Goal: Check status

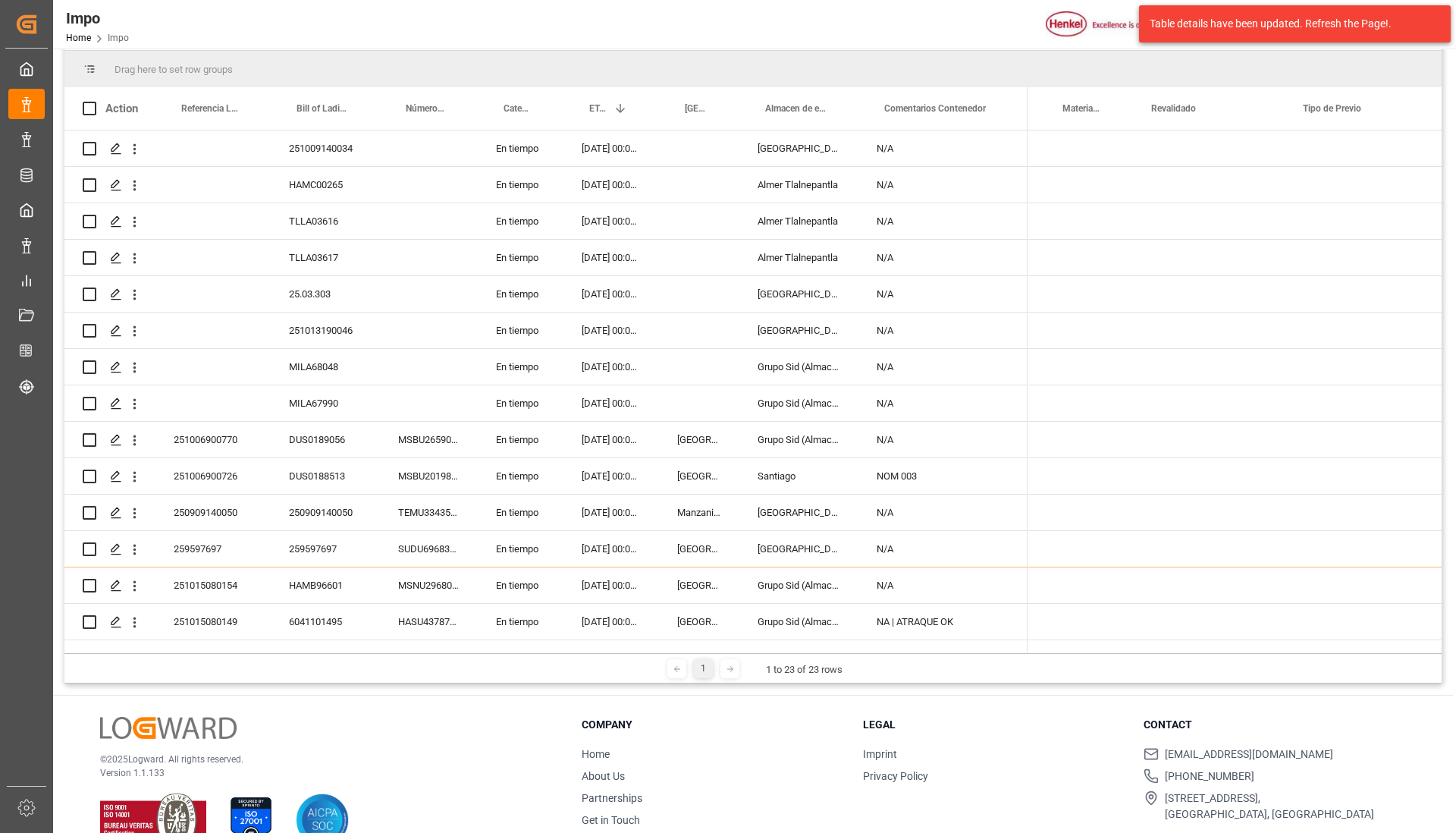
scroll to position [0, 2397]
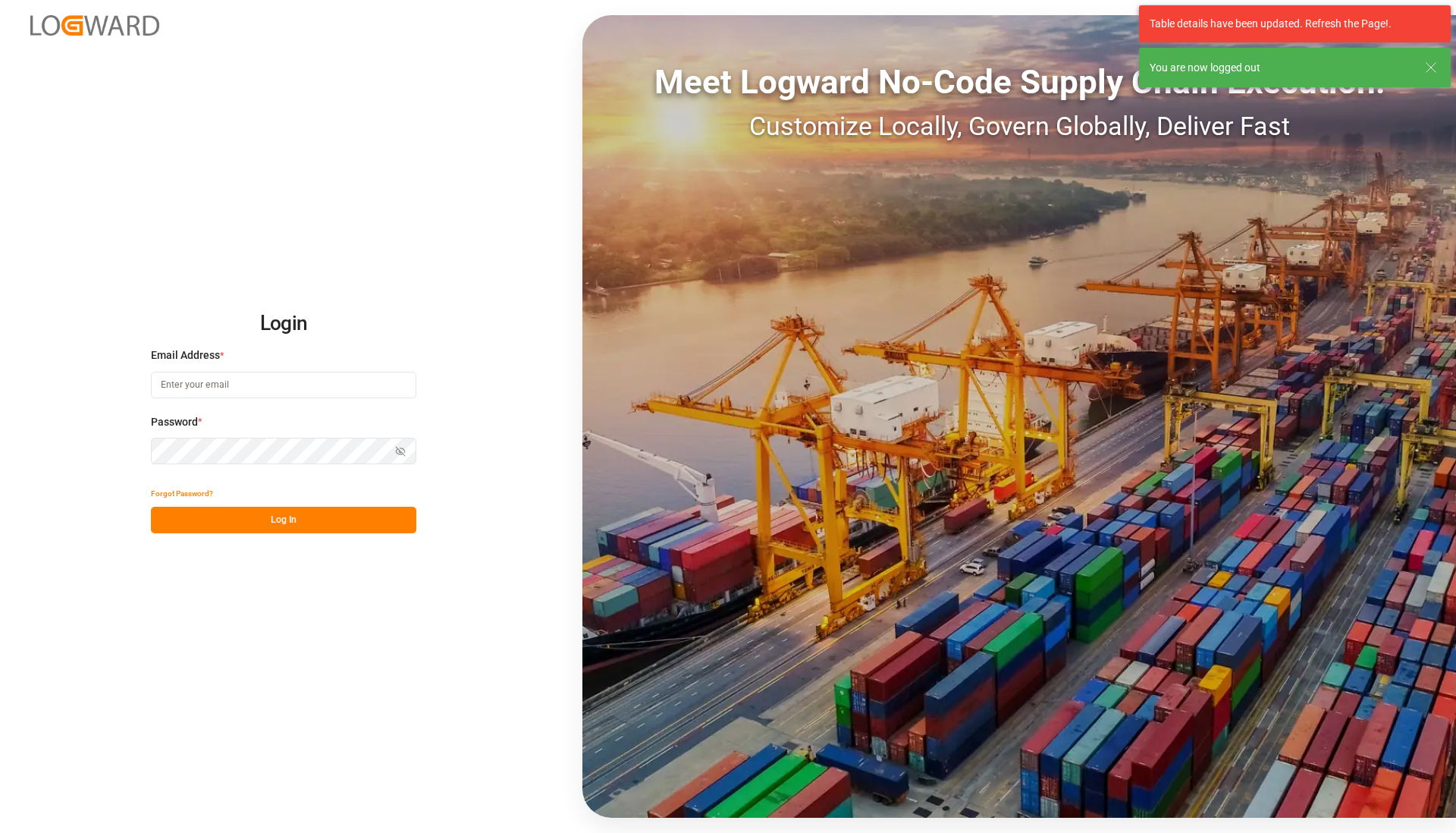
type input "carlos.villar@leschaco.com"
click at [279, 517] on button "Log In" at bounding box center [284, 519] width 266 height 27
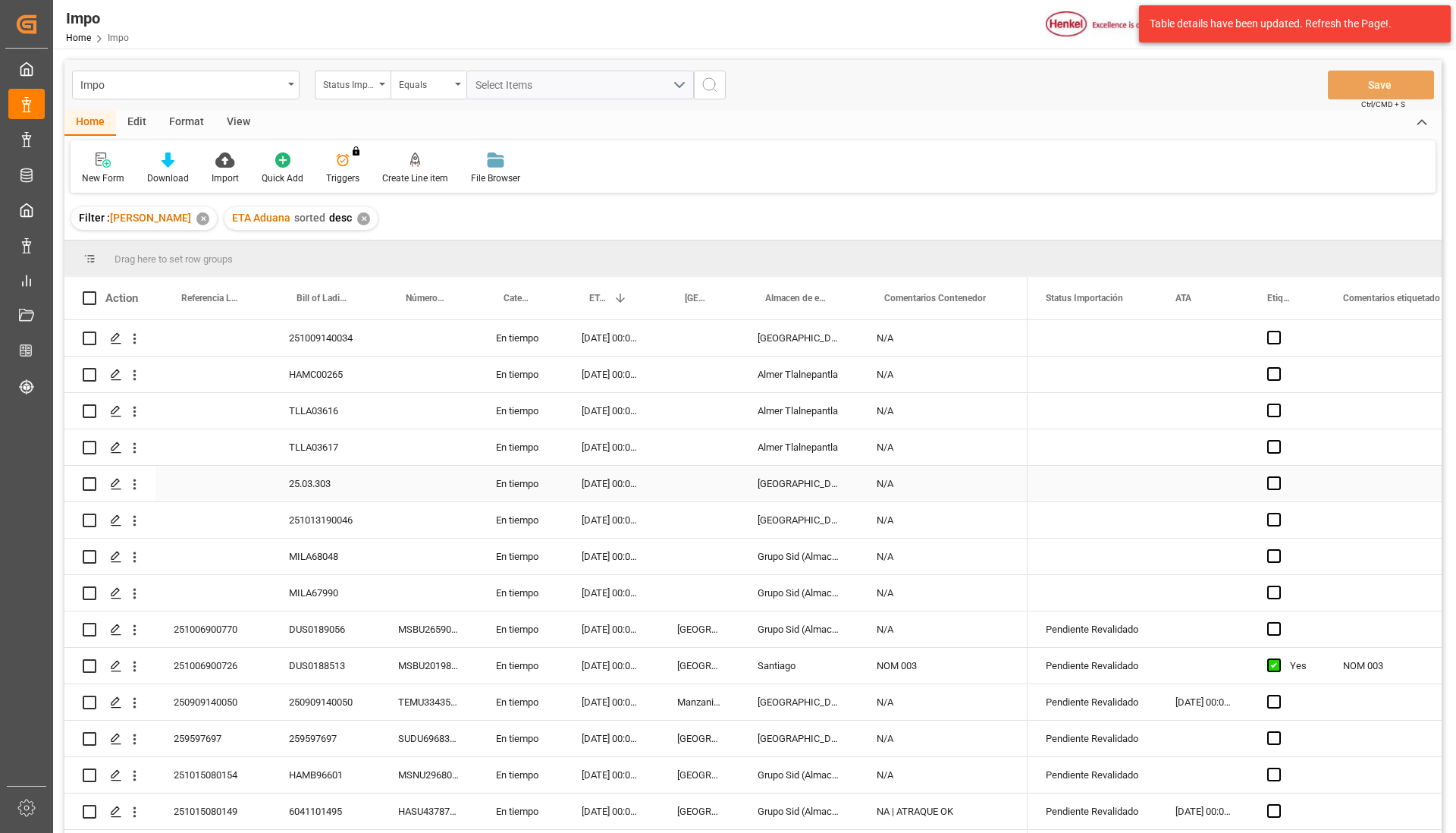
click at [430, 481] on div "Press SPACE to select this row." at bounding box center [428, 483] width 98 height 36
click at [373, 521] on div "251013190046" at bounding box center [326, 519] width 109 height 36
click at [492, 438] on div "En tiempo" at bounding box center [520, 446] width 86 height 36
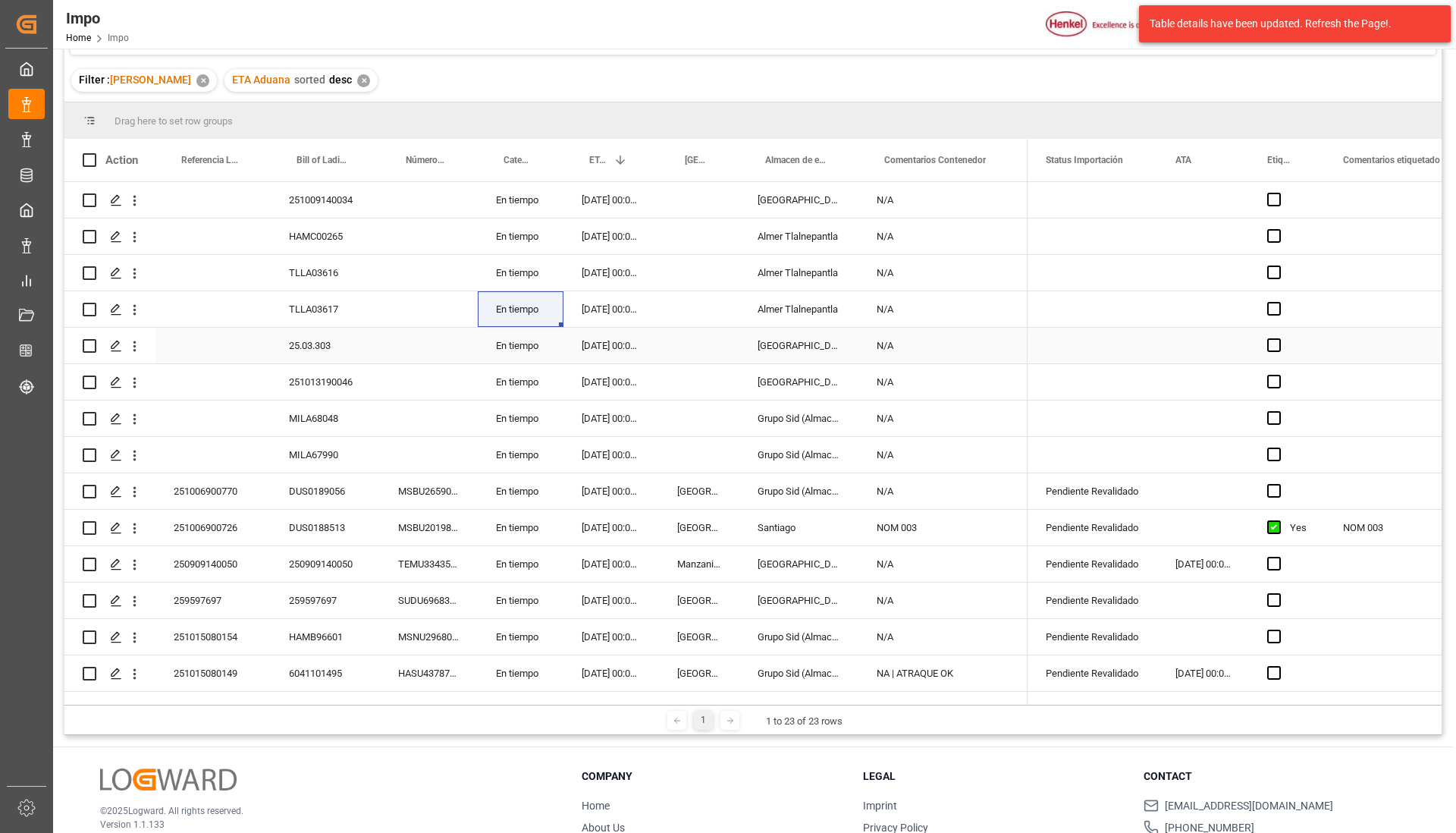
click at [395, 228] on div "Press SPACE to select this row." at bounding box center [428, 236] width 98 height 36
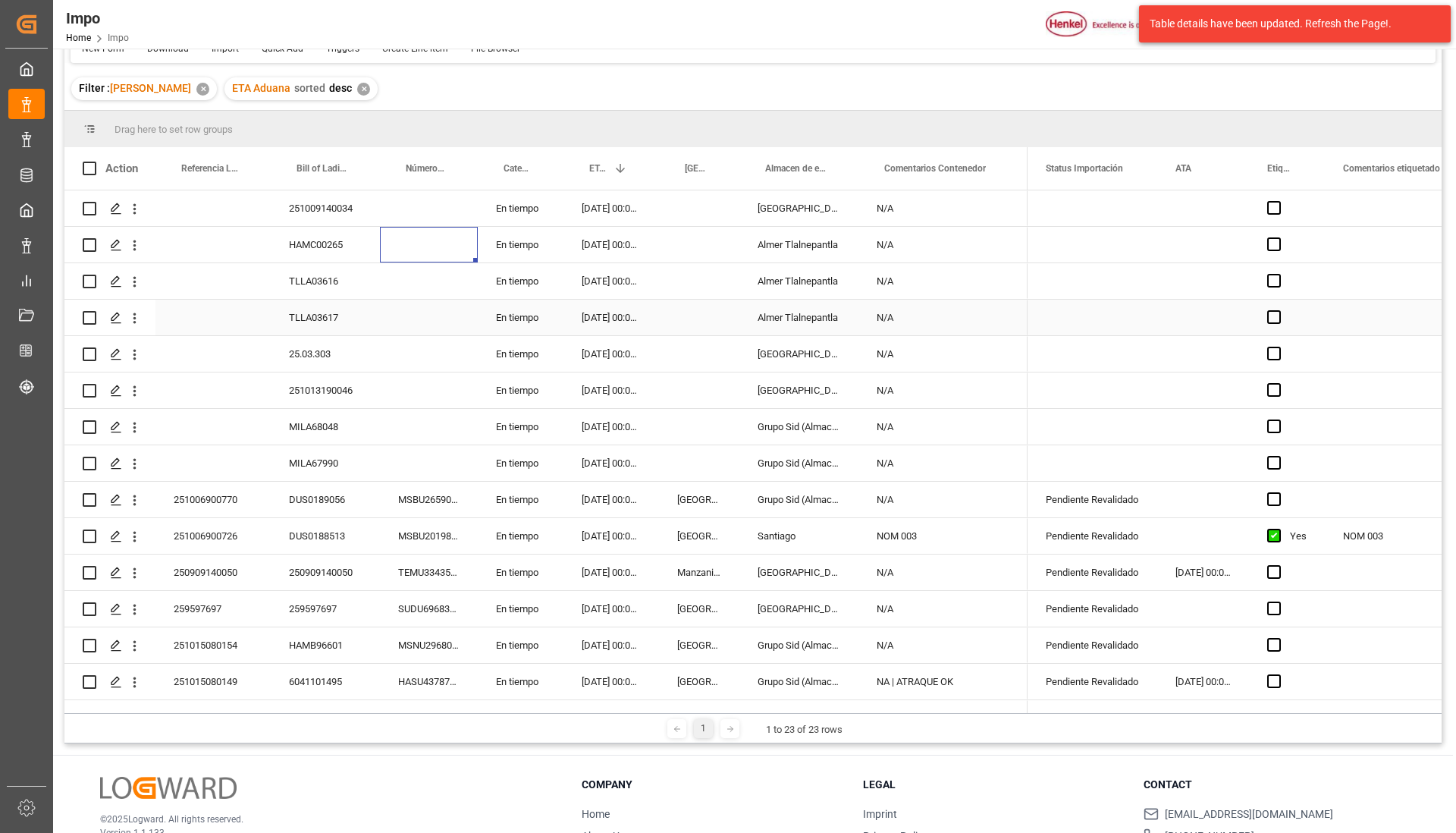
click at [417, 314] on div "Press SPACE to select this row." at bounding box center [428, 317] width 98 height 36
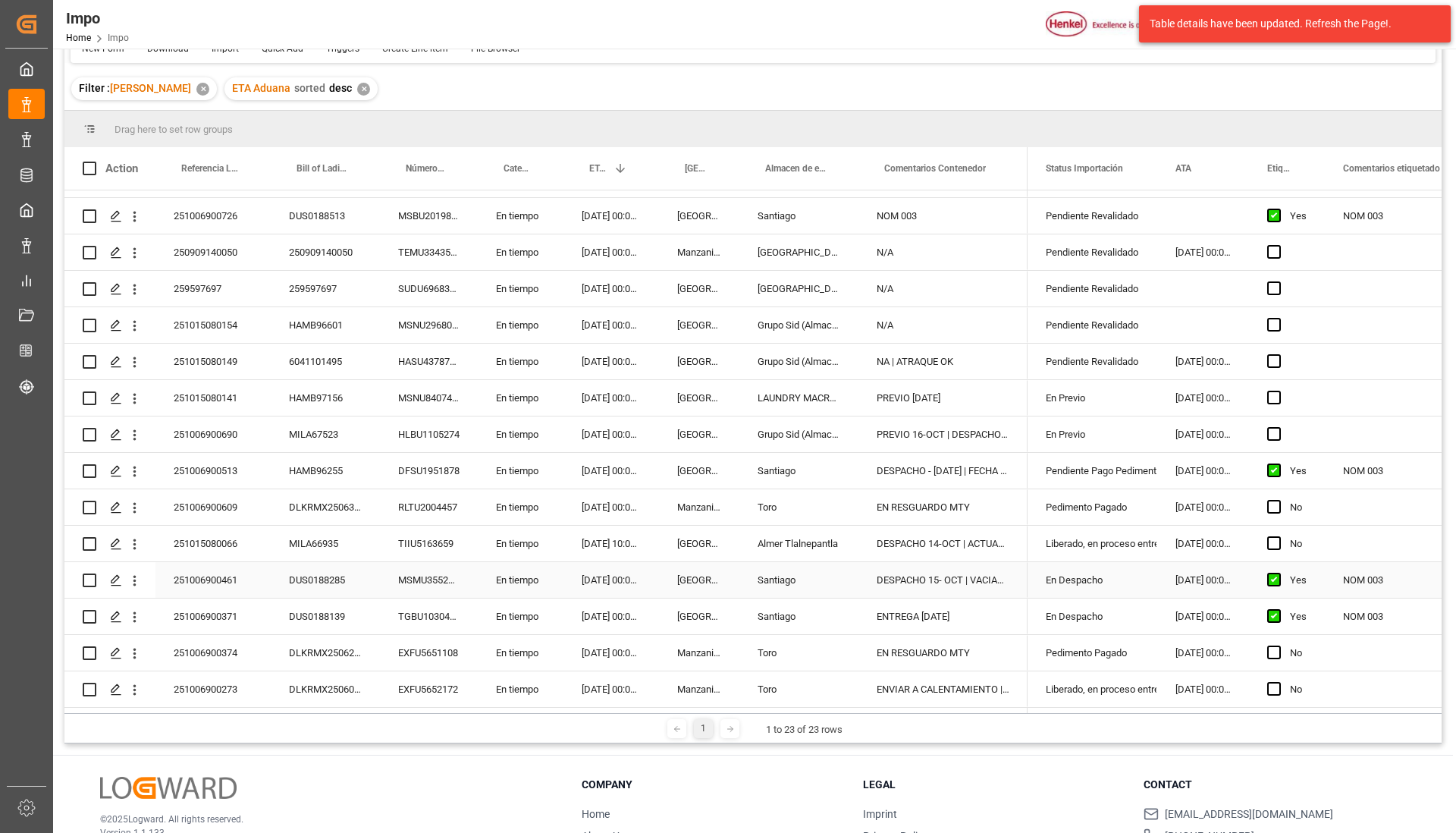
click at [227, 577] on div "251006900461" at bounding box center [213, 579] width 115 height 36
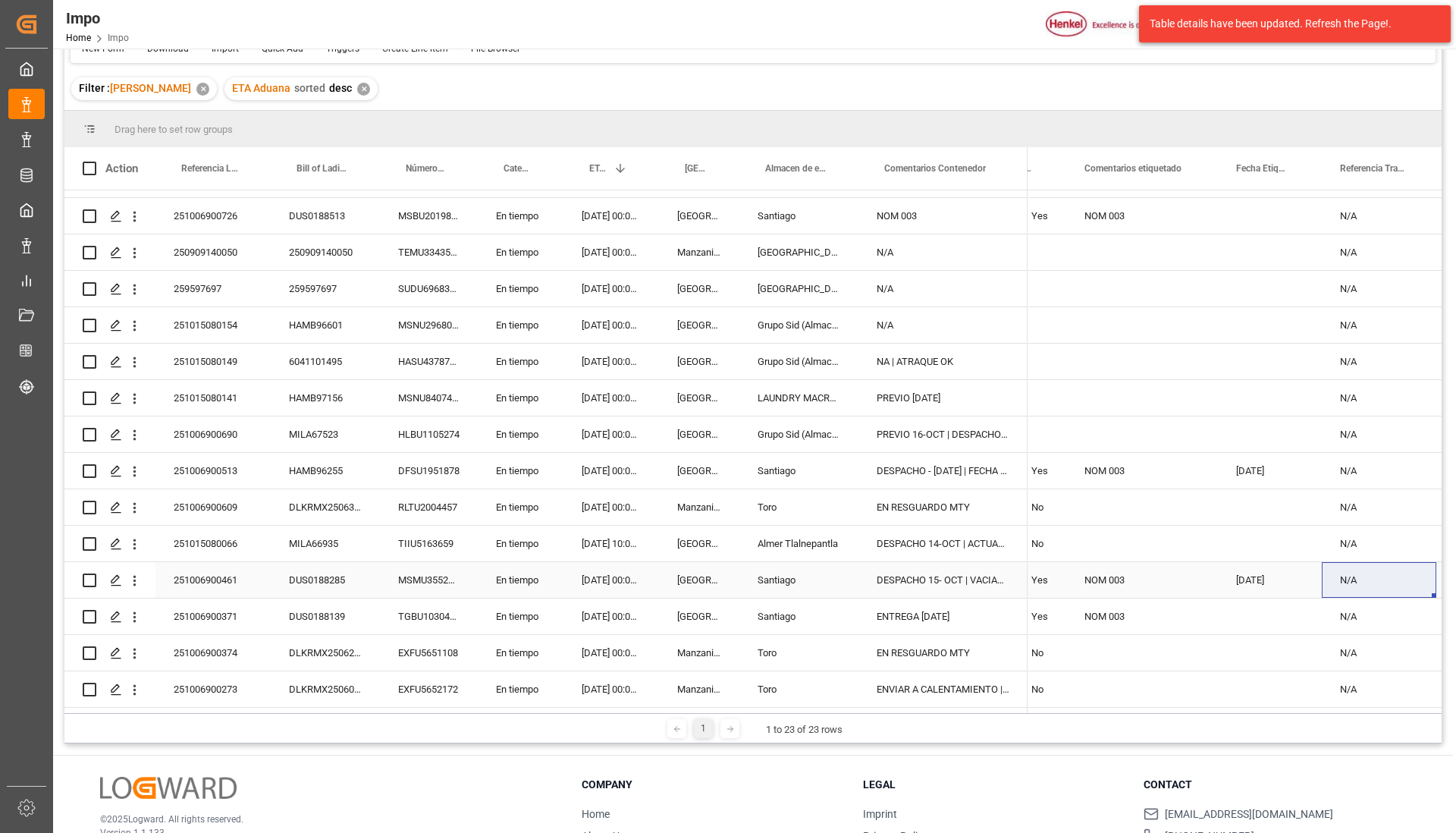
click at [1146, 584] on div "NOM 003" at bounding box center [1142, 579] width 152 height 36
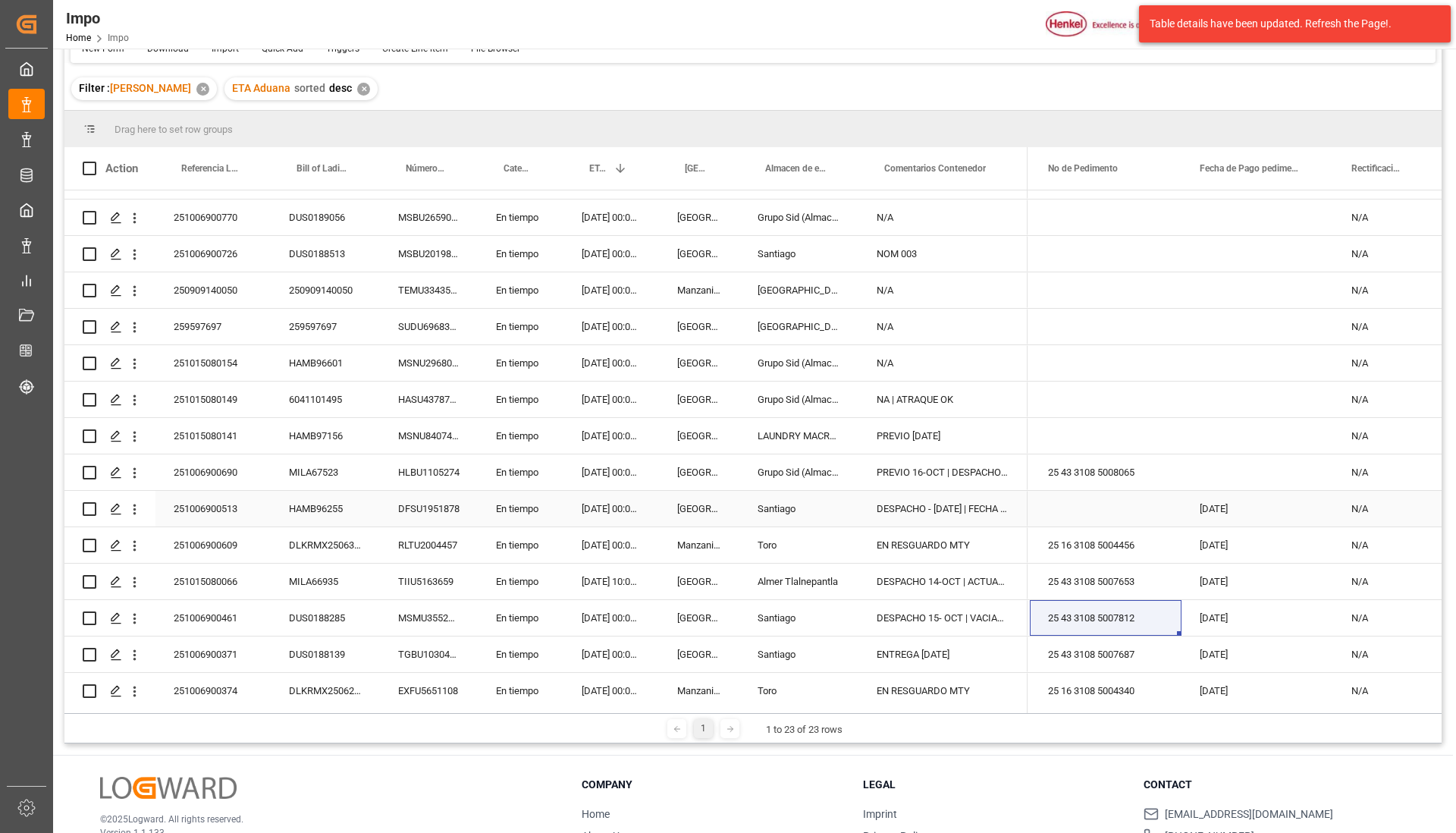
scroll to position [285, 0]
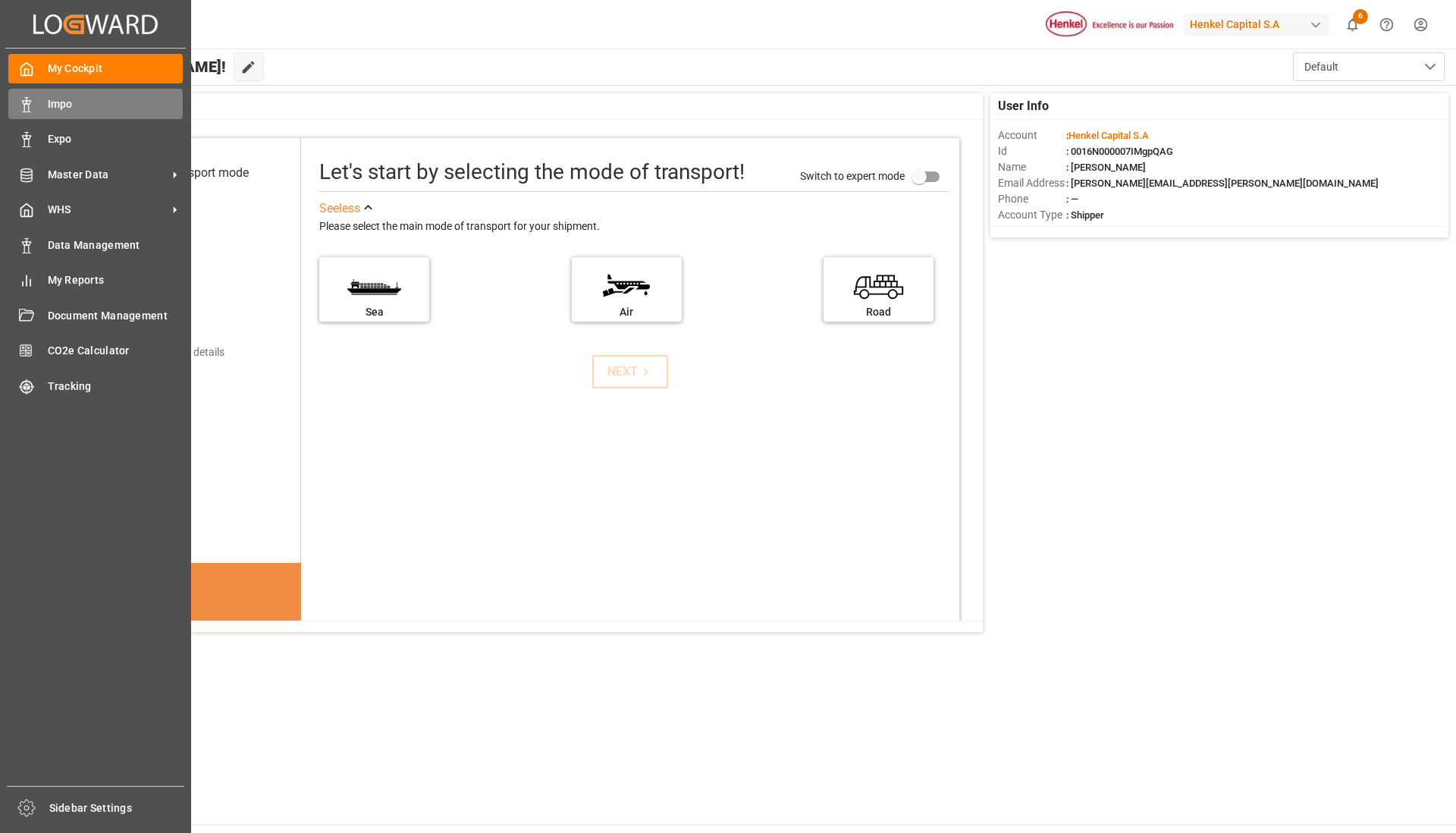
click at [61, 113] on div "Impo Impo" at bounding box center [96, 103] width 175 height 30
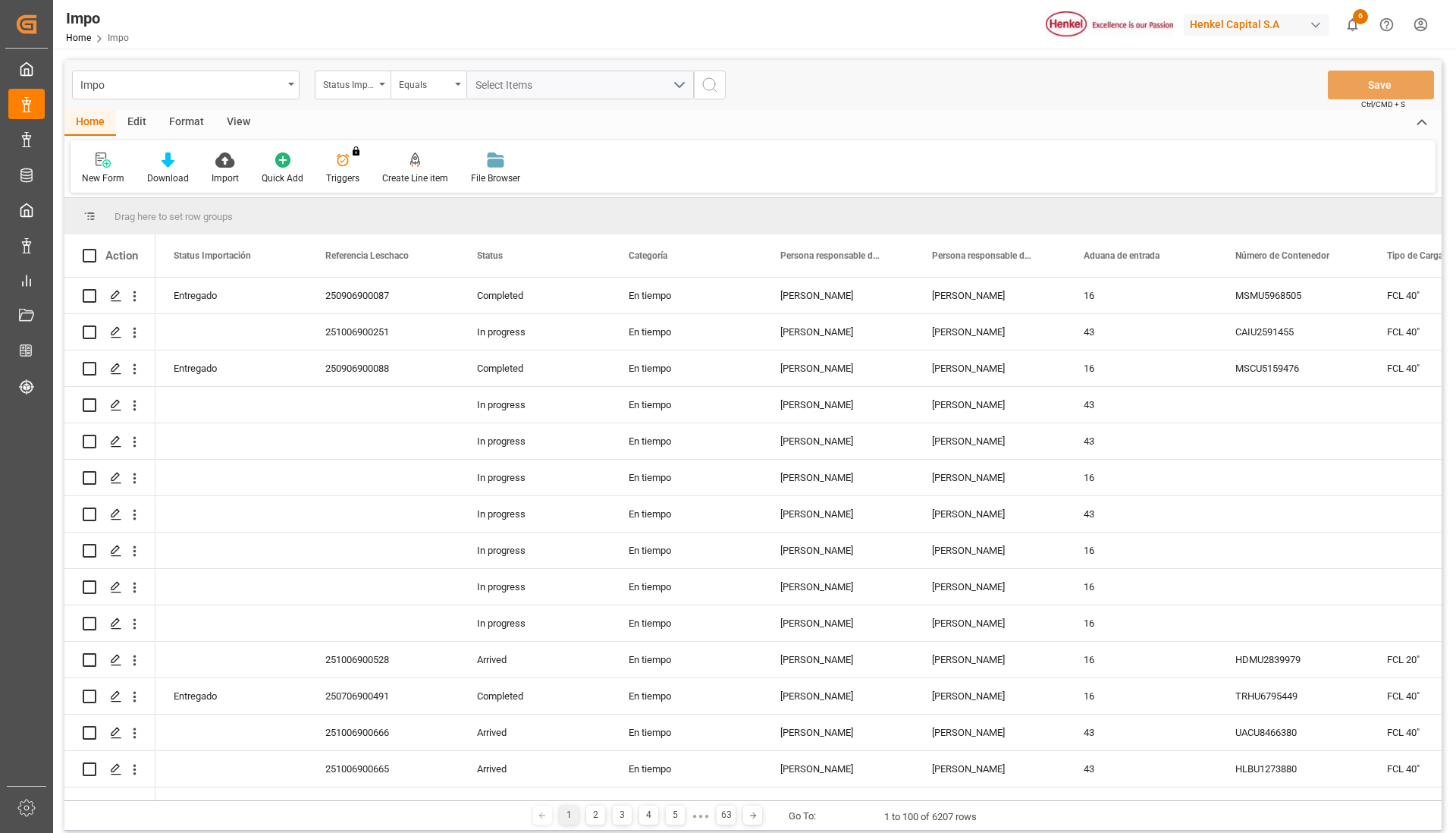
click at [194, 125] on div "Format" at bounding box center [187, 123] width 58 height 26
click at [112, 160] on div at bounding box center [104, 159] width 45 height 16
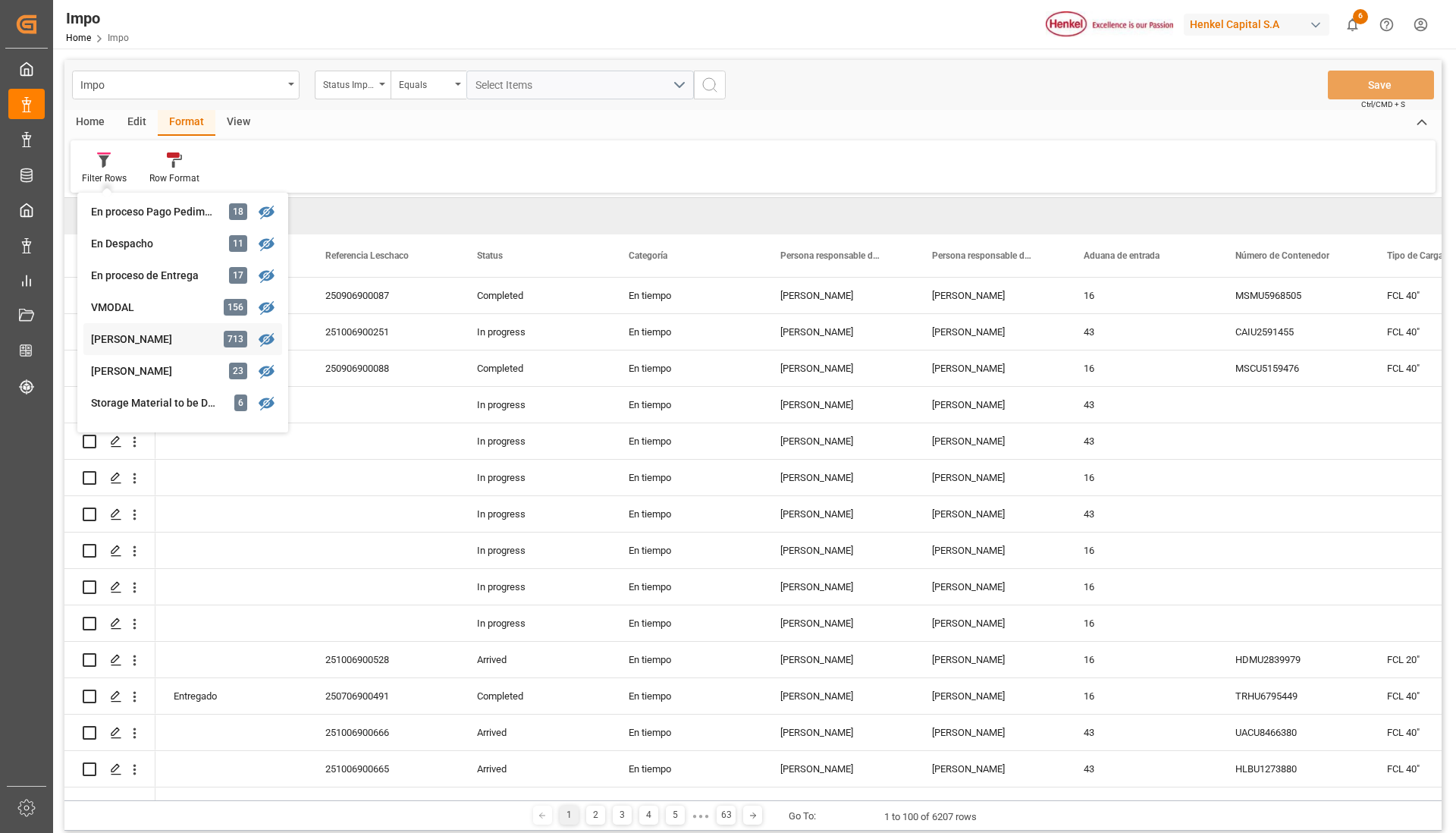
scroll to position [285, 0]
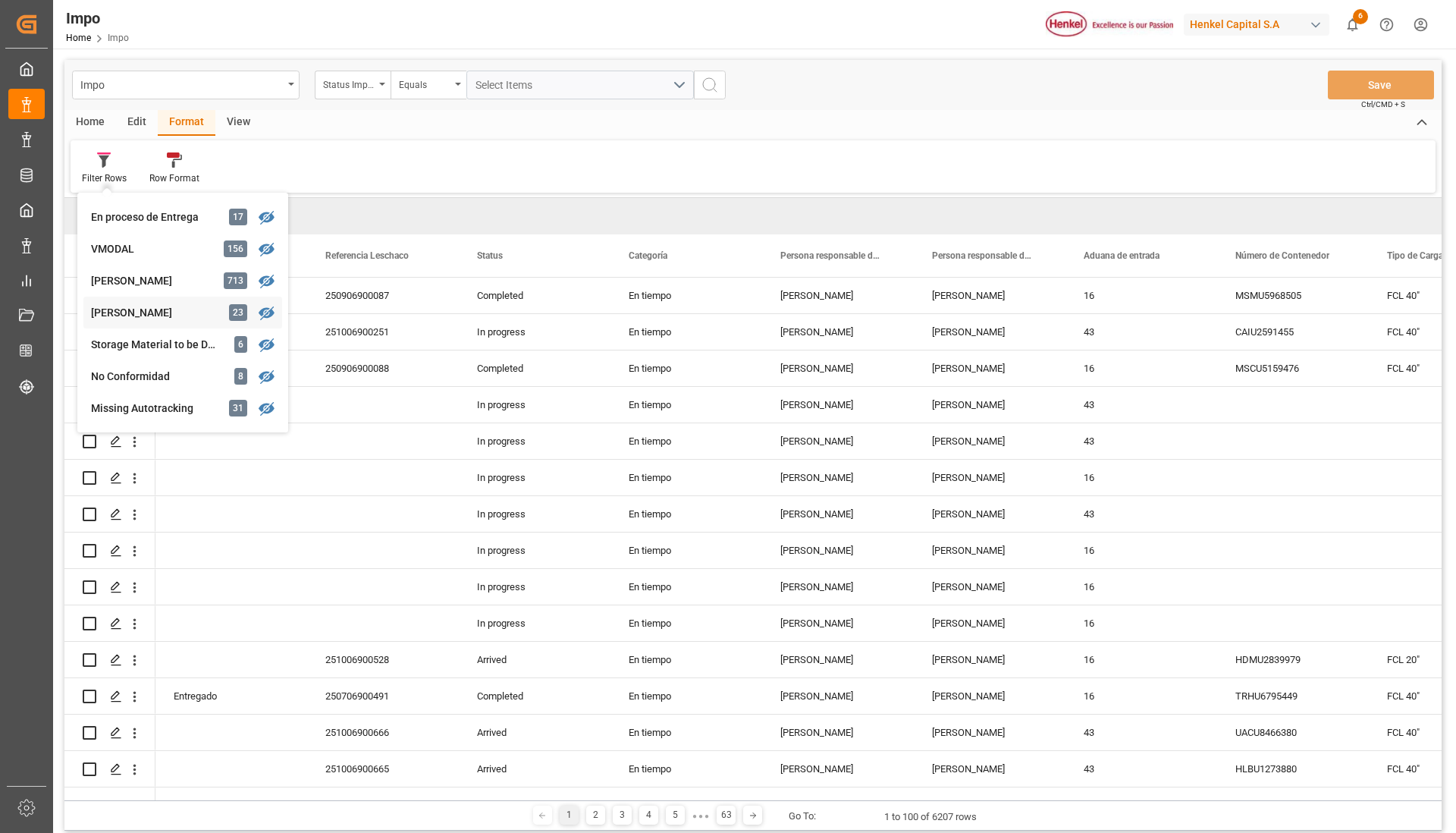
click at [168, 315] on div "[PERSON_NAME]" at bounding box center [157, 313] width 133 height 16
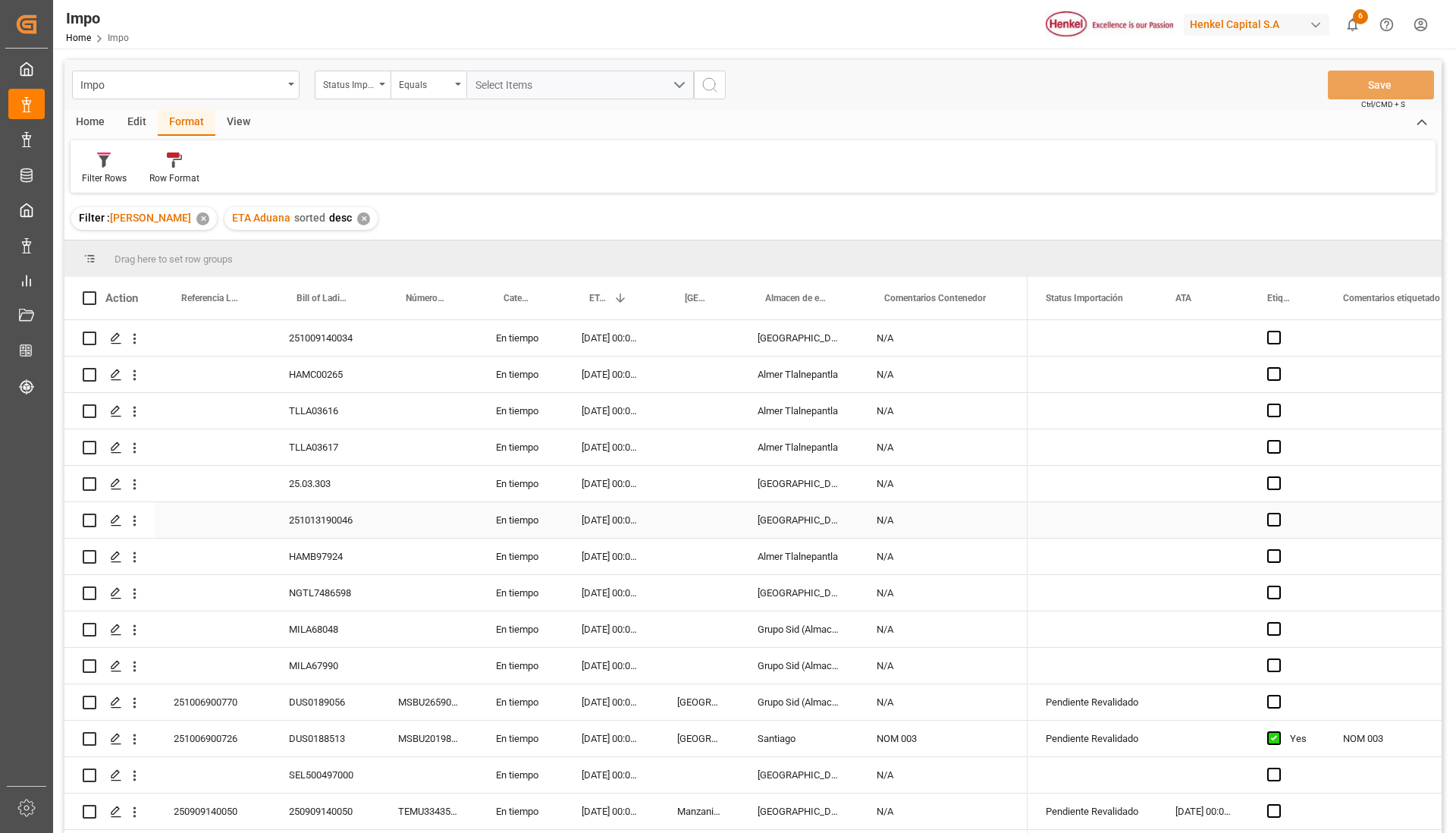
click at [448, 525] on div "Press SPACE to select this row." at bounding box center [428, 519] width 98 height 36
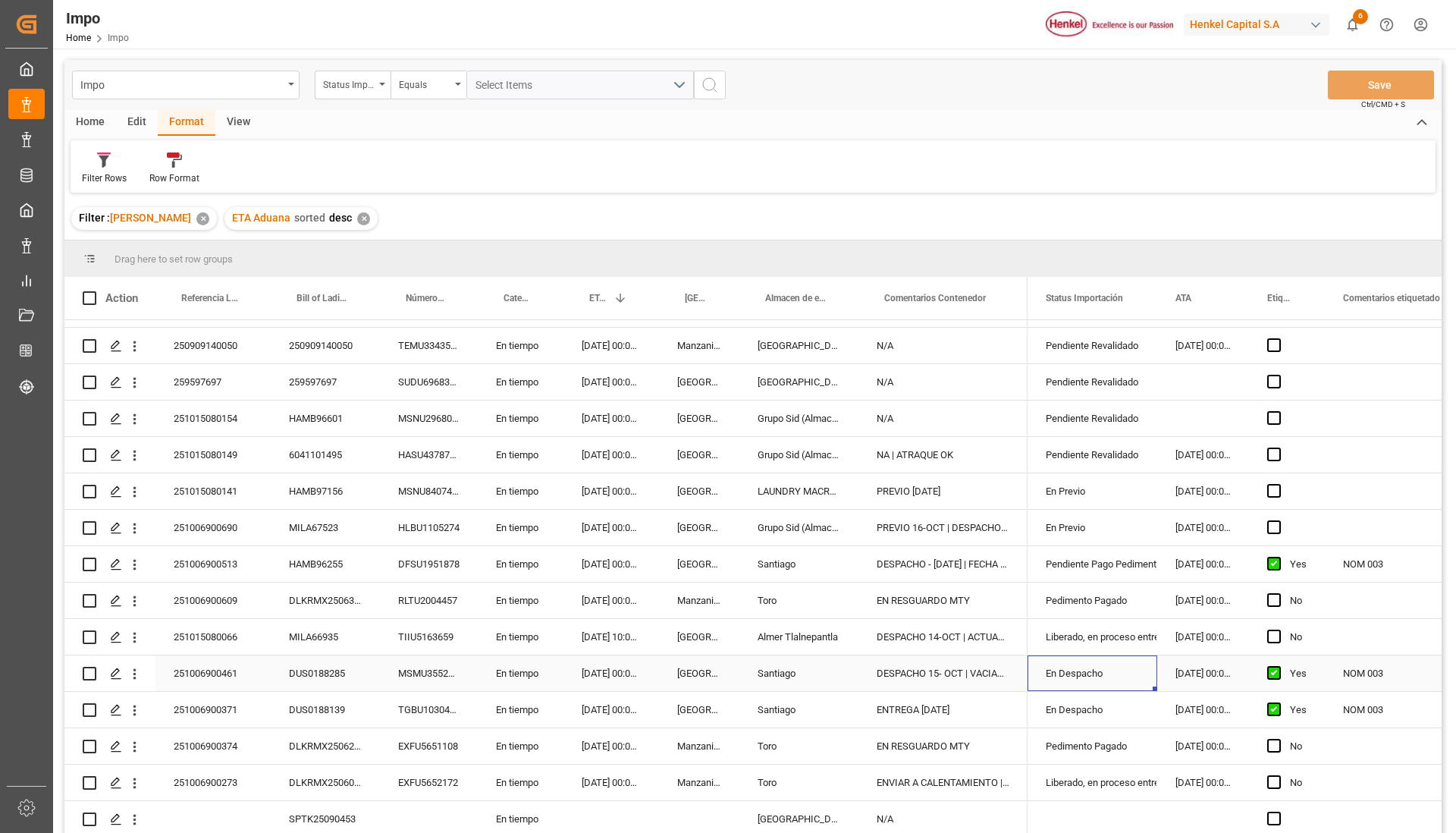
click at [1089, 670] on div "En Despacho" at bounding box center [1092, 674] width 93 height 35
click at [1117, 670] on div "En Despacho" at bounding box center [1092, 674] width 93 height 35
click at [1126, 674] on icon "open menu" at bounding box center [1129, 683] width 18 height 18
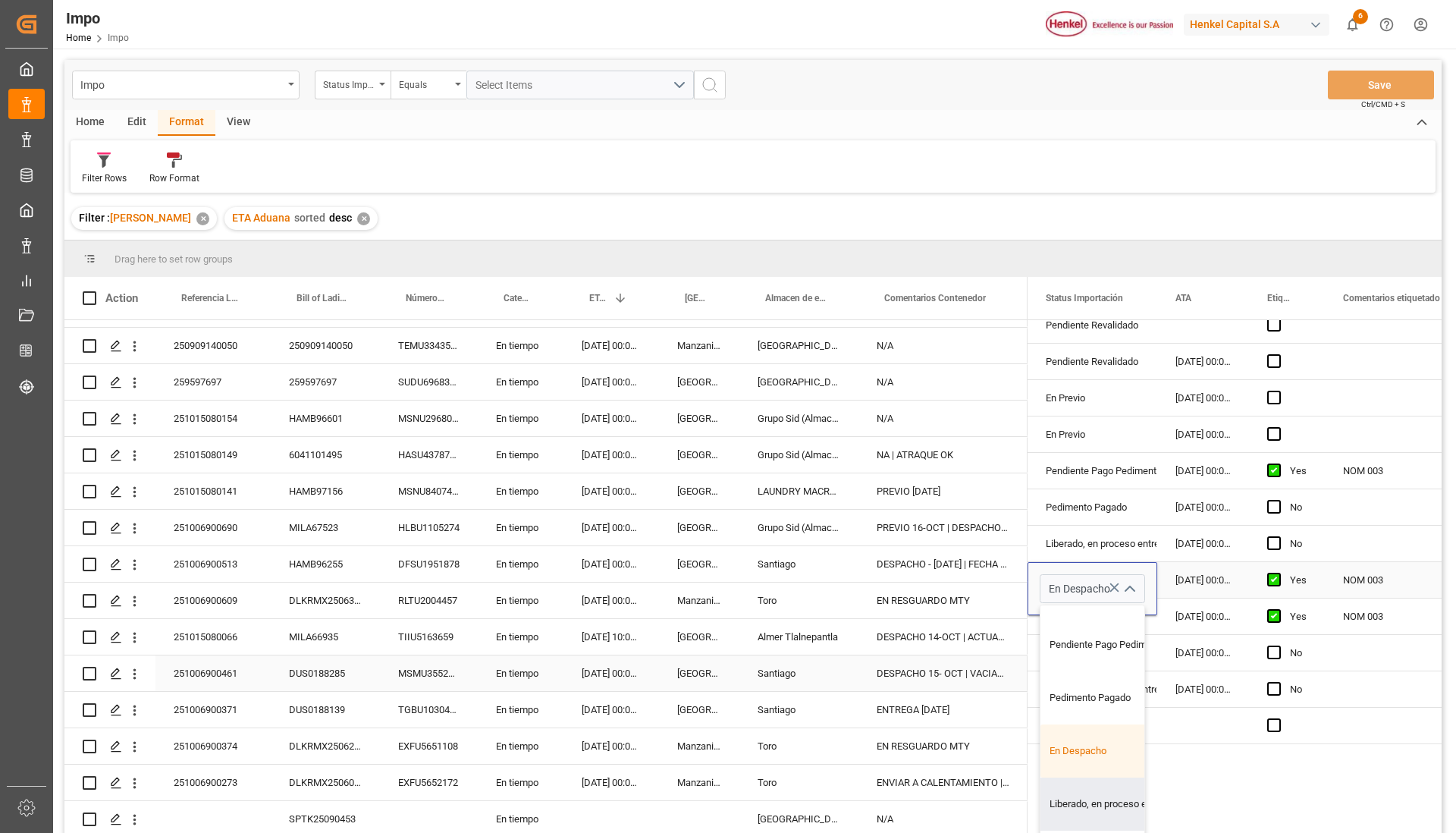
scroll to position [190, 0]
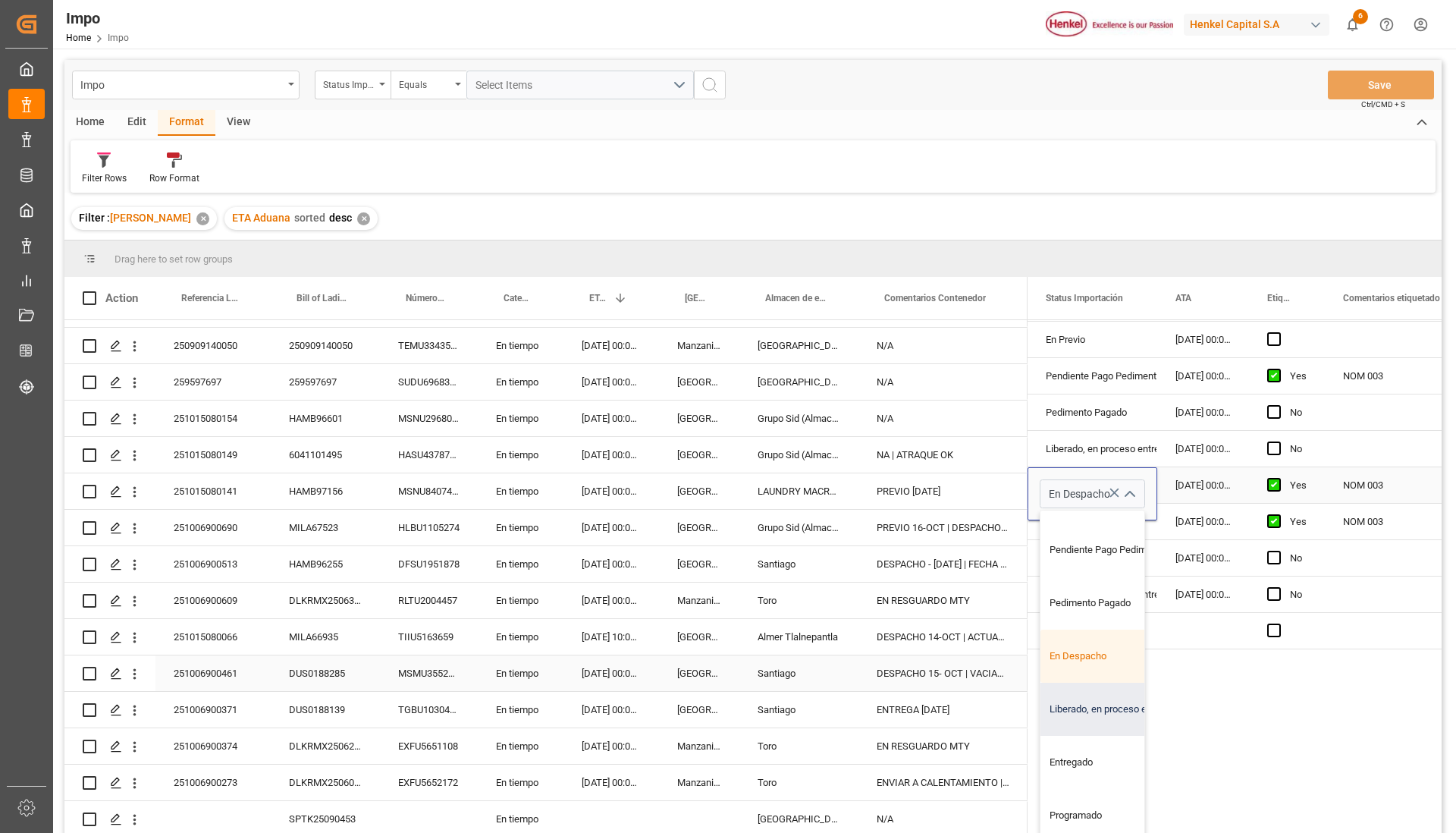
click at [1110, 701] on div "Liberado, en proceso entrega" at bounding box center [1112, 709] width 143 height 53
type input "Liberado, en proceso entrega"
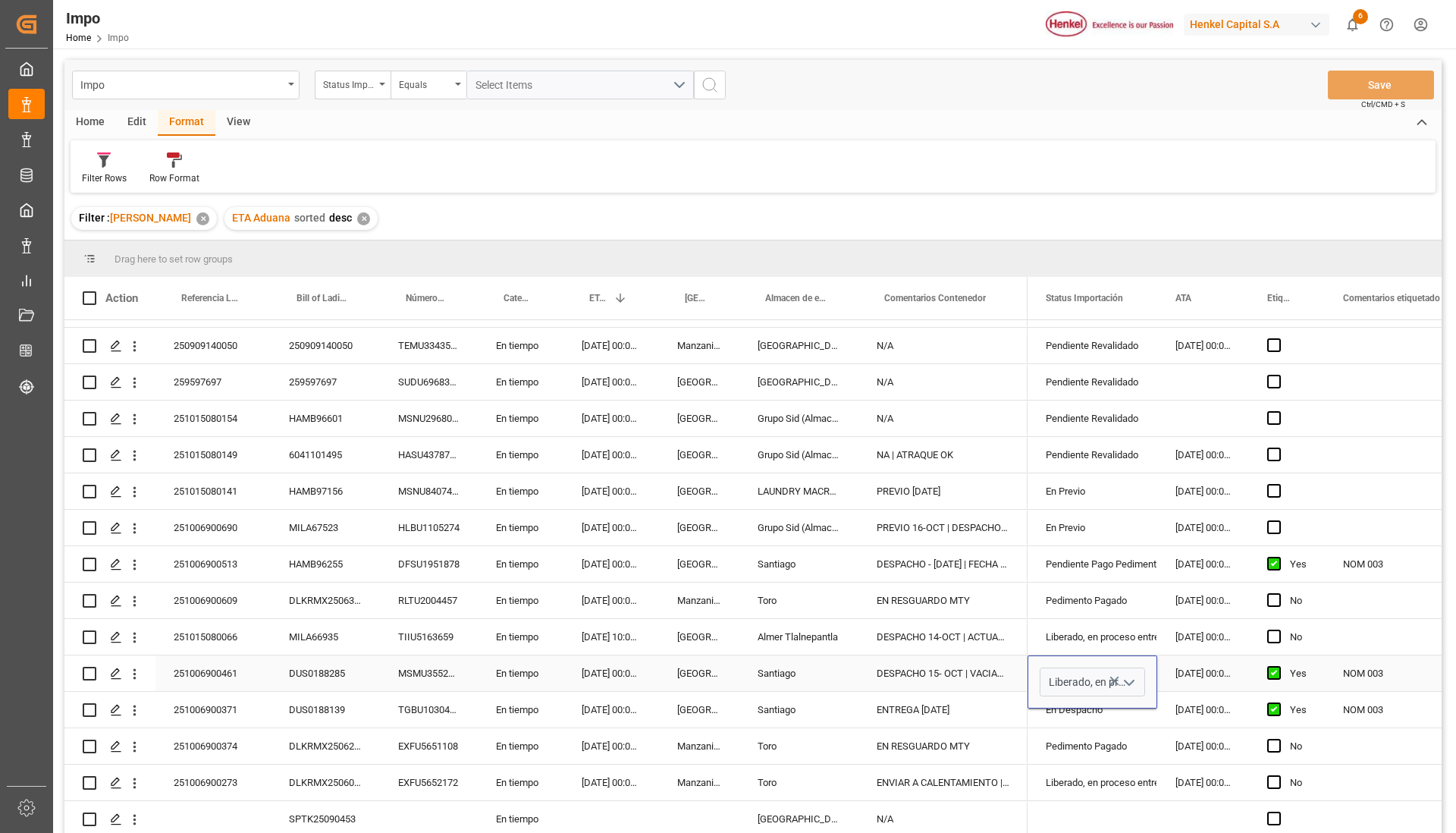
click at [984, 672] on div "DESPACHO 15- OCT | VACIADO LLENADO" at bounding box center [943, 673] width 169 height 36
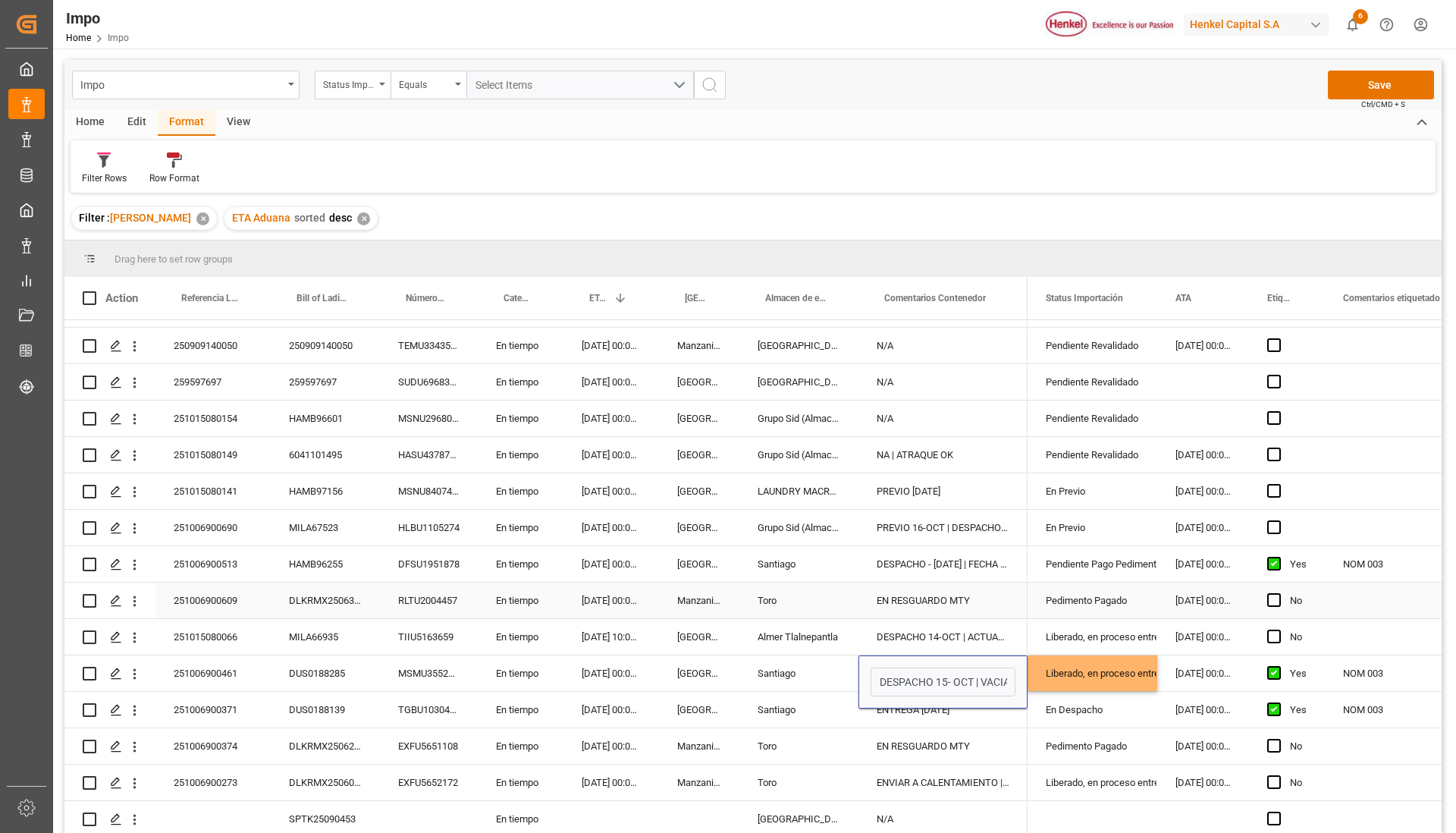
click at [1004, 593] on div "EN RESGUARDO MTY" at bounding box center [943, 600] width 169 height 36
click at [972, 664] on div "DESPACHO 15- OCT | VACIADO LLENADO" at bounding box center [943, 673] width 169 height 36
drag, startPoint x: 879, startPoint y: 677, endPoint x: 1067, endPoint y: 680, distance: 188.0
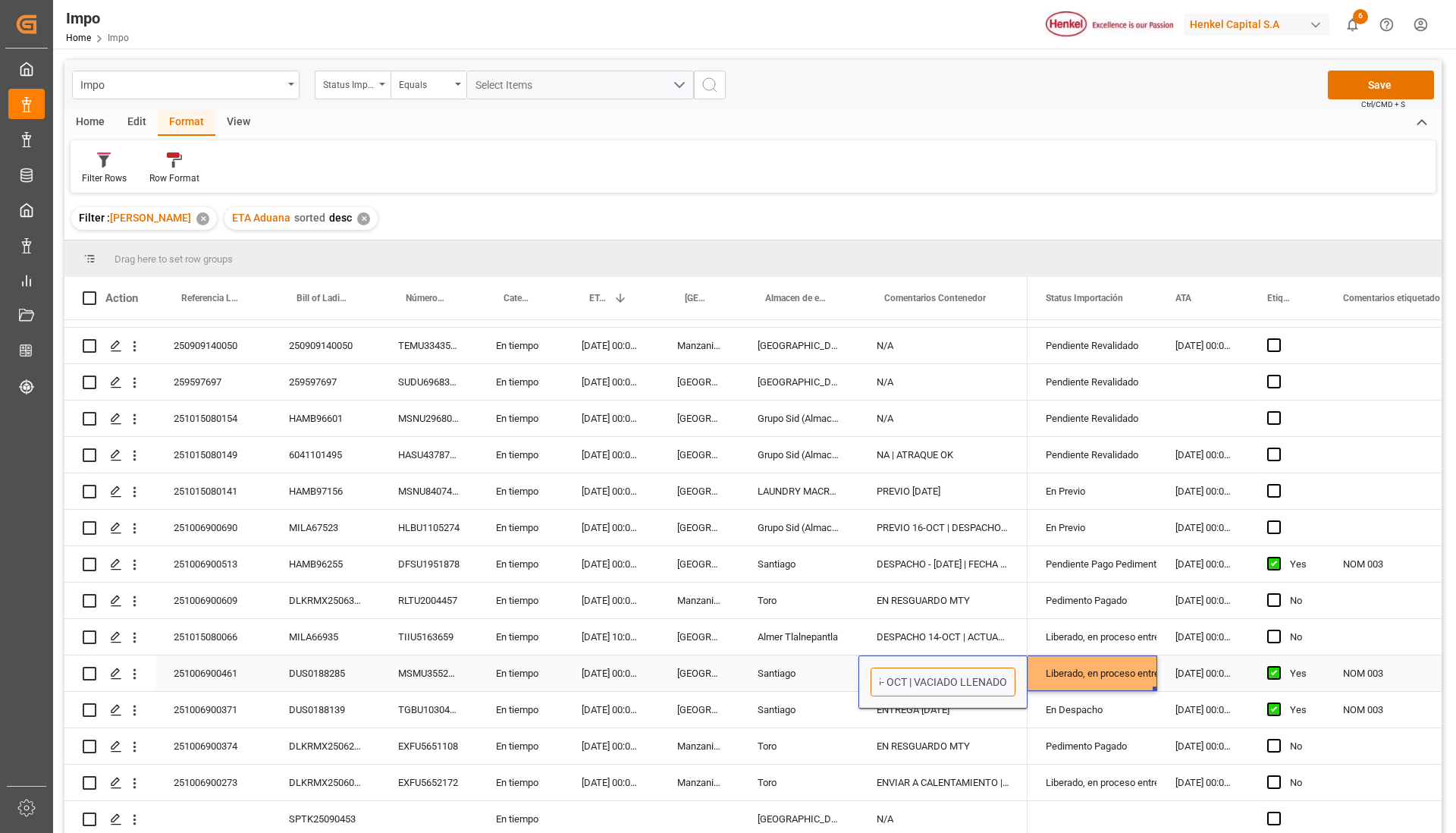
click at [1068, 680] on div "251009140034 En tiempo [DATE] 00:00:00 Salamanca N/A HAMC00265 En tiempo [DATE]…" at bounding box center [753, 579] width 1377 height 517
type input "e"
type input "ENTREGA 16-OCT"
click at [920, 554] on div "DESPACHO - [DATE] | FECHA ETOQUETADO [DATE]" at bounding box center [943, 563] width 169 height 36
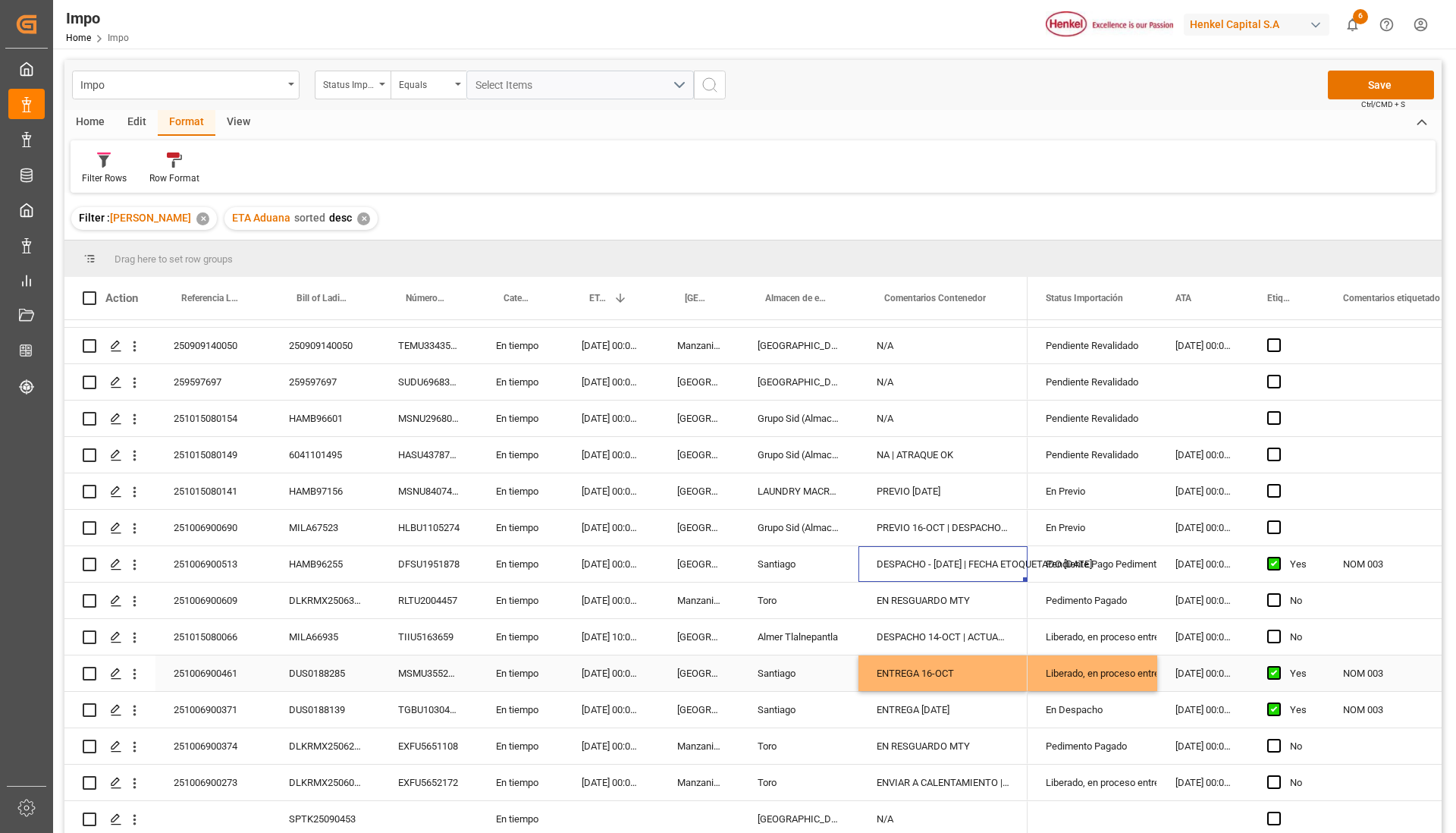
click at [1188, 674] on div "[DATE] 00:00:00" at bounding box center [1202, 673] width 92 height 36
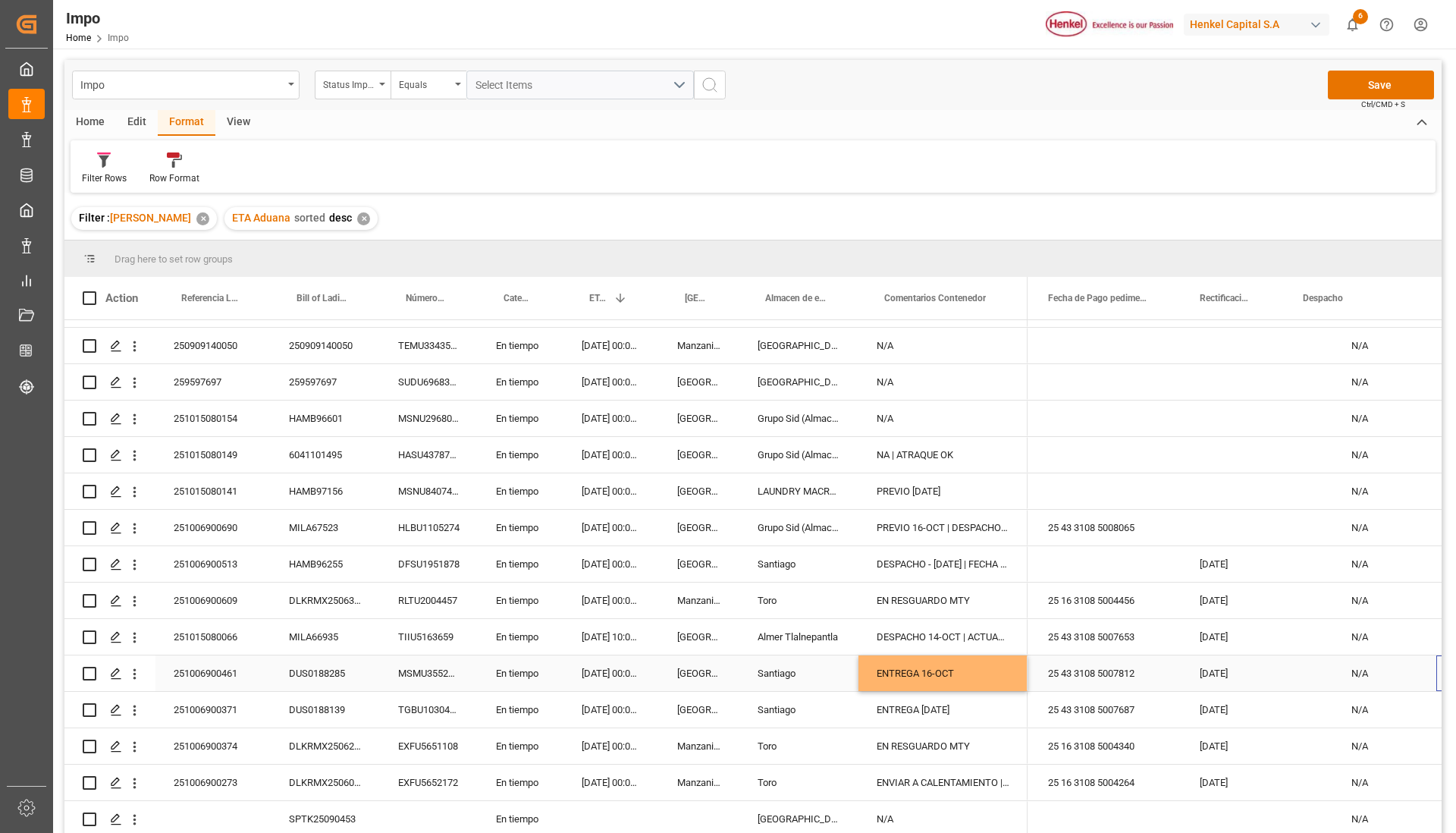
scroll to position [0, 3293]
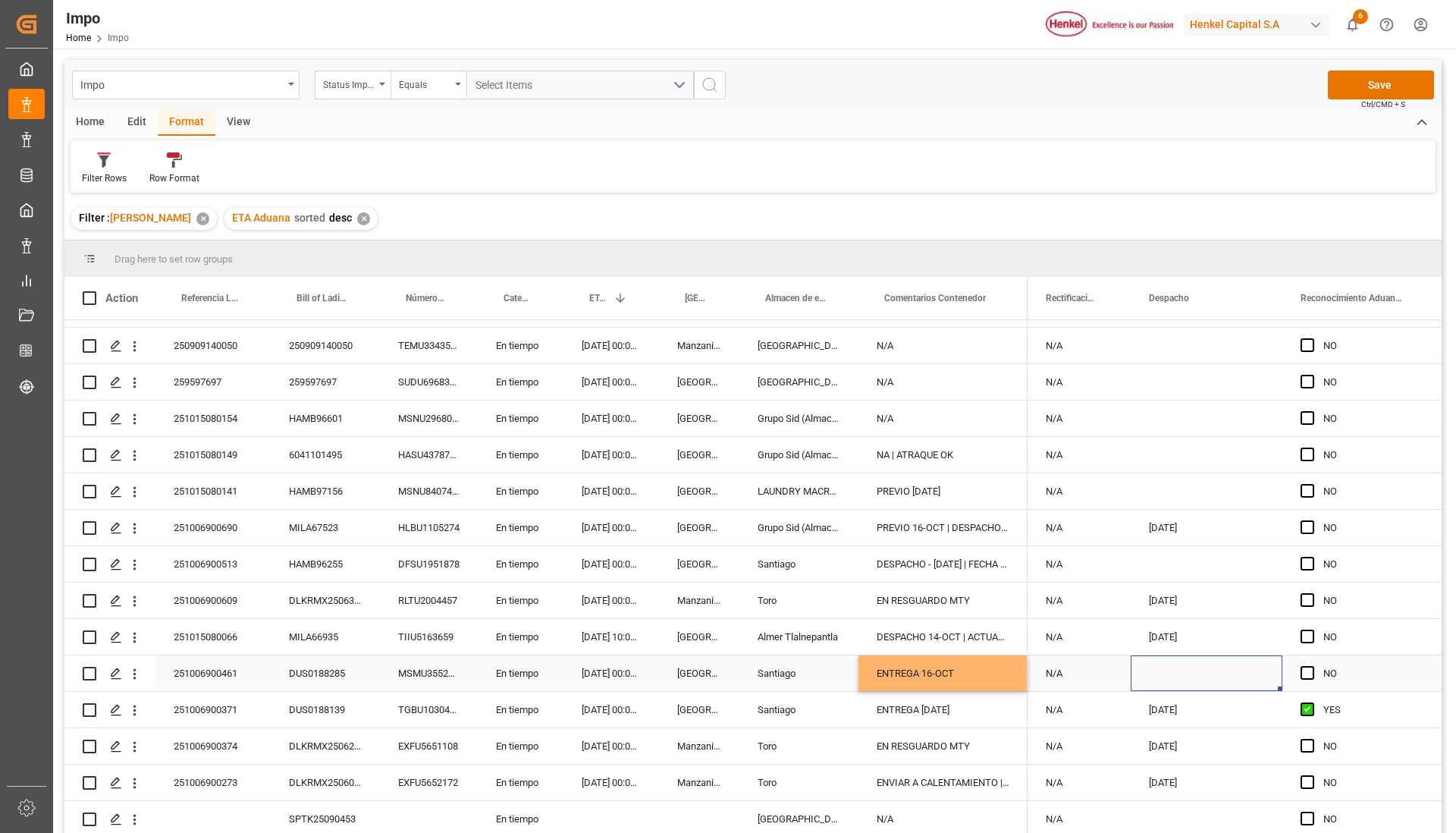
click at [1178, 663] on div "Press SPACE to select this row." at bounding box center [1206, 673] width 152 height 36
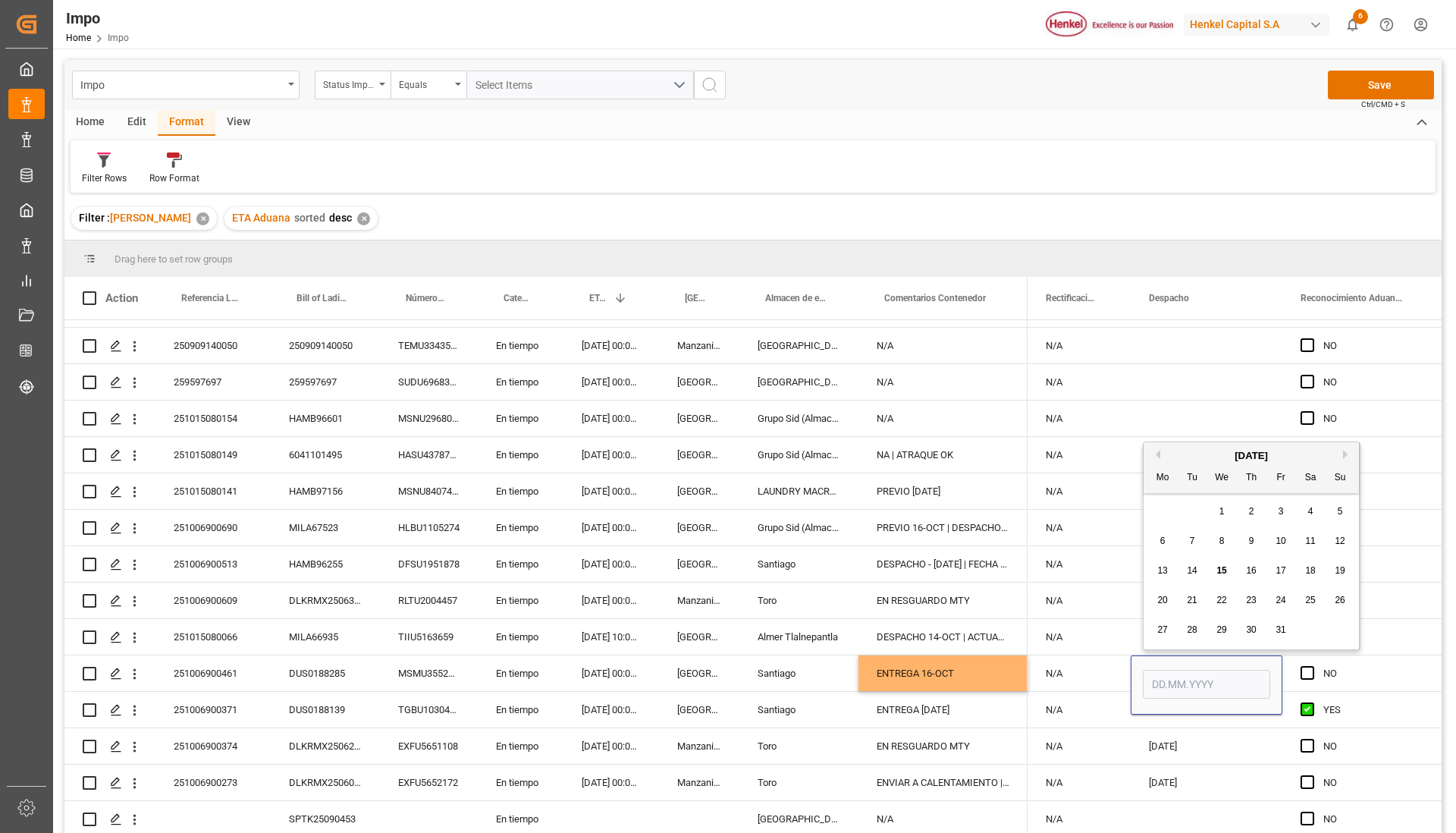
click at [1217, 566] on span "15" at bounding box center [1221, 570] width 10 height 11
type input "[DATE]"
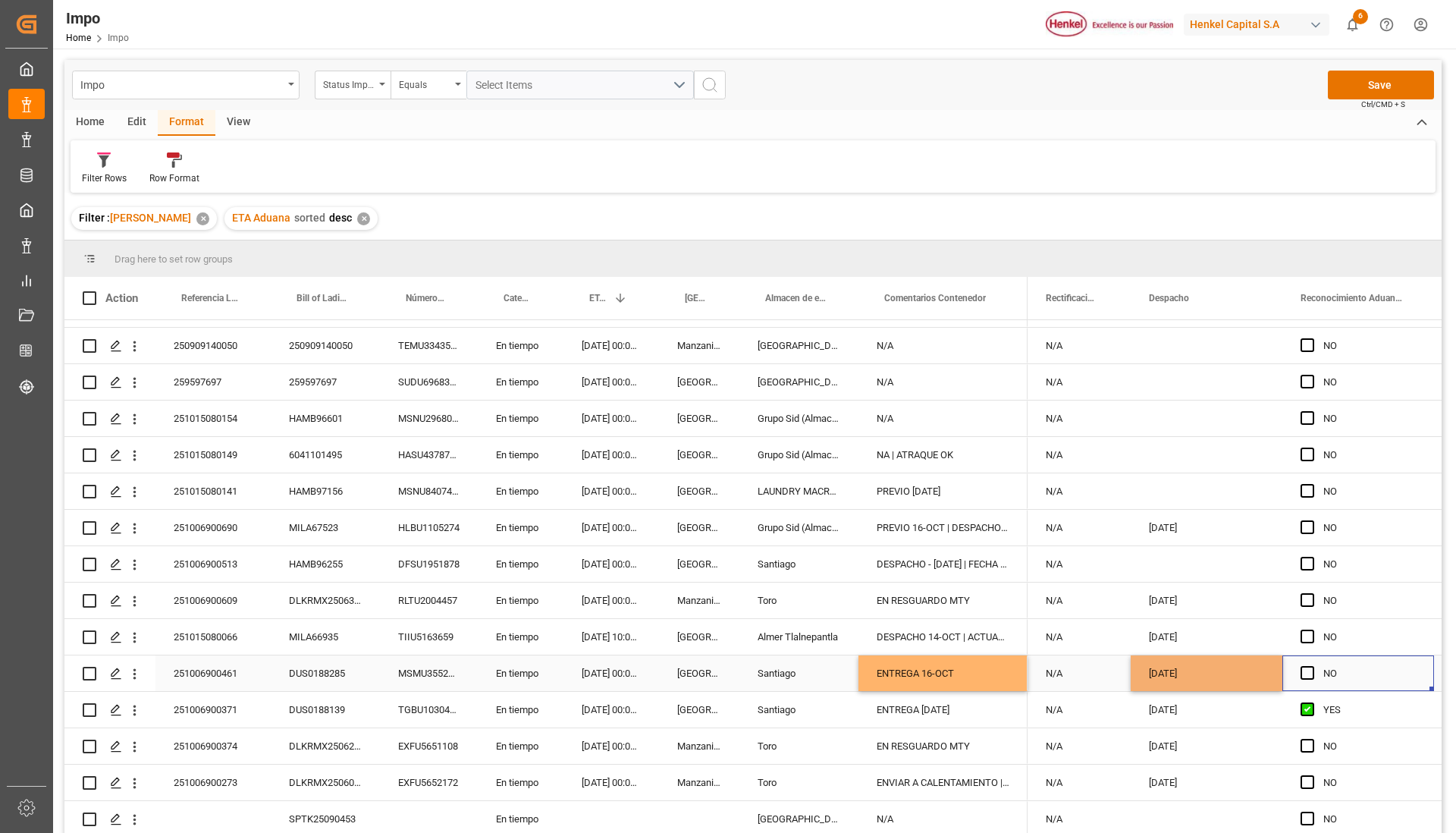
click at [1367, 672] on div "NO" at bounding box center [1369, 674] width 93 height 35
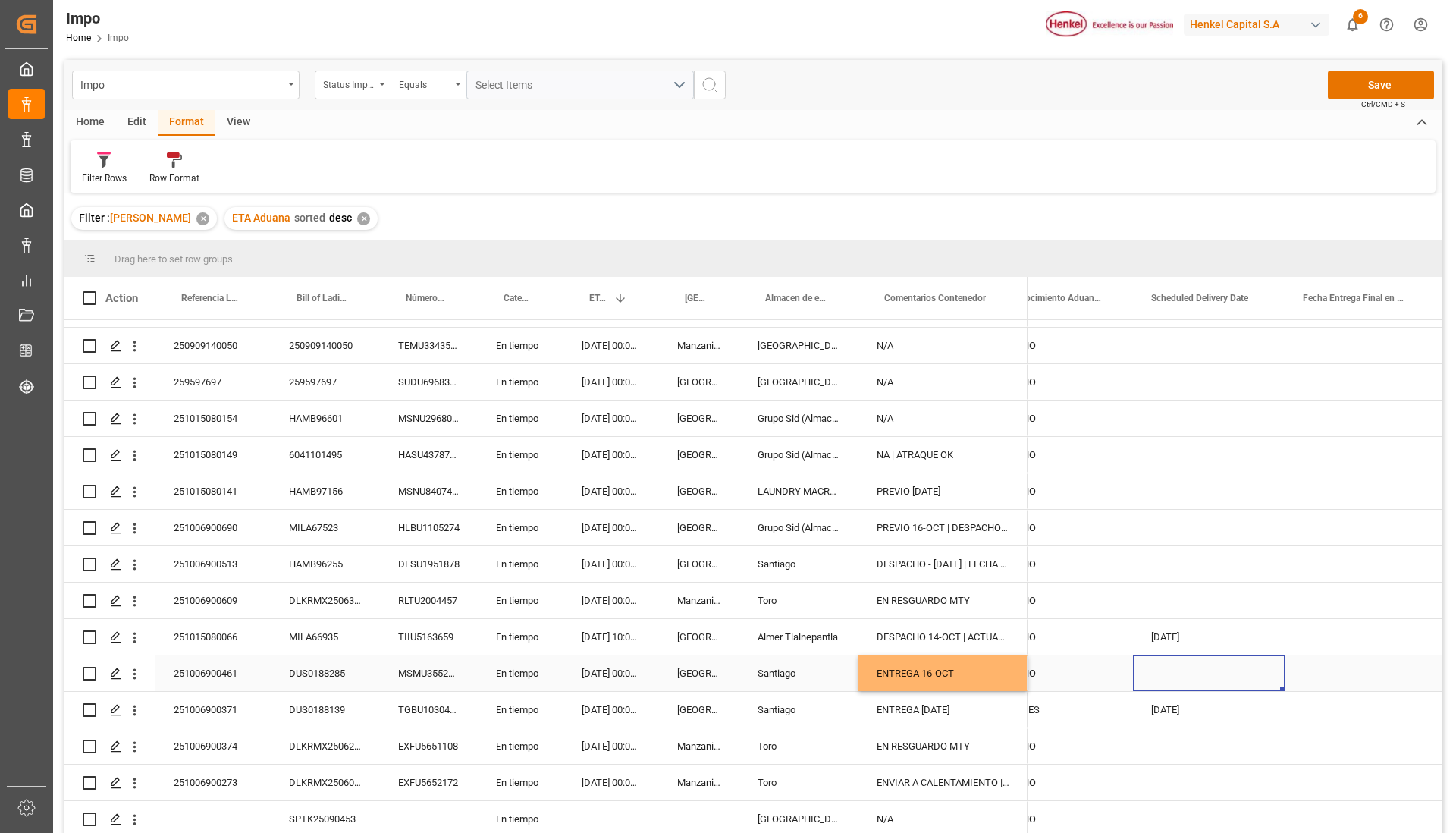
click at [1178, 663] on div "Press SPACE to select this row." at bounding box center [1209, 673] width 152 height 36
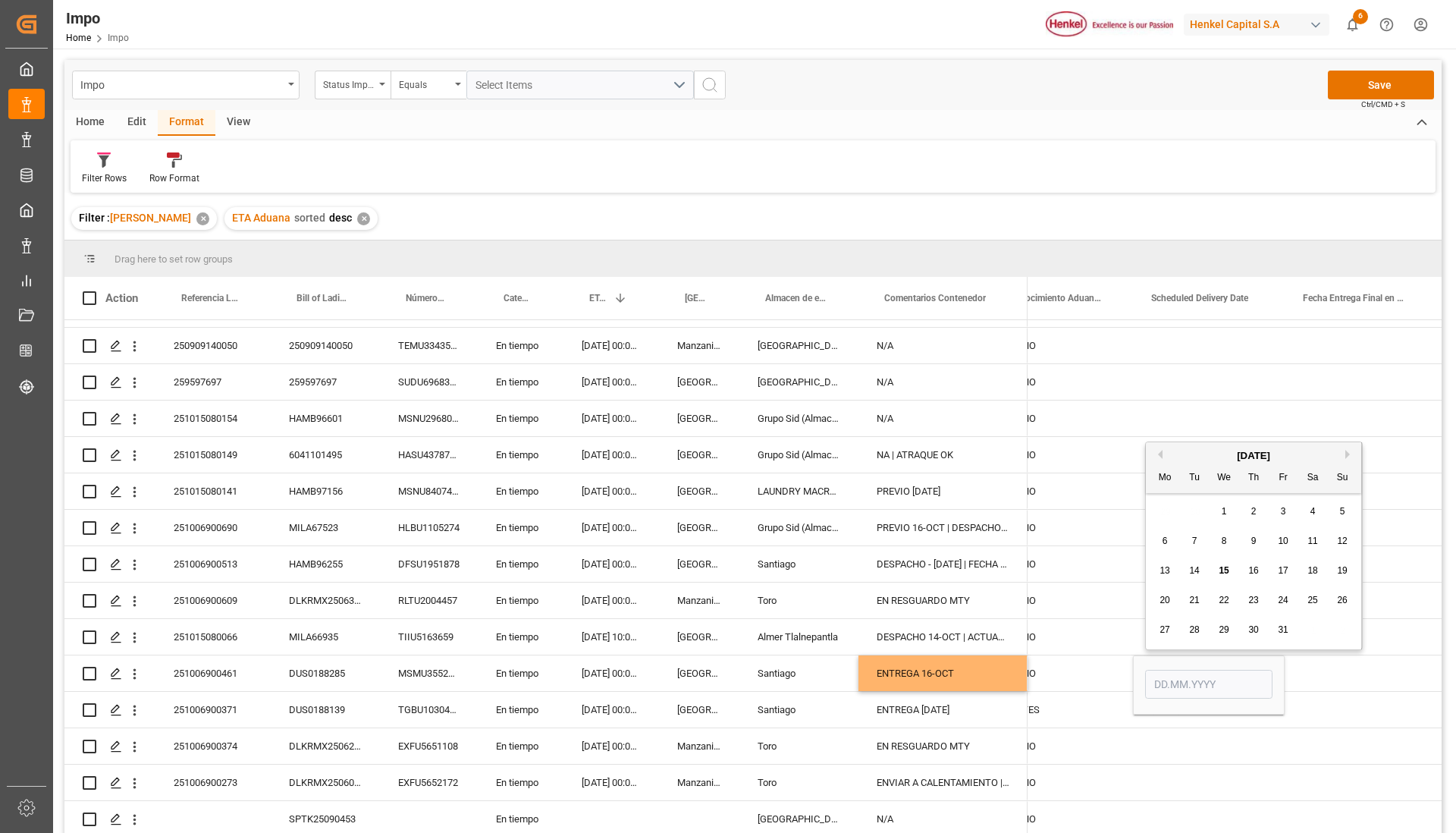
click at [1249, 566] on span "16" at bounding box center [1253, 570] width 10 height 11
type input "[DATE]"
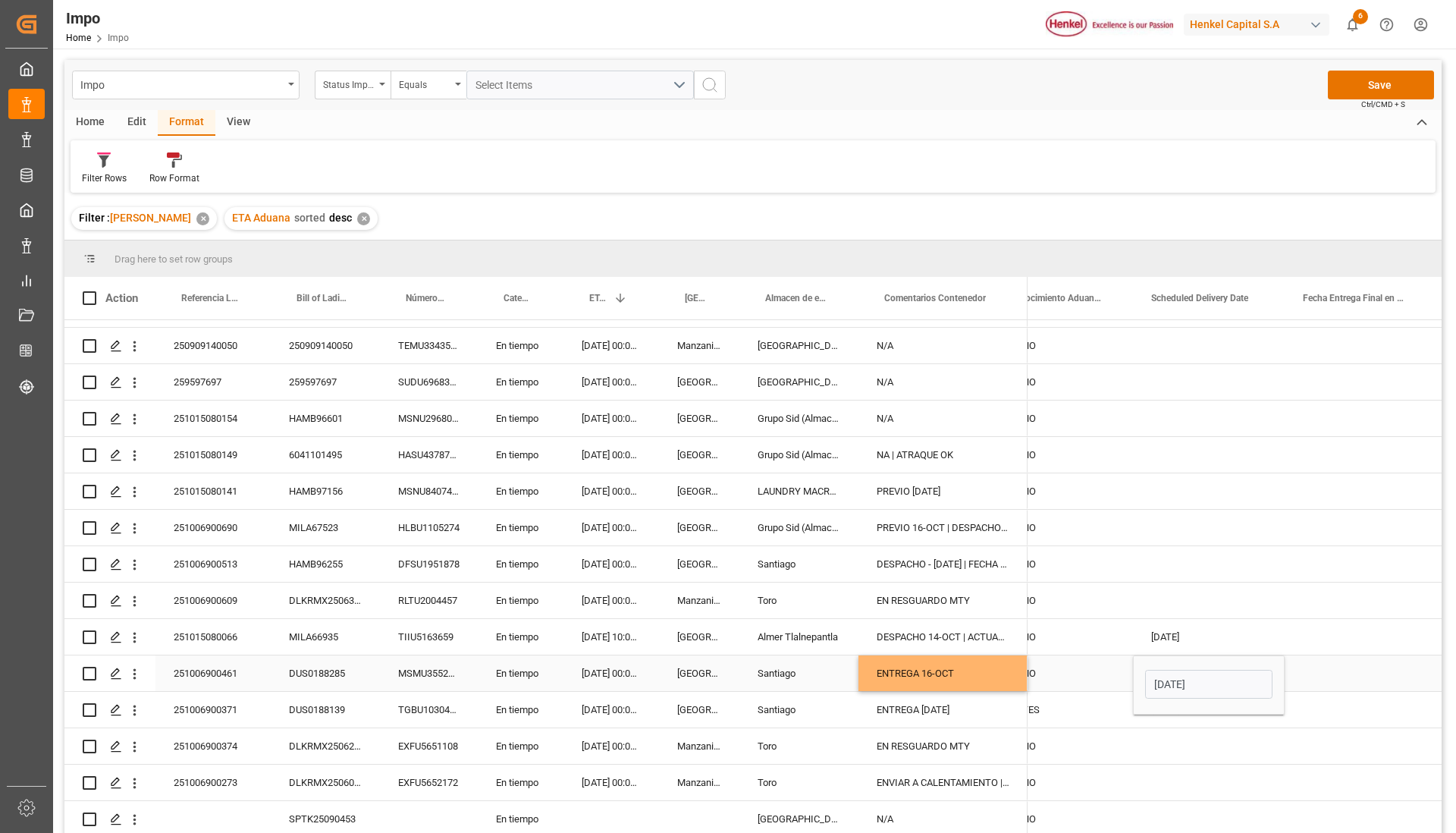
click at [1321, 677] on div "Press SPACE to select this row." at bounding box center [1360, 673] width 152 height 36
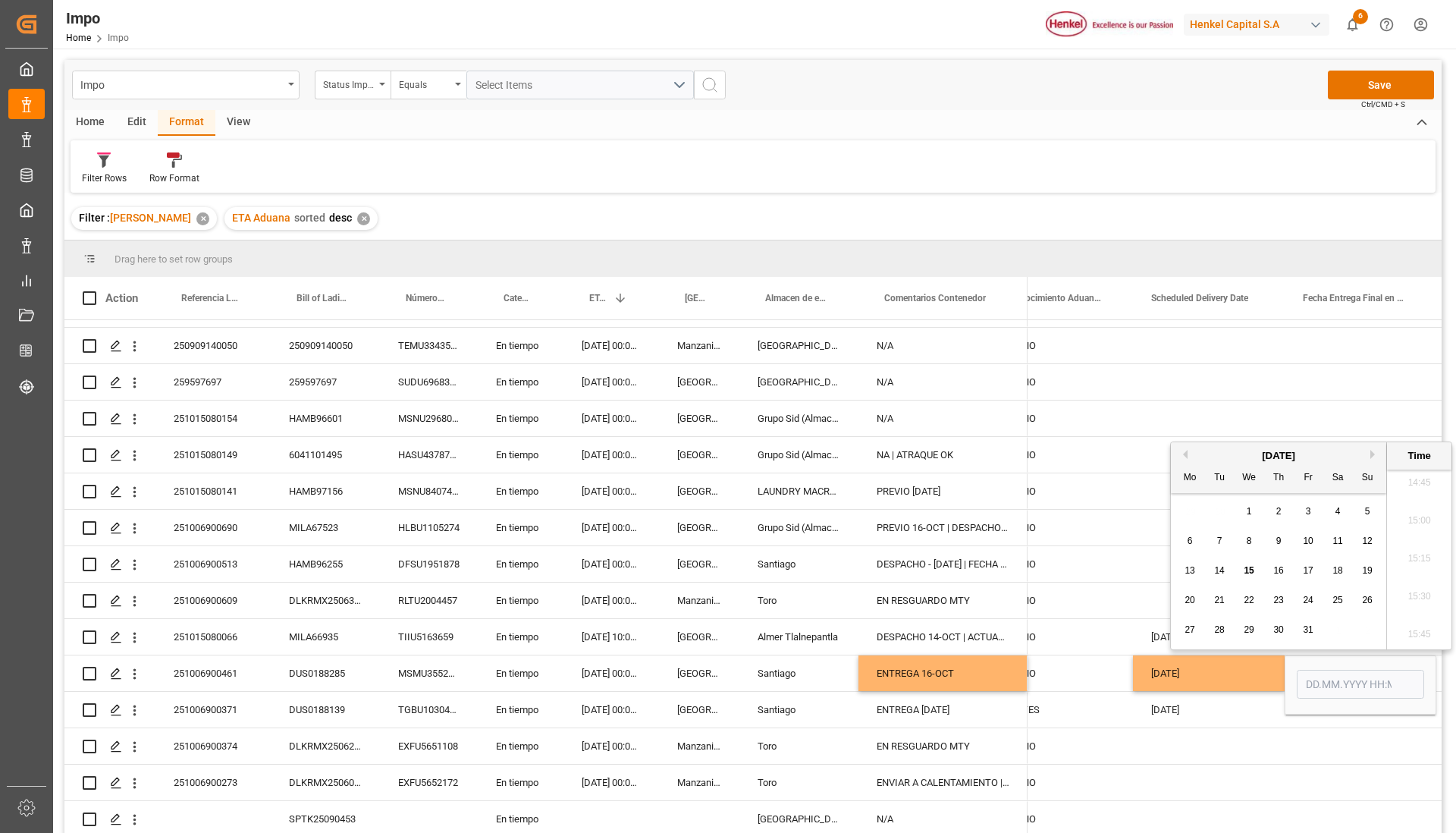
click at [1281, 576] on div "16" at bounding box center [1278, 571] width 19 height 18
type input "[DATE] 00:00"
click at [1106, 496] on div "NO" at bounding box center [1069, 491] width 93 height 35
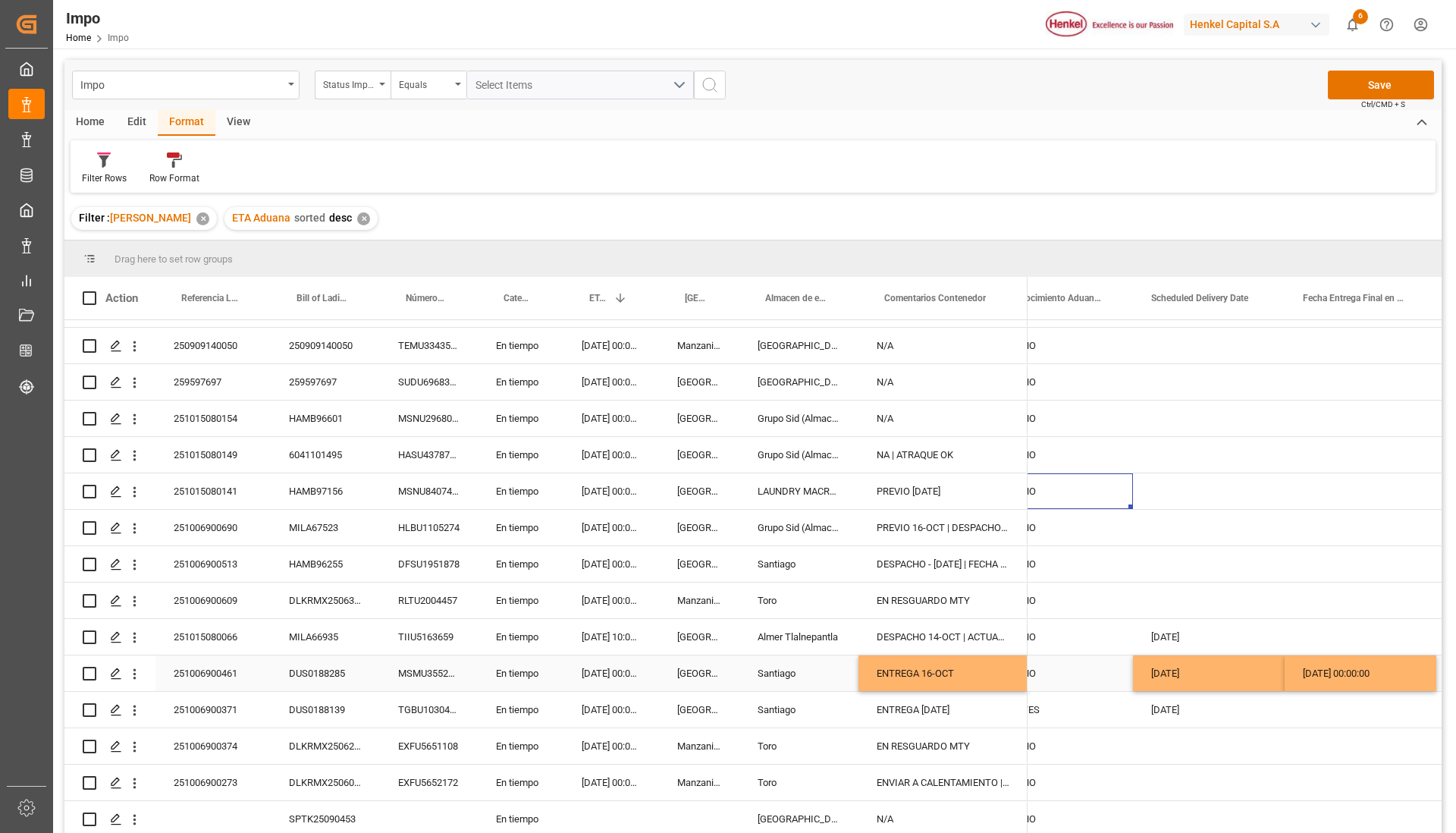
click at [1338, 667] on div "[DATE] 00:00:00" at bounding box center [1360, 673] width 152 height 36
click at [1285, 386] on div "Press SPACE to select this row." at bounding box center [1360, 381] width 152 height 36
click at [1323, 671] on div "[DATE] 00:00:00" at bounding box center [1360, 673] width 152 height 36
click at [1323, 667] on div "[DATE] 00:00:00" at bounding box center [1360, 673] width 152 height 36
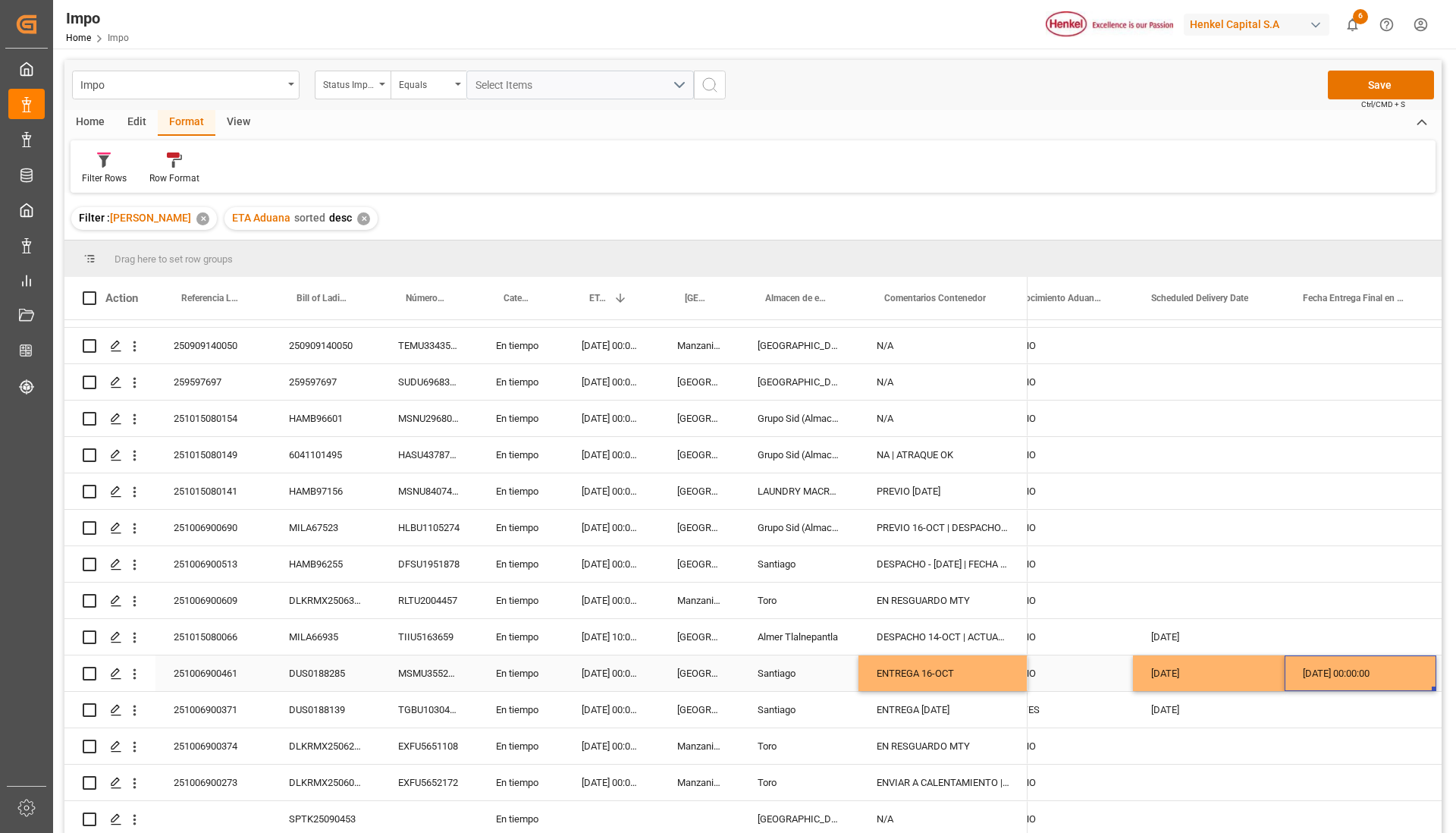
click at [1323, 667] on div "[DATE] 00:00:00" at bounding box center [1360, 673] width 152 height 36
click at [1296, 400] on div "Press SPACE to select this row." at bounding box center [1360, 418] width 152 height 36
click at [1387, 91] on button "Save" at bounding box center [1381, 85] width 106 height 29
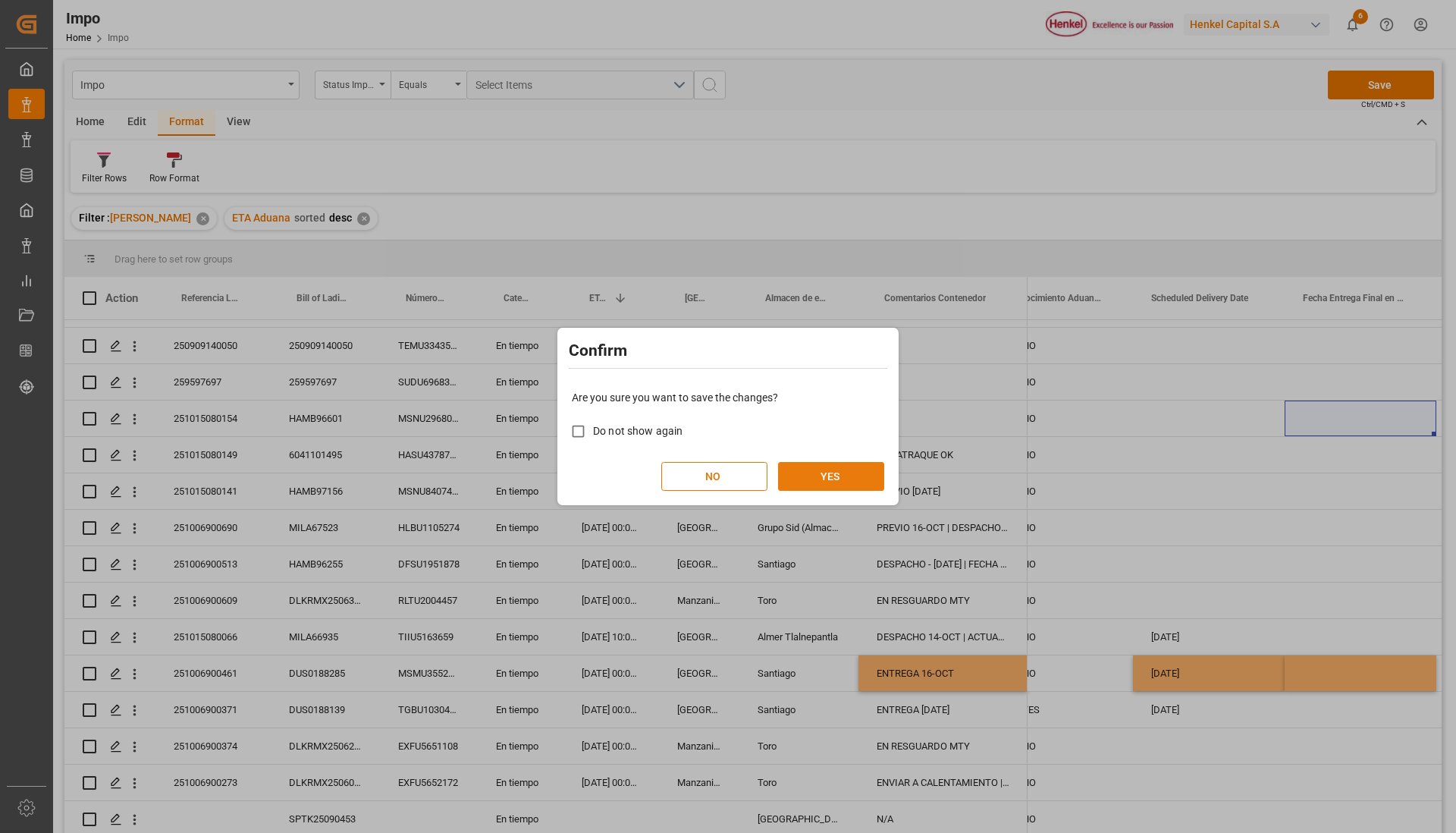
click at [786, 477] on button "YES" at bounding box center [831, 476] width 106 height 29
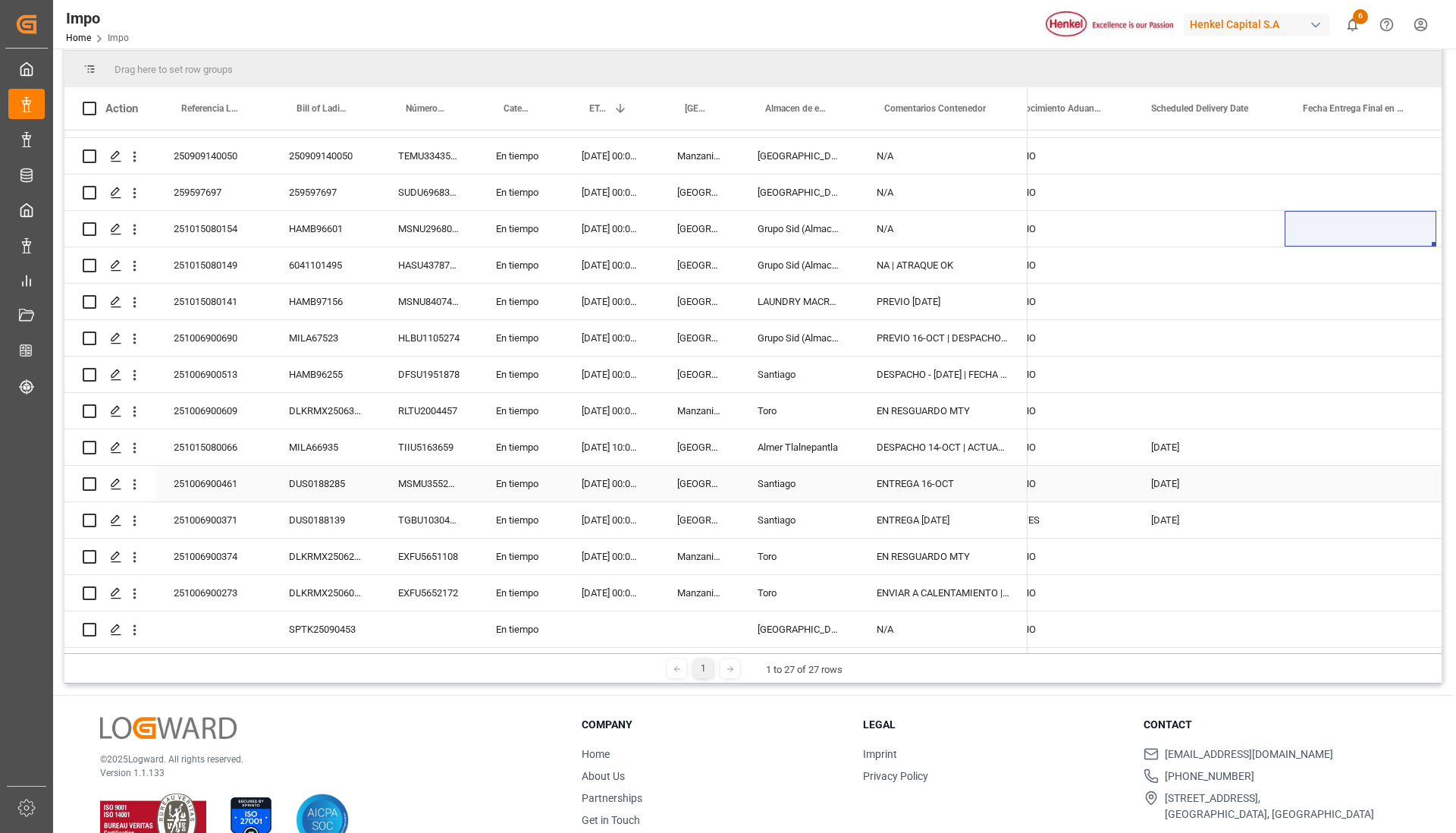
click at [234, 485] on div "251006900461" at bounding box center [213, 483] width 115 height 36
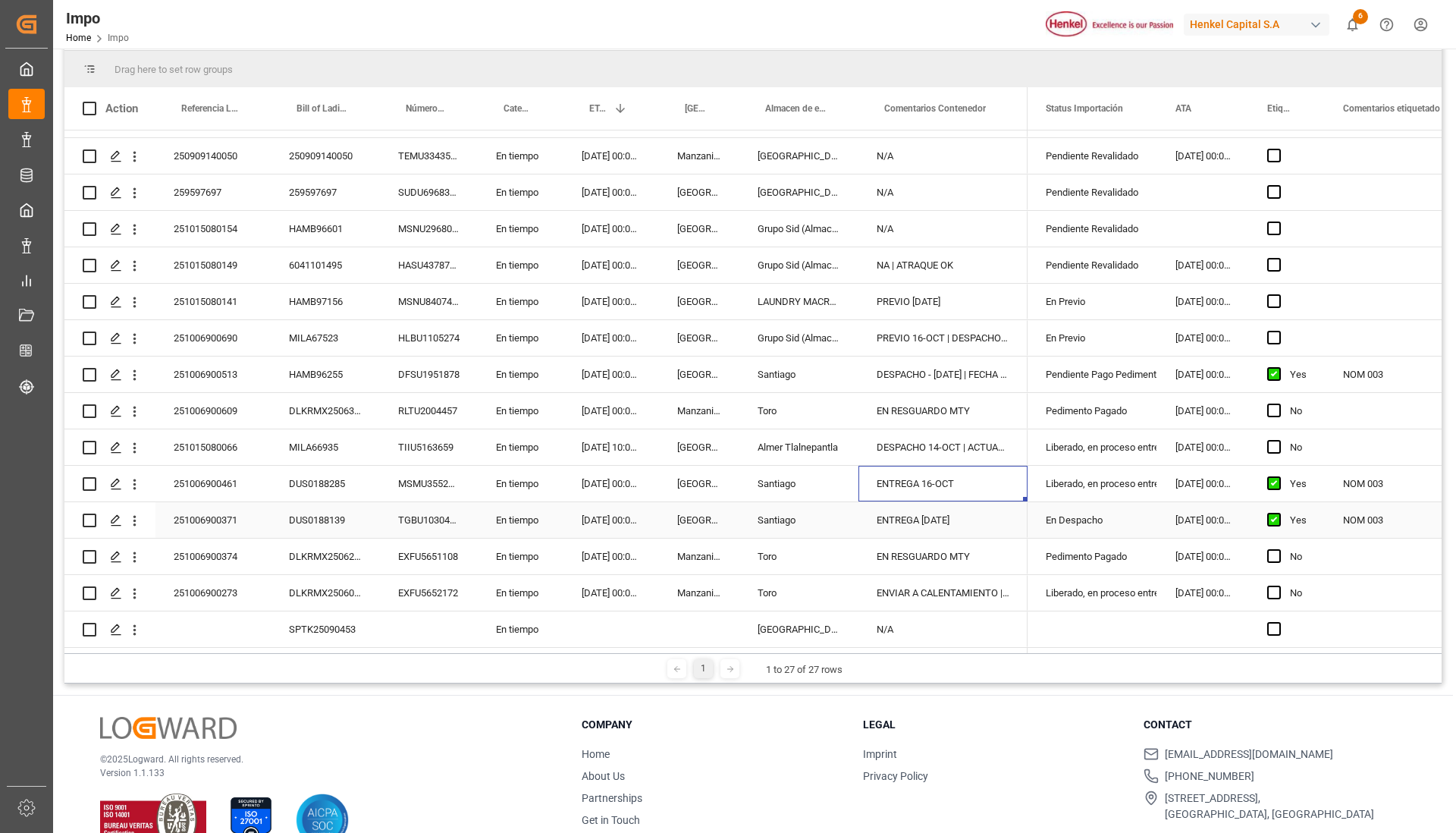
click at [342, 516] on div "DUS0188139" at bounding box center [326, 519] width 109 height 36
click at [300, 368] on div "HAMB96255" at bounding box center [326, 374] width 109 height 36
click at [315, 367] on div "HAMB96255" at bounding box center [326, 374] width 109 height 36
click at [314, 367] on div "HAMB96255" at bounding box center [326, 374] width 109 height 36
click at [314, 369] on input "HAMB96255" at bounding box center [326, 383] width 85 height 29
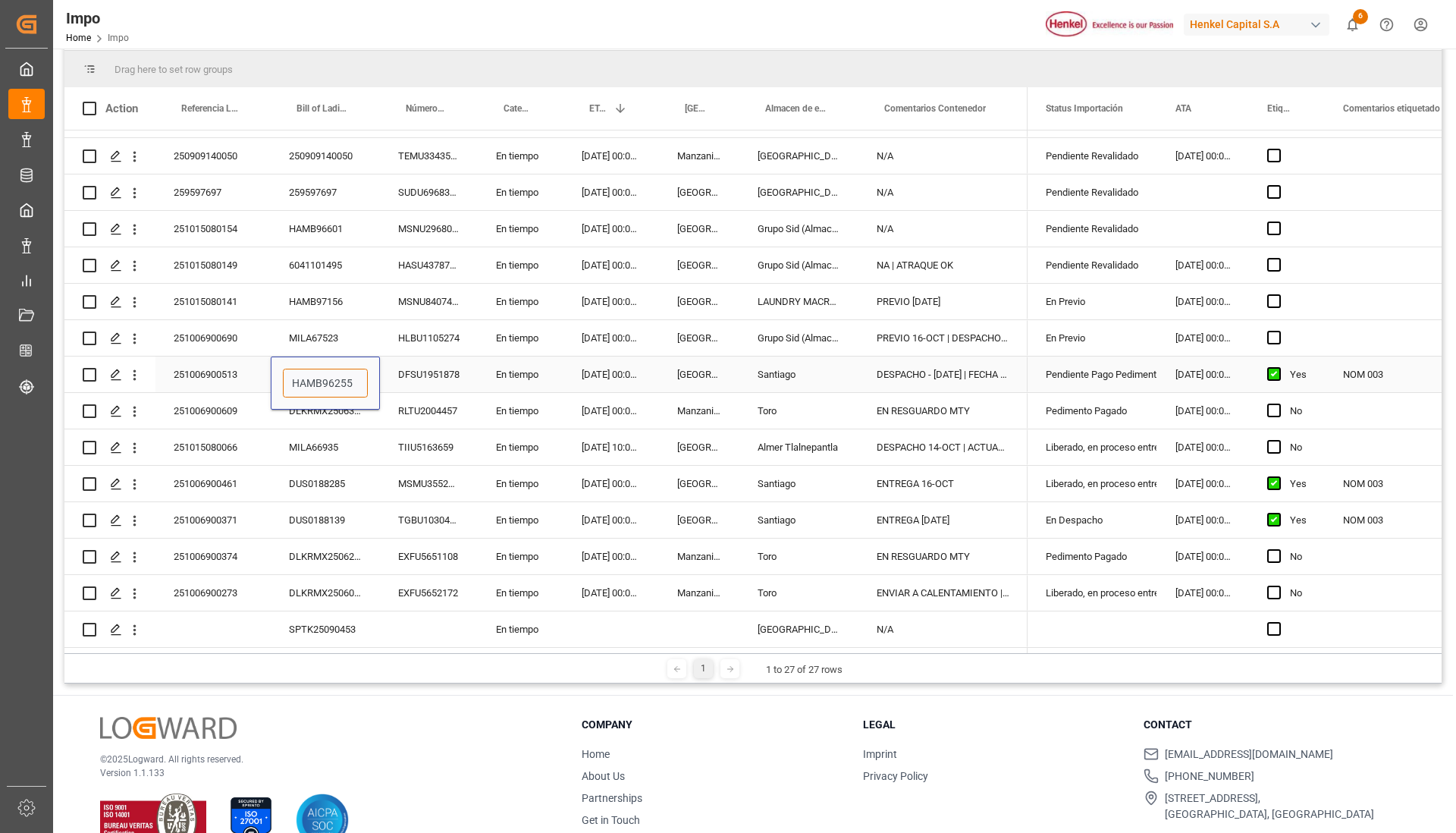
click at [314, 369] on input "HAMB96255" at bounding box center [326, 383] width 85 height 29
click at [460, 374] on div "DFSU1951878" at bounding box center [428, 374] width 98 height 36
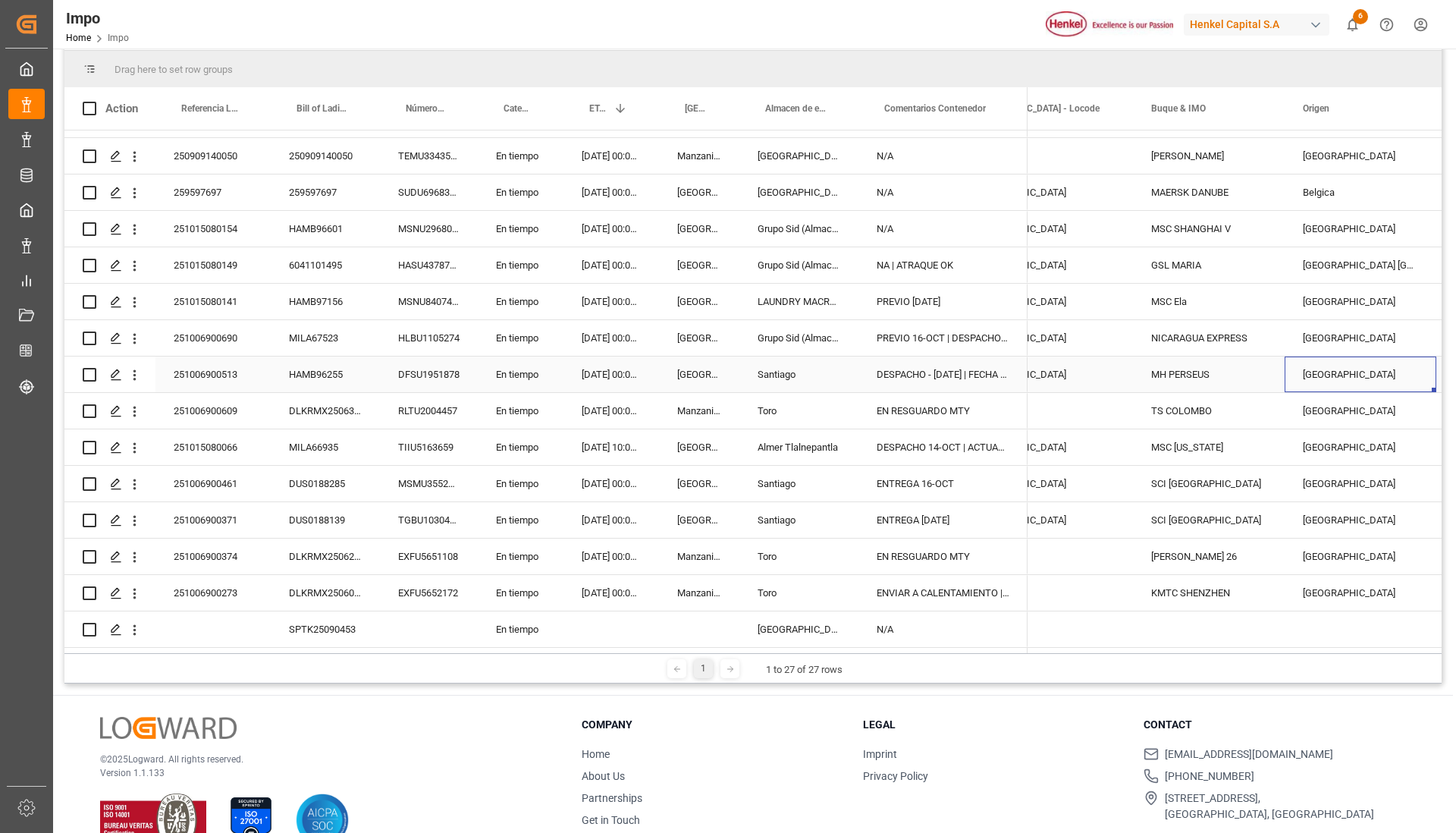
scroll to position [0, 1696]
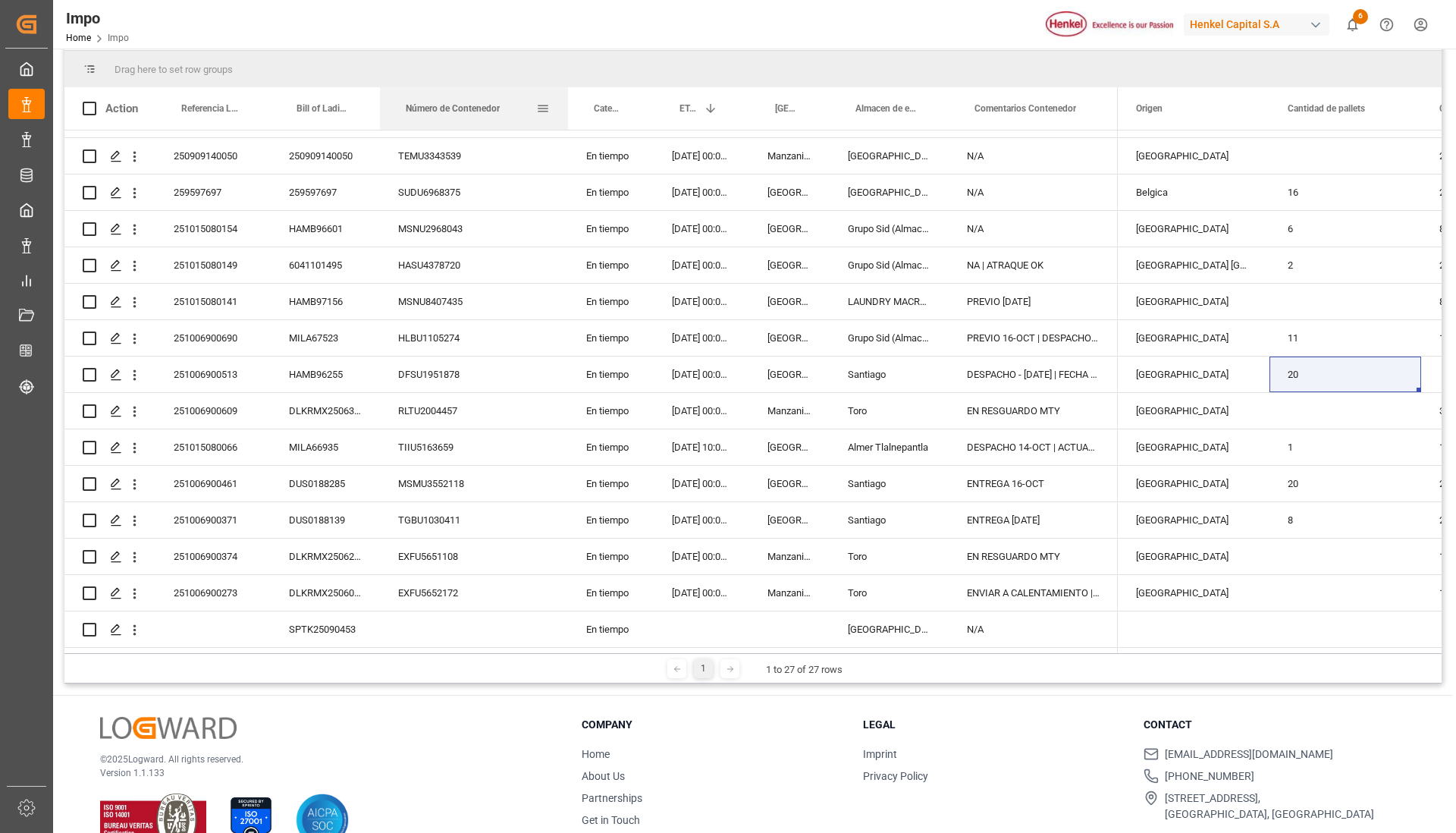
drag, startPoint x: 474, startPoint y: 97, endPoint x: 565, endPoint y: 125, distance: 95.2
click at [565, 125] on div at bounding box center [568, 109] width 6 height 43
click at [219, 362] on div "251006900513" at bounding box center [213, 374] width 115 height 36
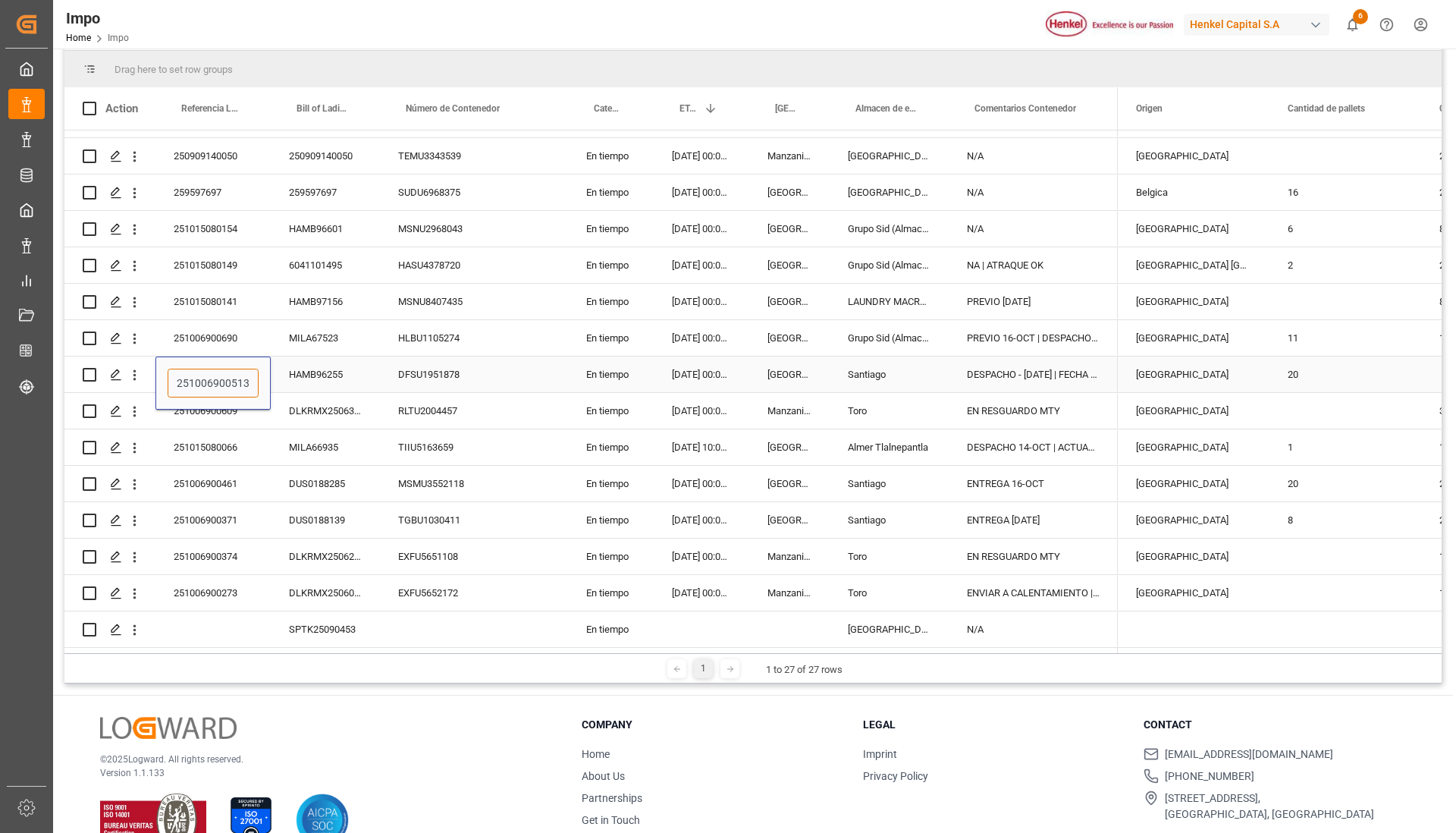
click at [210, 368] on input "251006900513" at bounding box center [213, 383] width 91 height 29
click at [195, 377] on input "251006900513" at bounding box center [213, 383] width 91 height 29
click at [301, 377] on div "HAMB96255" at bounding box center [326, 374] width 109 height 36
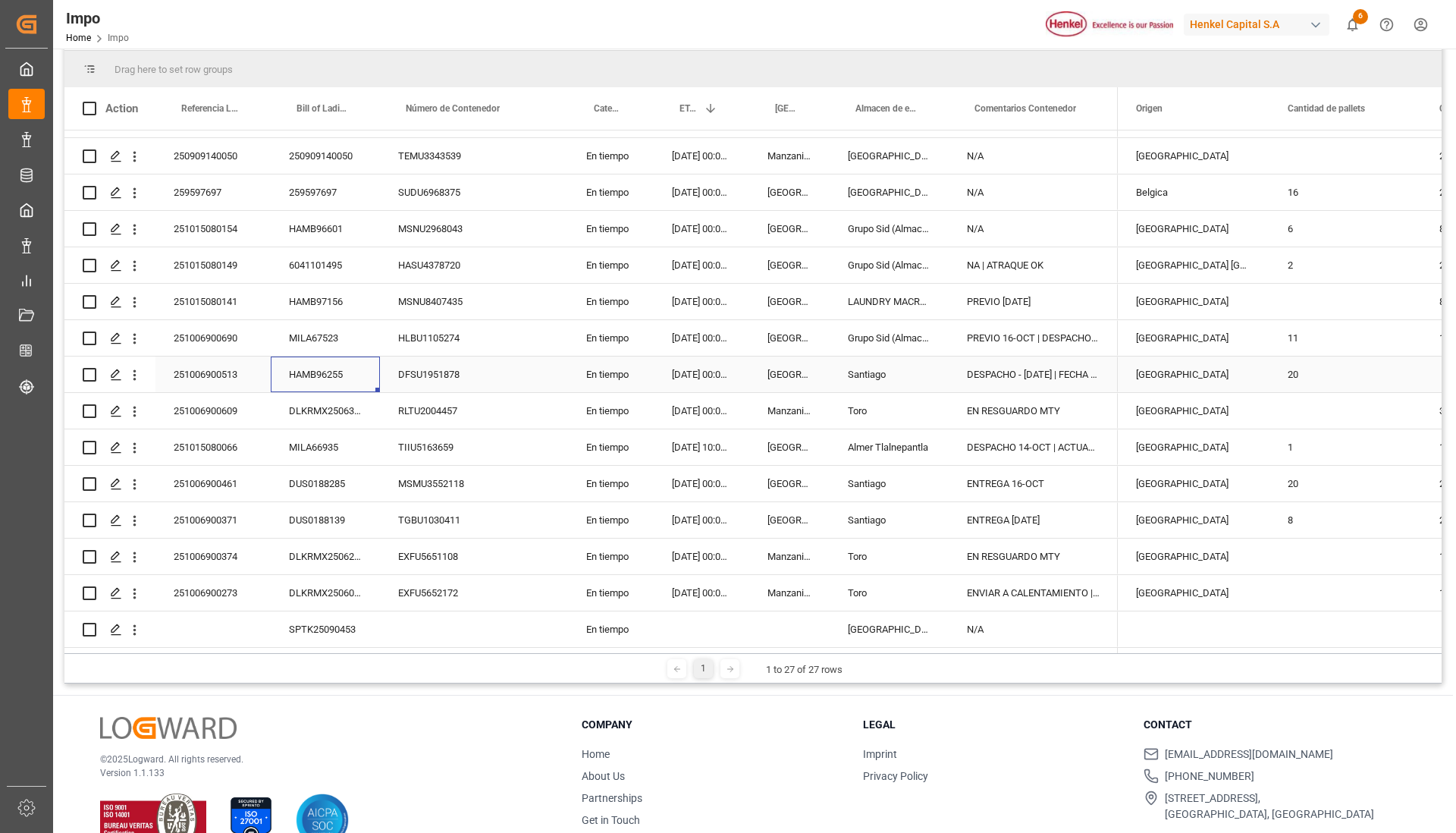
click at [222, 369] on div "251006900513" at bounding box center [213, 374] width 115 height 36
click at [316, 375] on div "HAMB96255" at bounding box center [326, 374] width 109 height 36
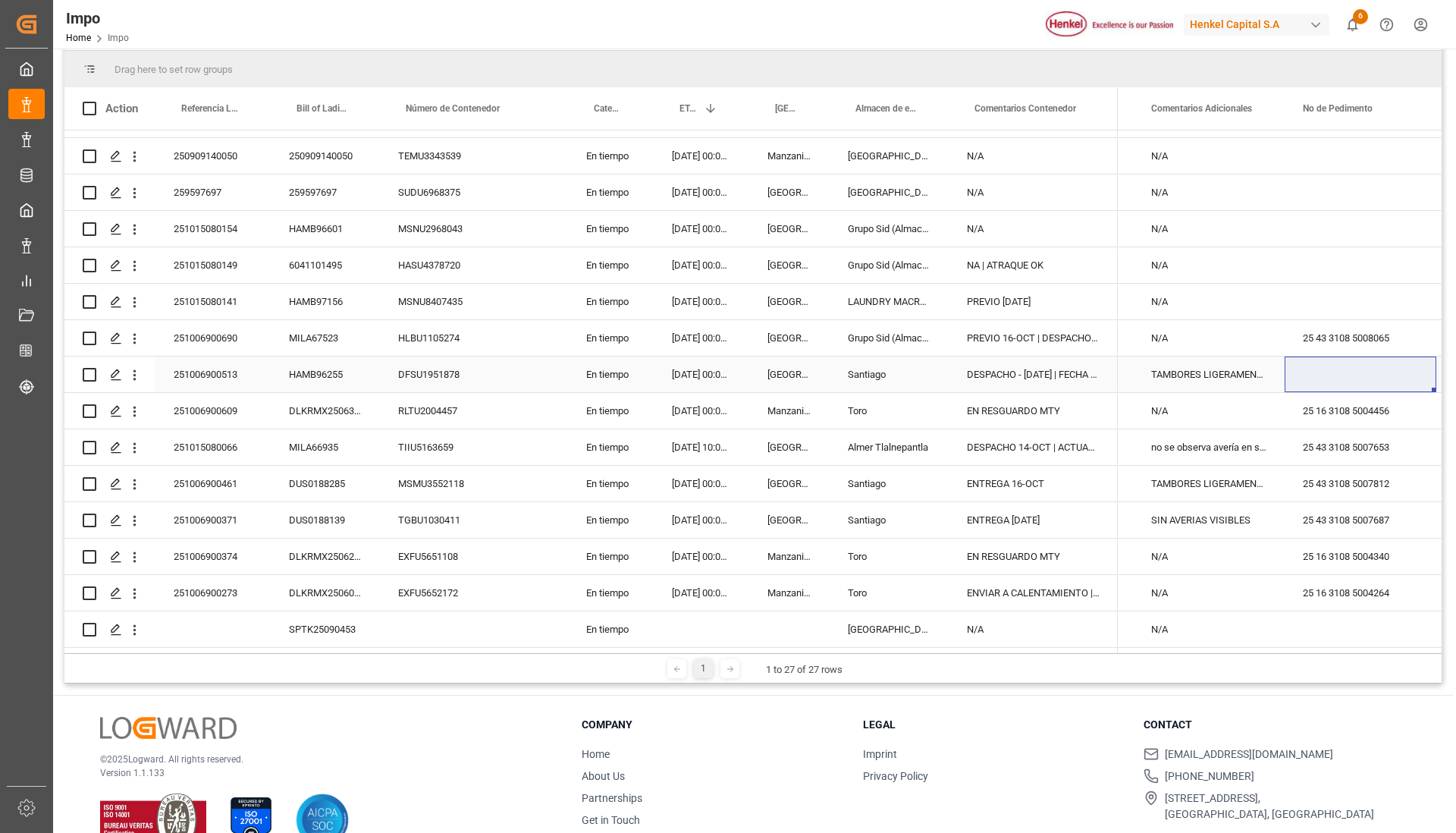
click at [1312, 366] on div "Press SPACE to select this row." at bounding box center [1360, 374] width 152 height 36
click at [1333, 370] on input "Press SPACE to select this row." at bounding box center [1360, 383] width 128 height 29
paste input "25 43 3108 5007980"
type input "25 43 3108 5007980"
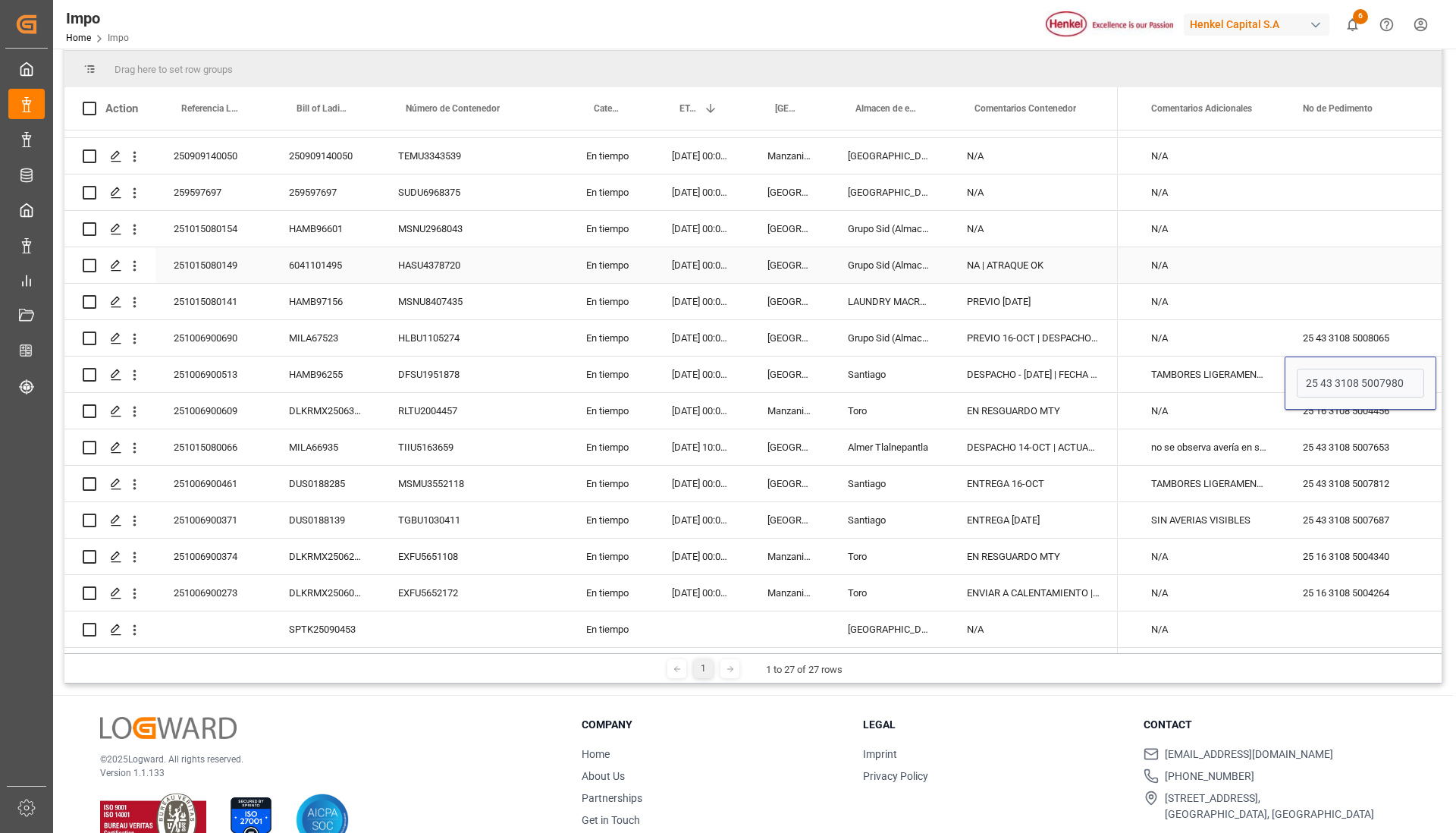
click at [1272, 248] on div "N/A" at bounding box center [1209, 265] width 152 height 36
click at [1363, 368] on div "25 43 3108 5007980" at bounding box center [1360, 374] width 152 height 36
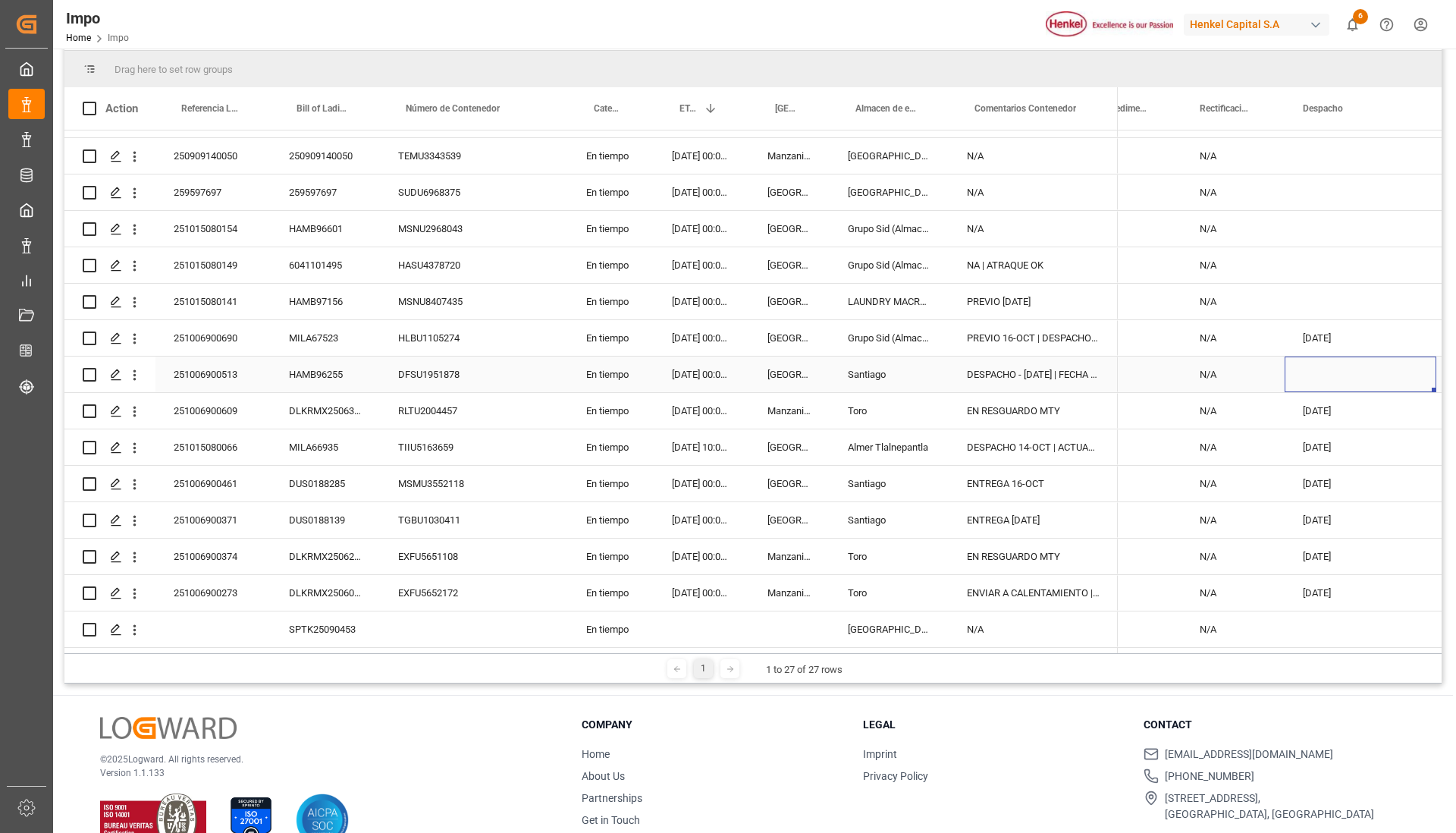
click at [1325, 371] on div "Press SPACE to select this row." at bounding box center [1360, 374] width 152 height 36
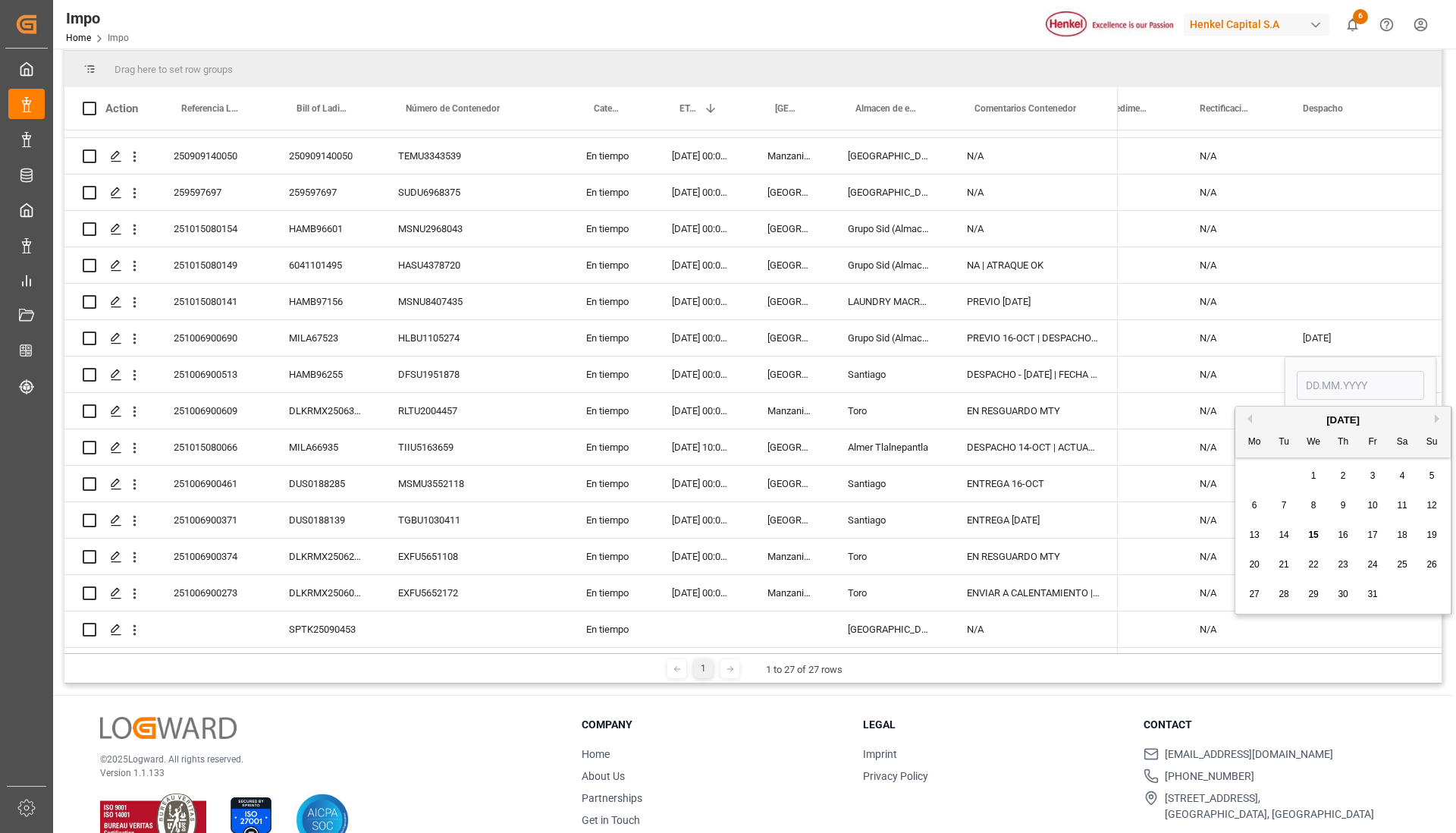
click at [1307, 533] on div "15" at bounding box center [1313, 535] width 19 height 18
type input "[DATE]"
click at [1332, 263] on div "Press SPACE to select this row." at bounding box center [1360, 265] width 152 height 36
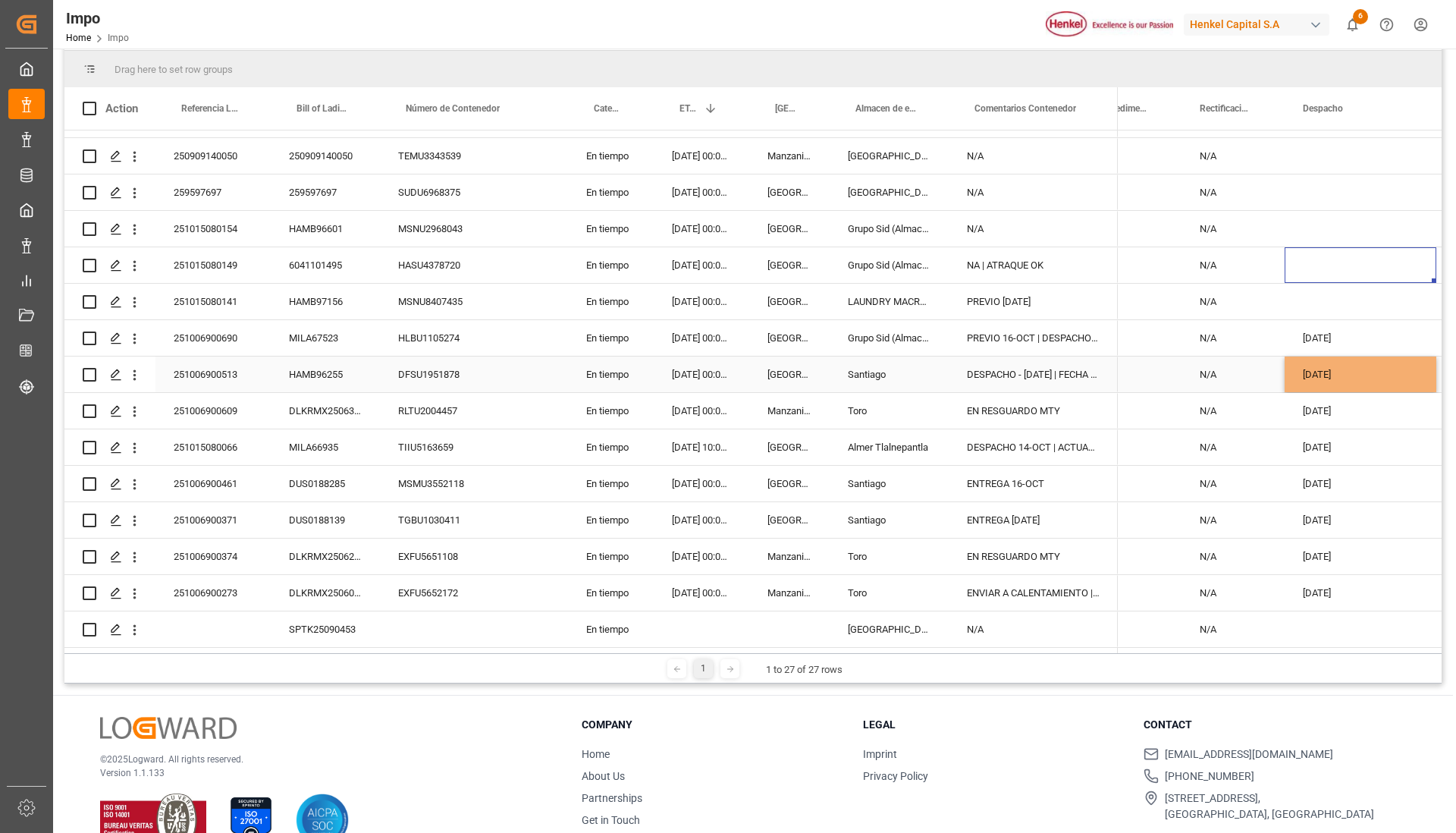
click at [1372, 378] on div "[DATE]" at bounding box center [1360, 374] width 152 height 36
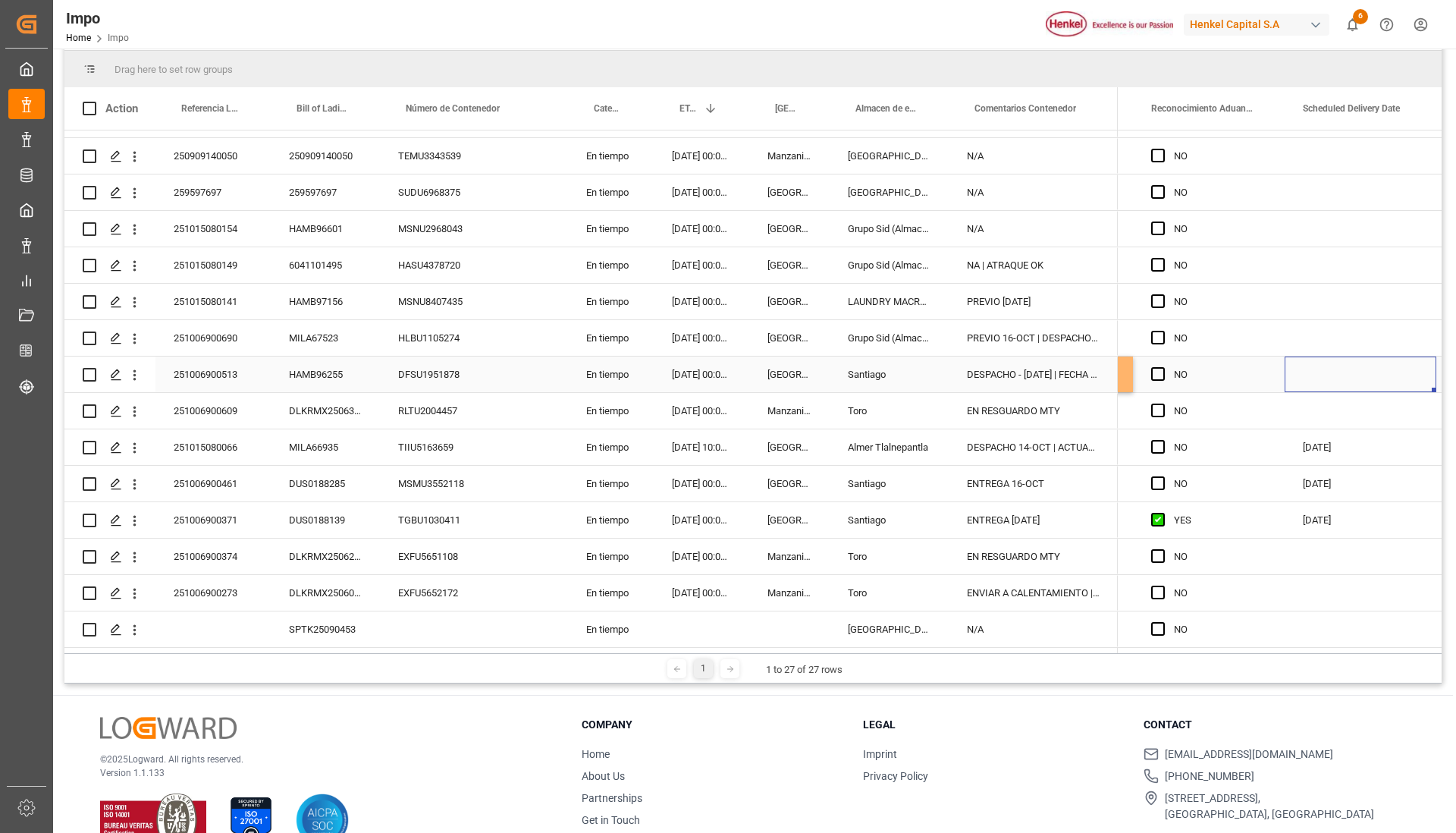
click at [1350, 371] on div "Press SPACE to select this row." at bounding box center [1360, 374] width 152 height 36
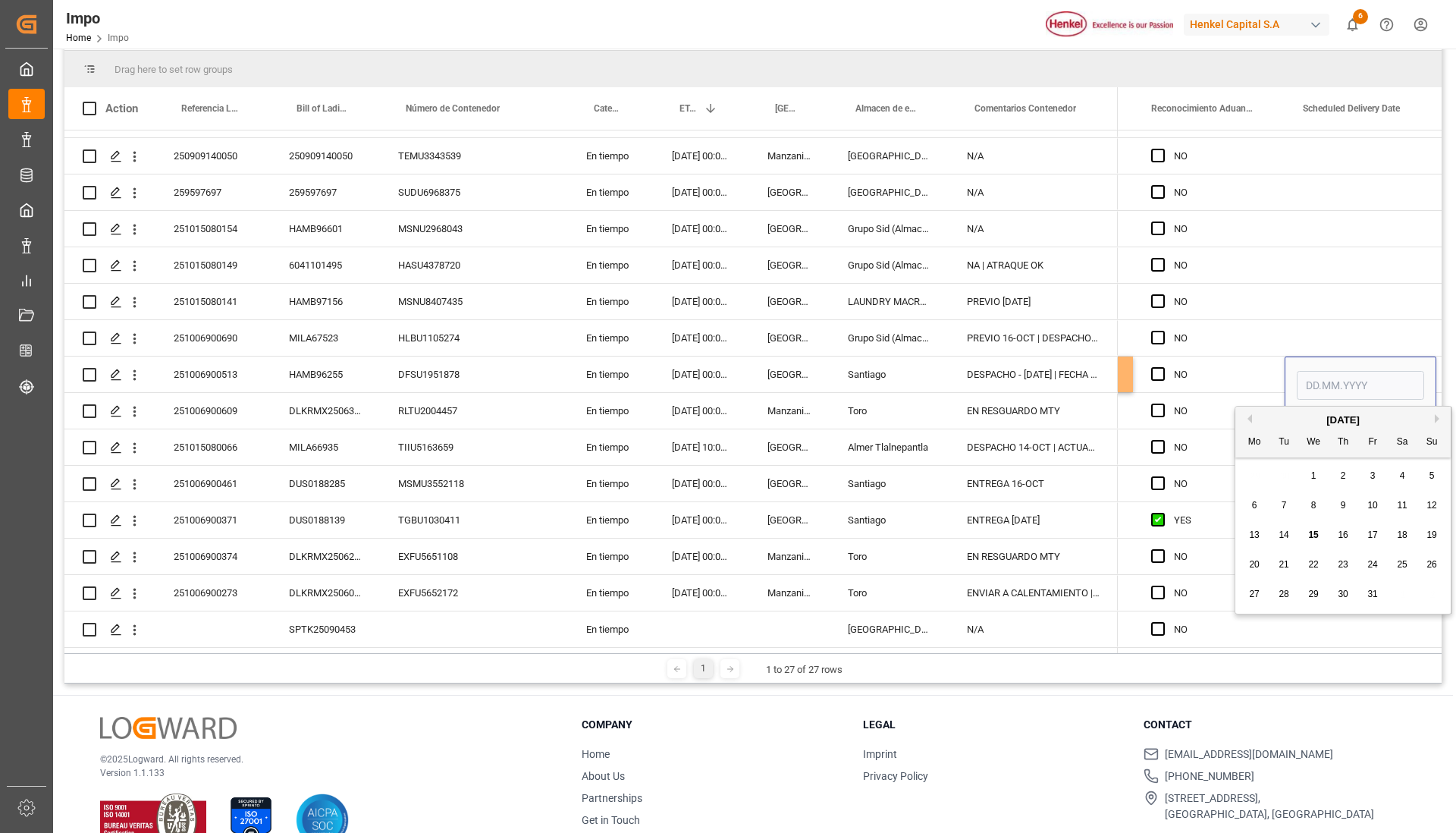
click at [1341, 535] on span "16" at bounding box center [1342, 535] width 10 height 11
type input "[DATE]"
click at [1301, 323] on div "Press SPACE to select this row." at bounding box center [1360, 338] width 152 height 36
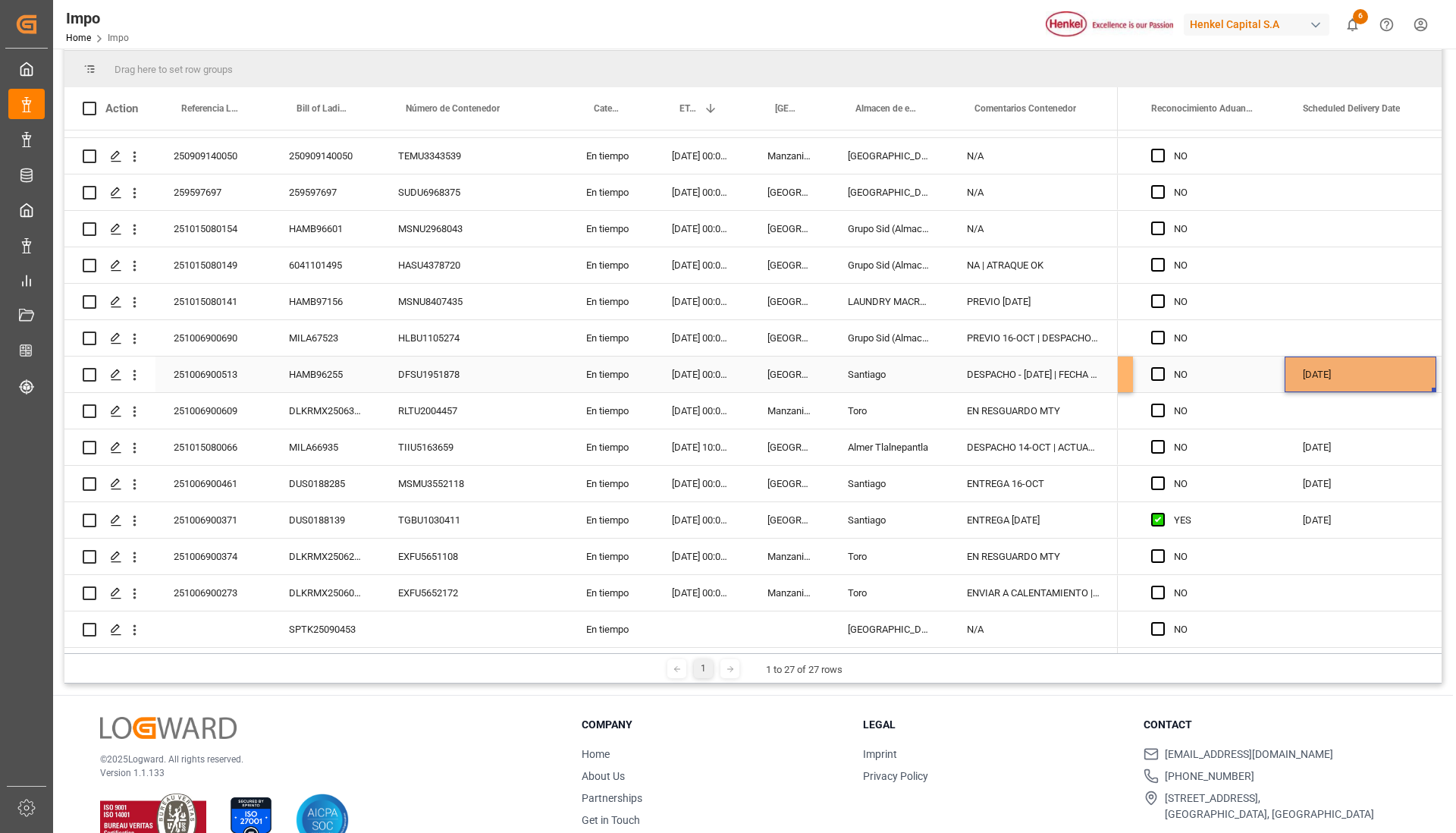
click at [1322, 372] on div "[DATE]" at bounding box center [1360, 374] width 152 height 36
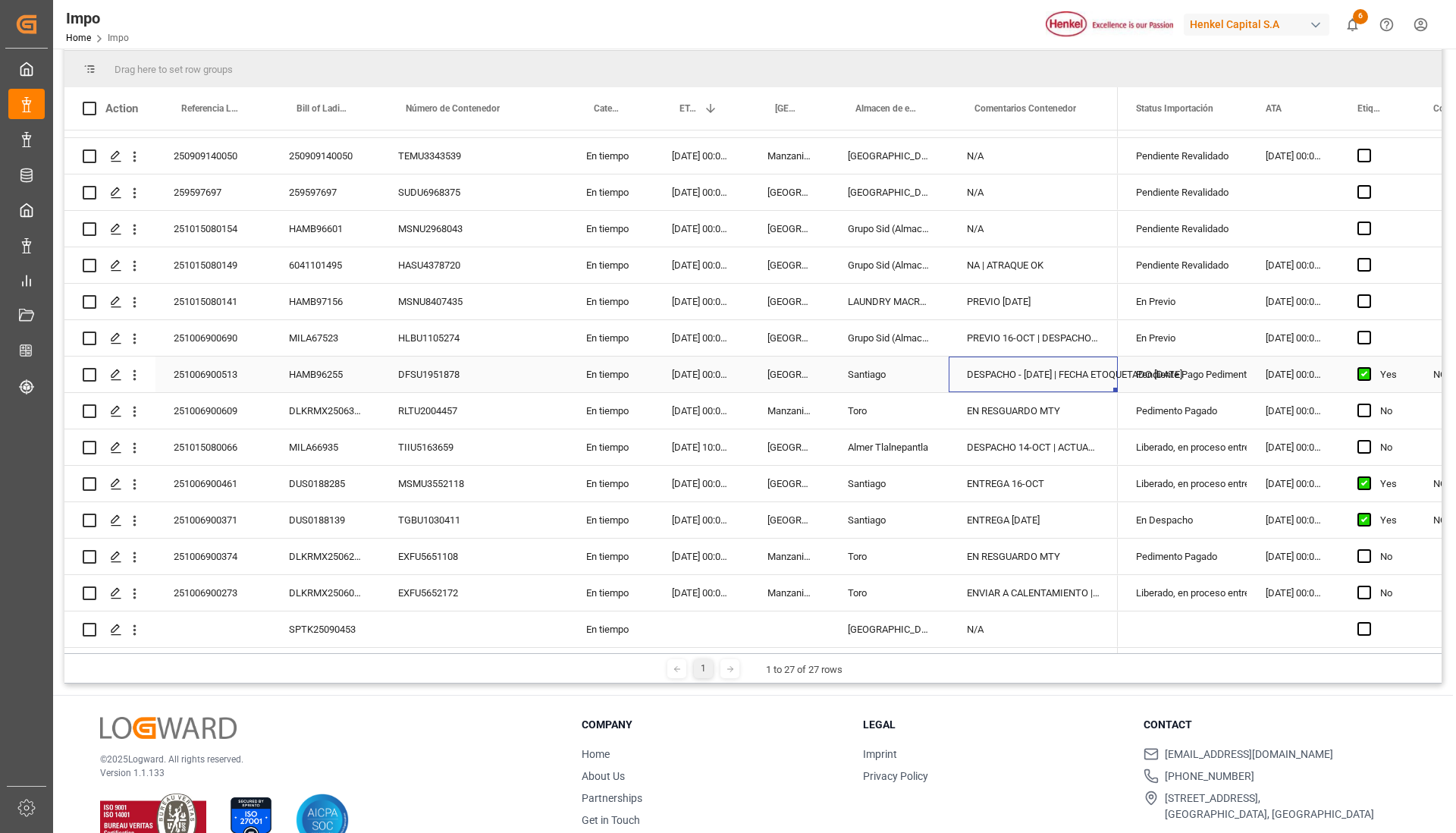
click at [1076, 371] on div "DESPACHO - [DATE] | FECHA ETOQUETADO [DATE]" at bounding box center [1033, 374] width 169 height 36
drag, startPoint x: 969, startPoint y: 374, endPoint x: 1136, endPoint y: 383, distance: 167.2
click at [1136, 383] on div "251009140034 En tiempo [DATE] 00:00:00 Salamanca N/A HAMC00265 En tiempo [DATE]…" at bounding box center [753, 389] width 1377 height 517
type input "ENTREGA 16-OCT"
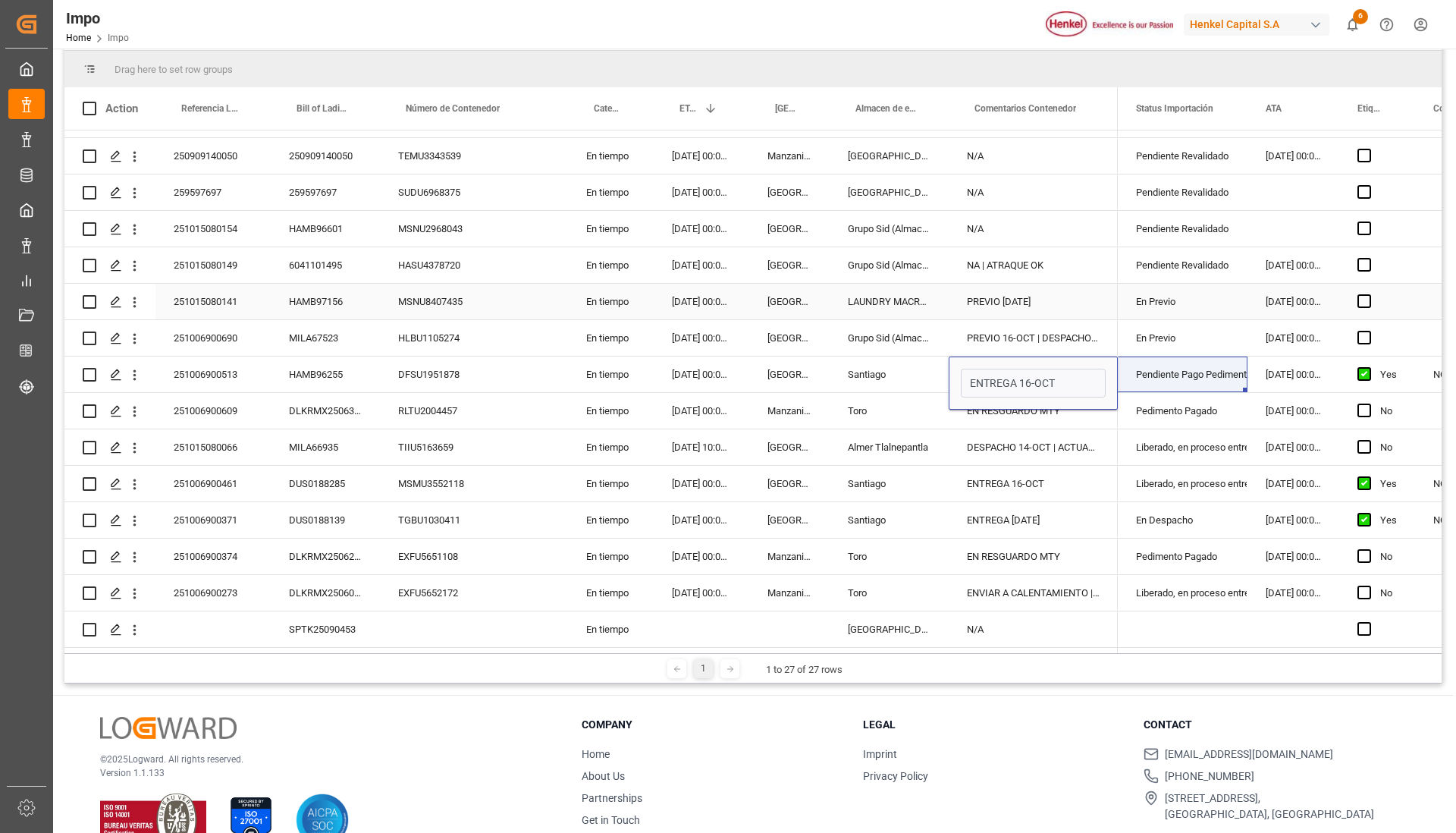
click at [997, 284] on div "PREVIO [DATE]" at bounding box center [1033, 301] width 169 height 36
click at [1145, 362] on div "Pendiente Pago Pedimento" at bounding box center [1182, 374] width 93 height 35
click at [1220, 377] on icon "open menu" at bounding box center [1219, 383] width 18 height 18
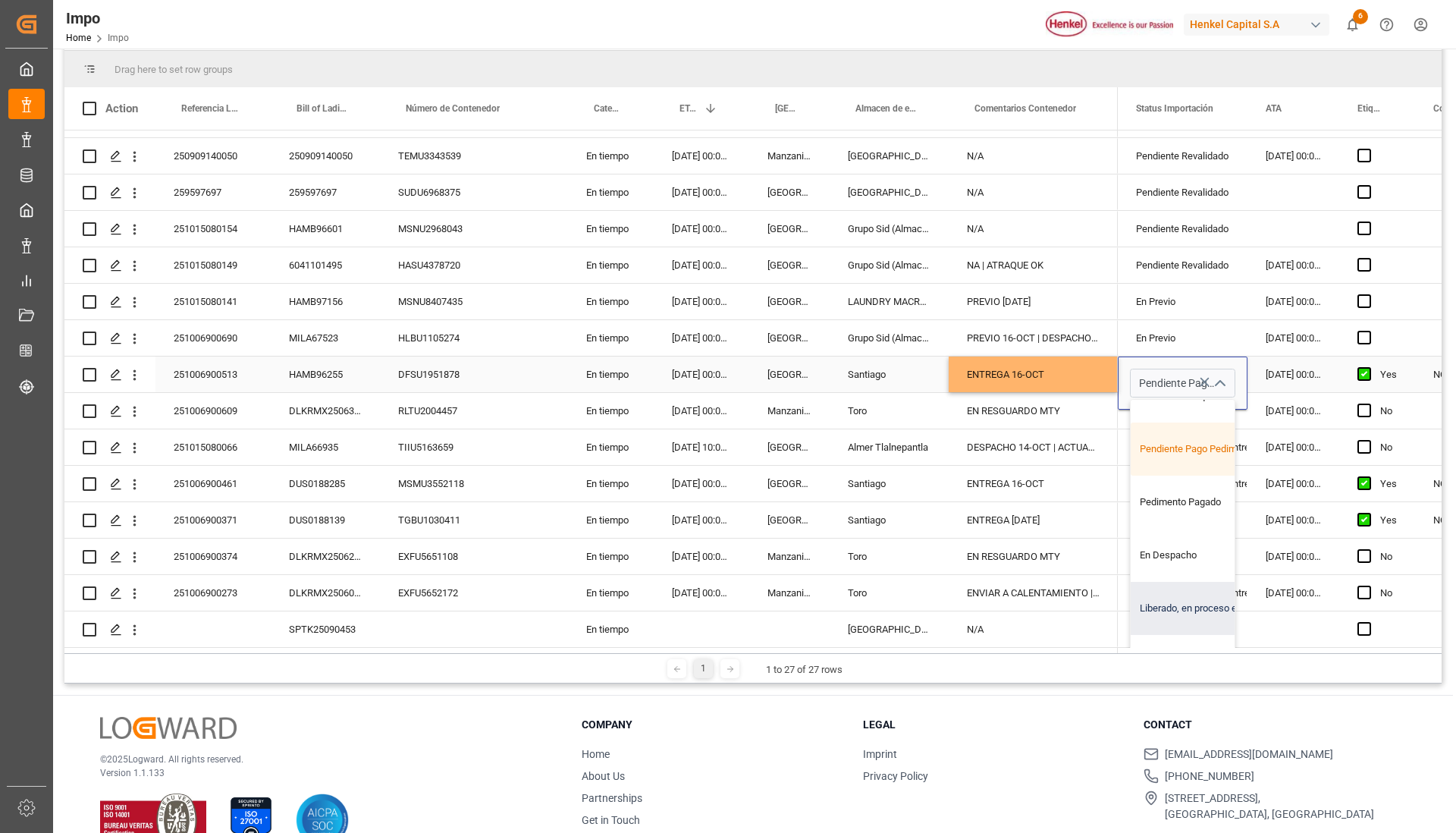
click at [1205, 590] on div "Liberado, en proceso entrega" at bounding box center [1202, 608] width 143 height 53
type input "Liberado, en proceso entrega"
click at [1051, 270] on div "NA | ATRAQUE OK" at bounding box center [1033, 265] width 169 height 36
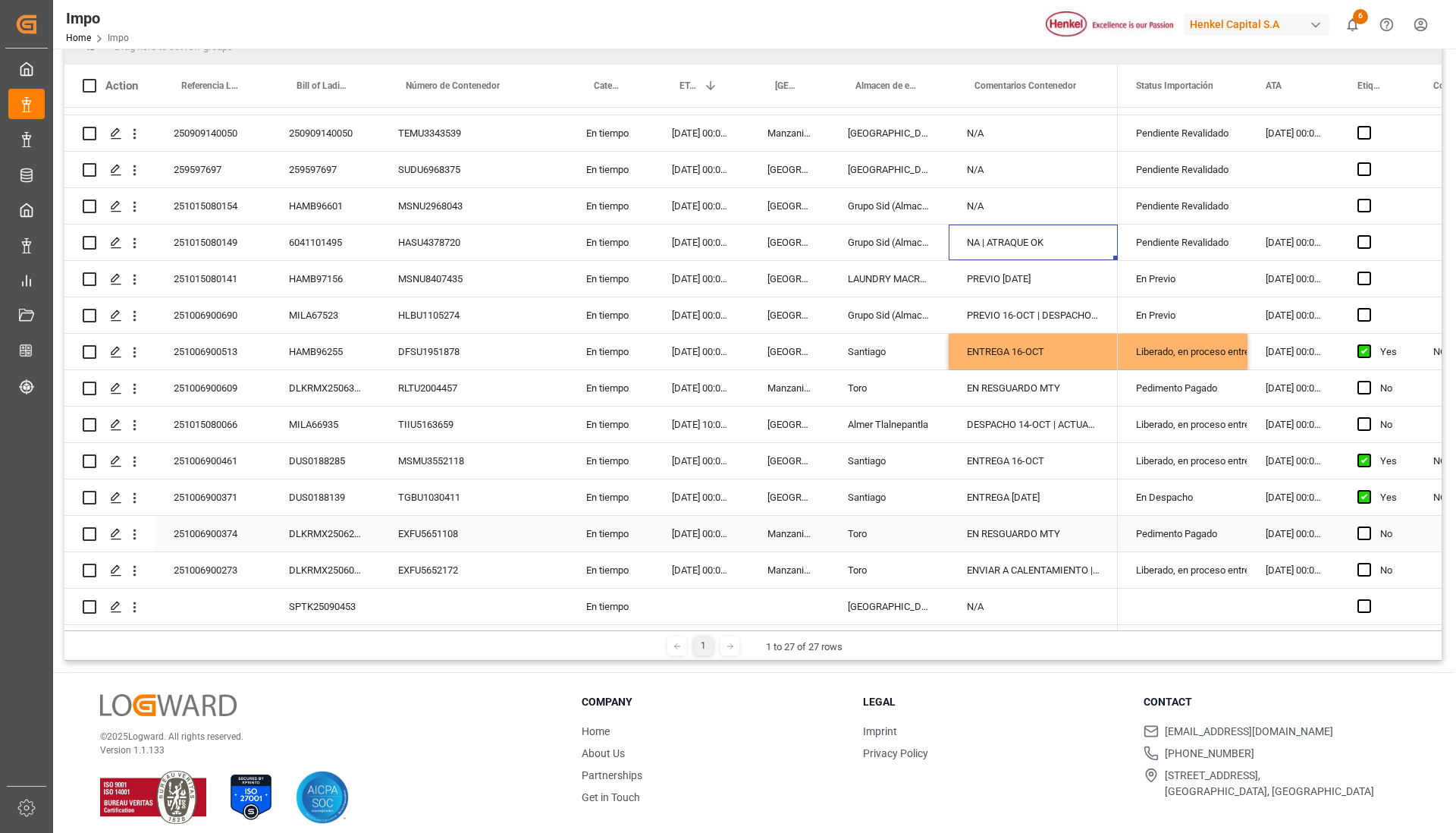
scroll to position [225, 0]
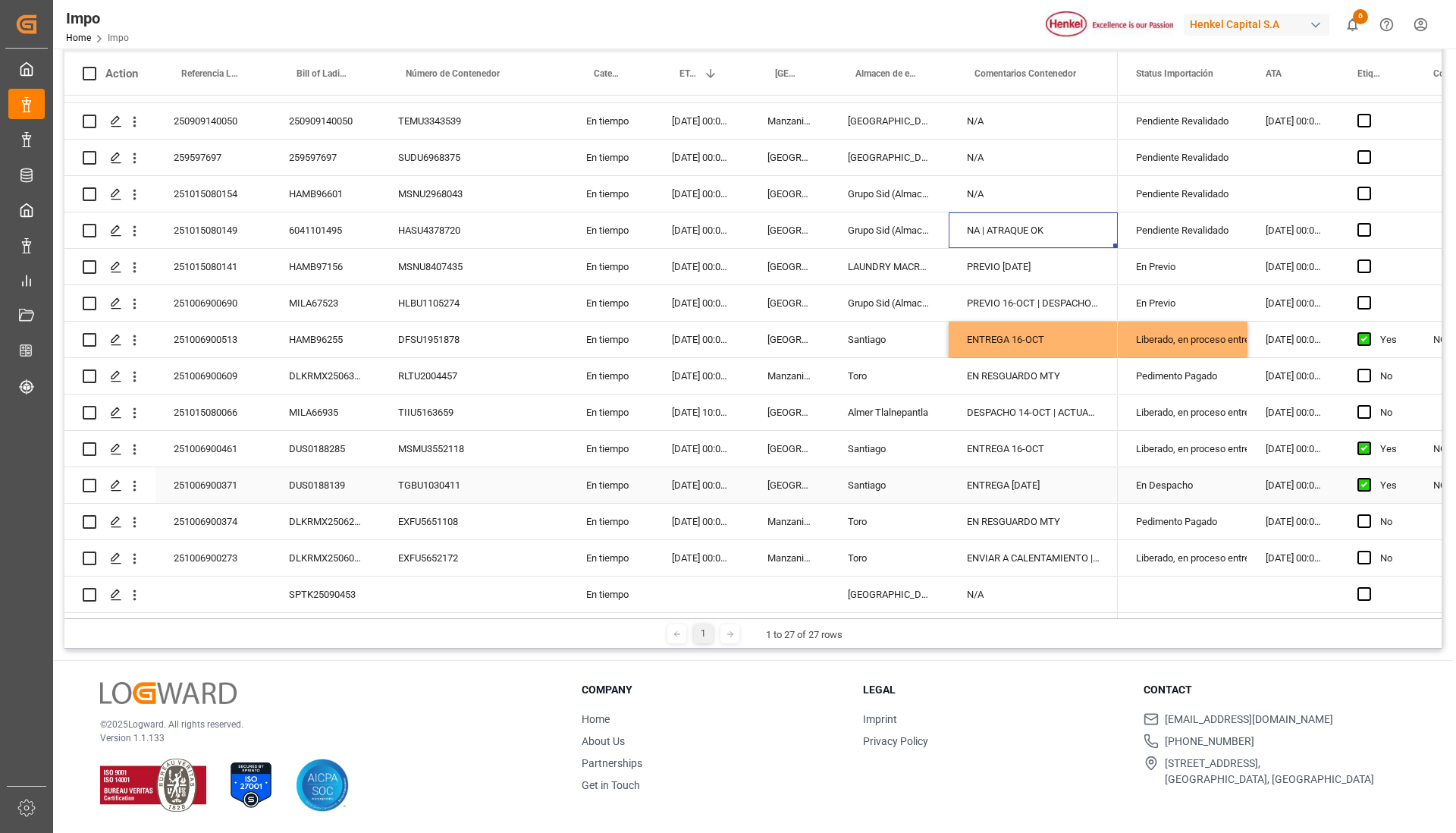
click at [1174, 480] on div "En Despacho" at bounding box center [1182, 485] width 93 height 35
click at [1220, 475] on div "En Despacho" at bounding box center [1182, 485] width 93 height 35
click at [1209, 481] on div "En Despacho" at bounding box center [1182, 485] width 93 height 35
click at [1190, 479] on div "En Despacho" at bounding box center [1182, 485] width 93 height 35
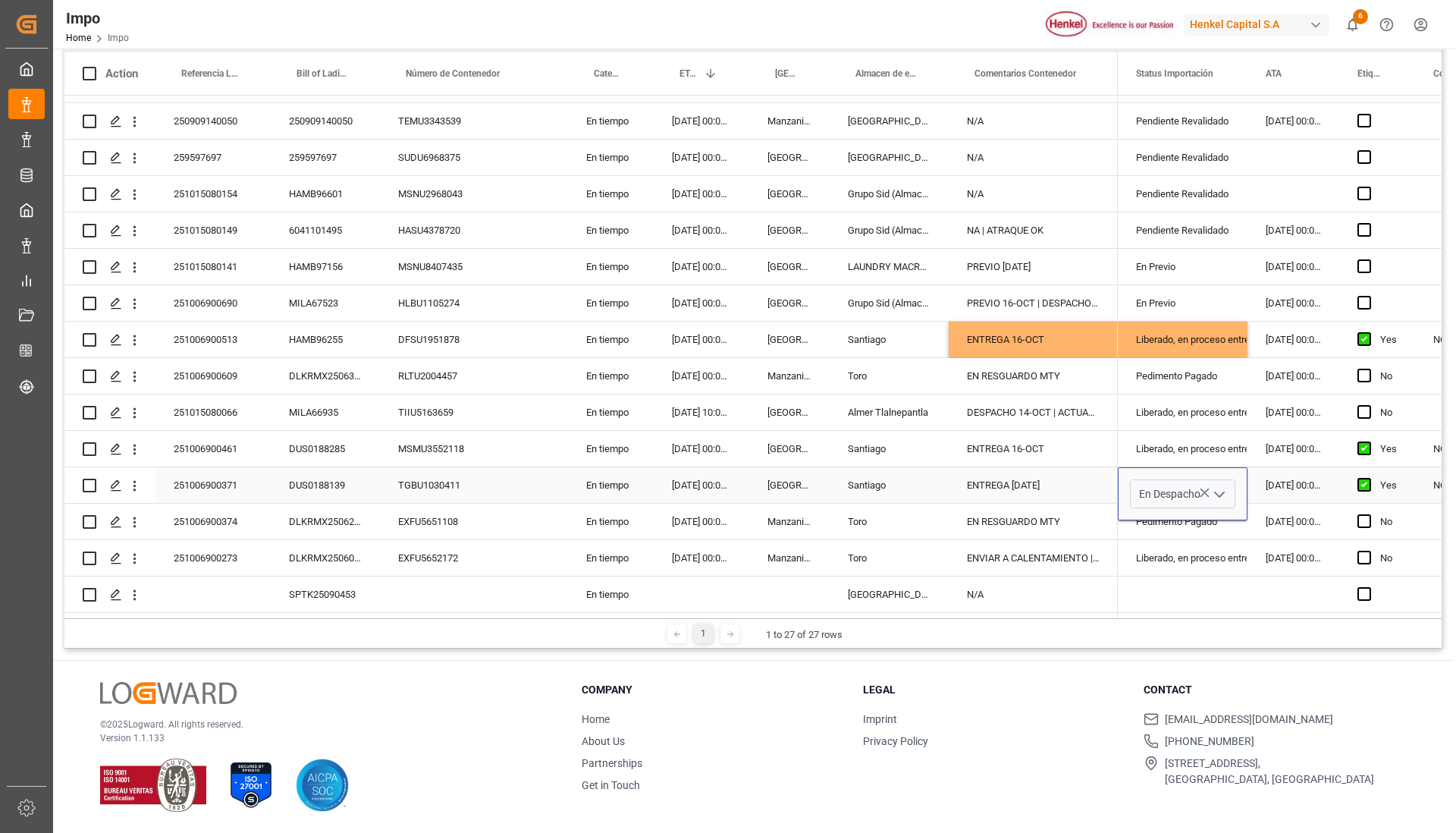
click at [1218, 486] on icon "open menu" at bounding box center [1219, 494] width 18 height 18
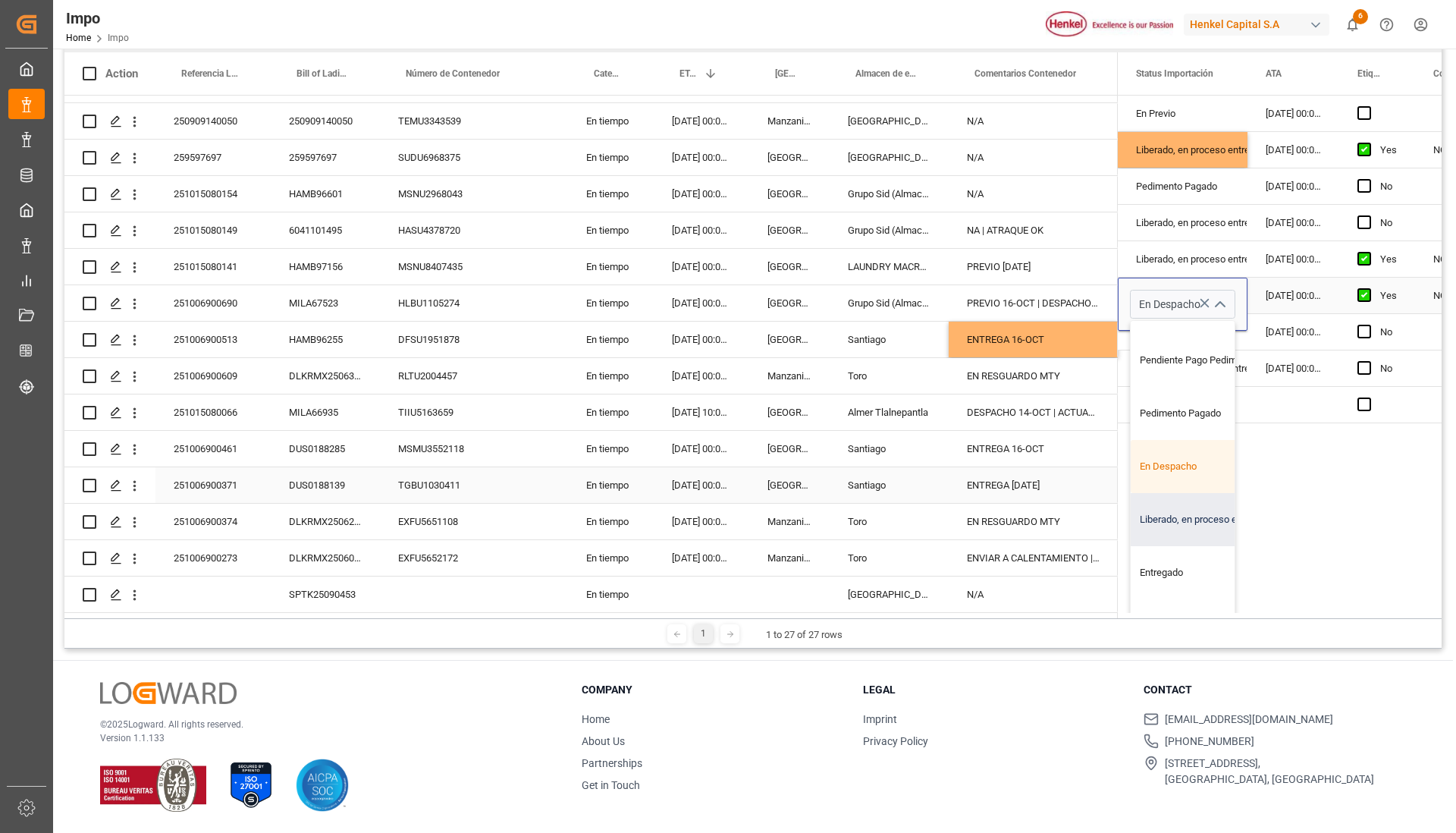
scroll to position [230, 0]
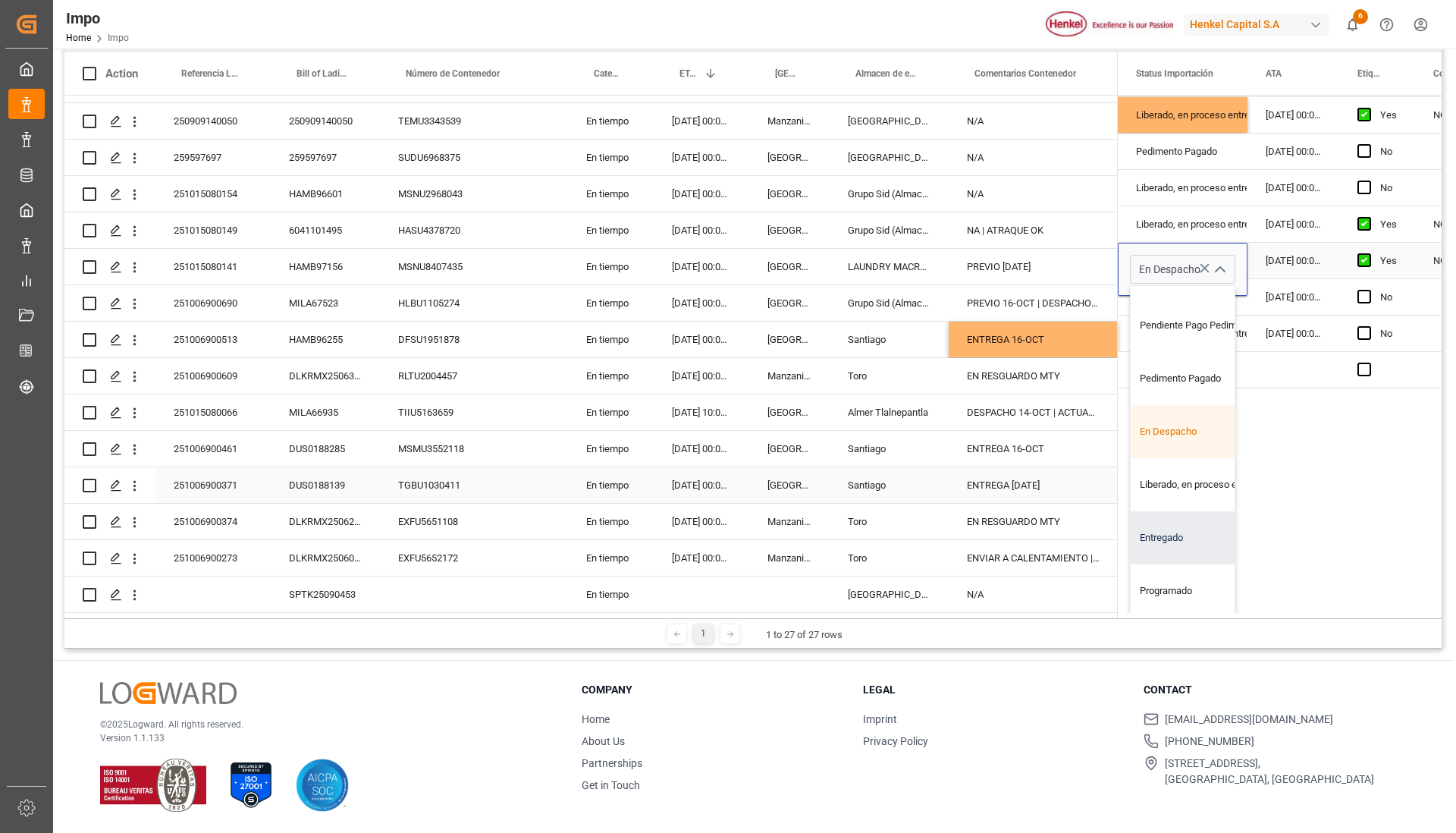
click at [1171, 522] on div "Entregado" at bounding box center [1202, 538] width 143 height 53
type input "Entregado"
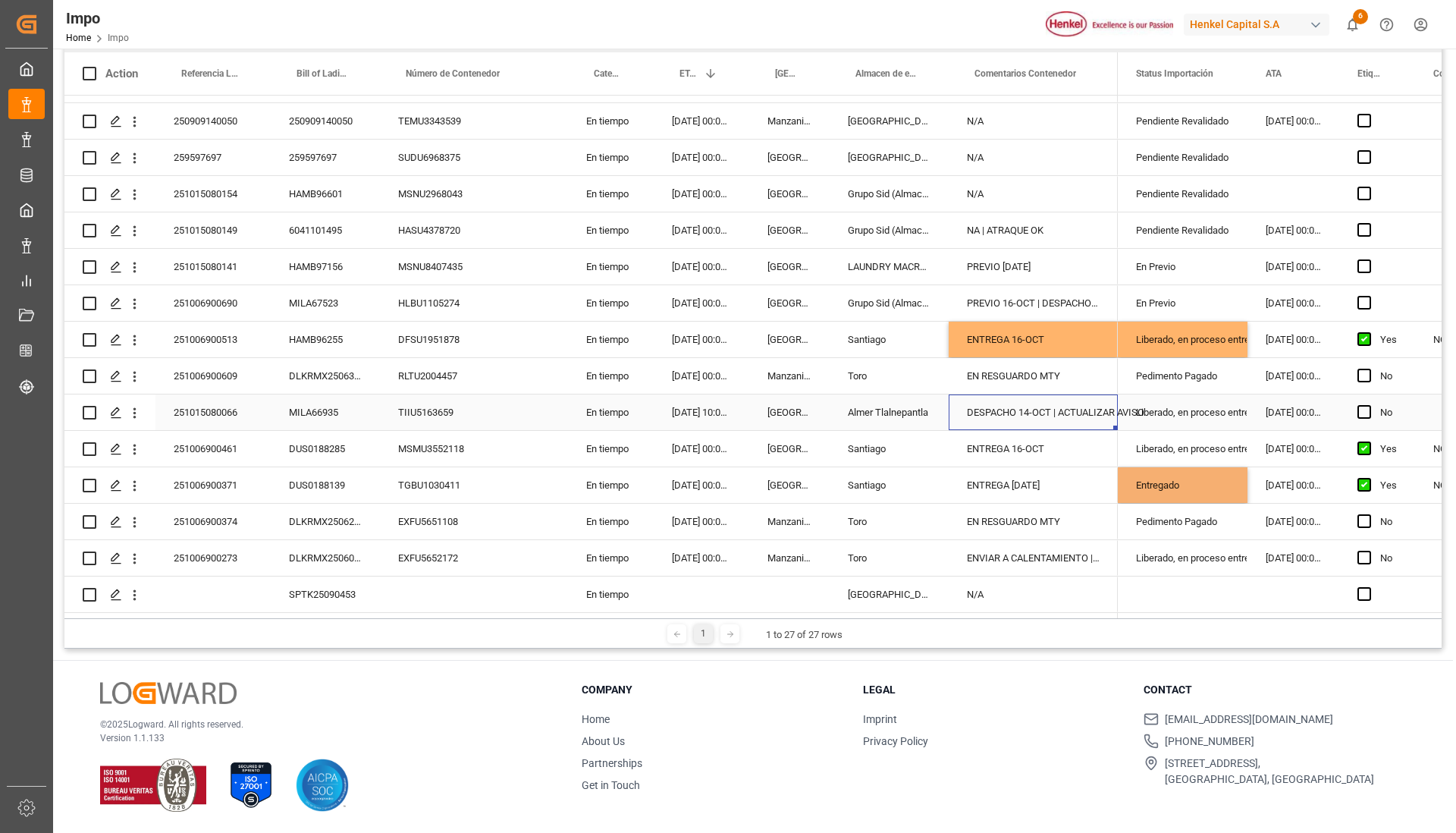
click at [1051, 396] on div "DESPACHO 14-OCT | ACTUALIZAR AVISO" at bounding box center [1033, 412] width 169 height 36
click at [1256, 481] on div "[DATE] 00:00:00" at bounding box center [1293, 484] width 92 height 36
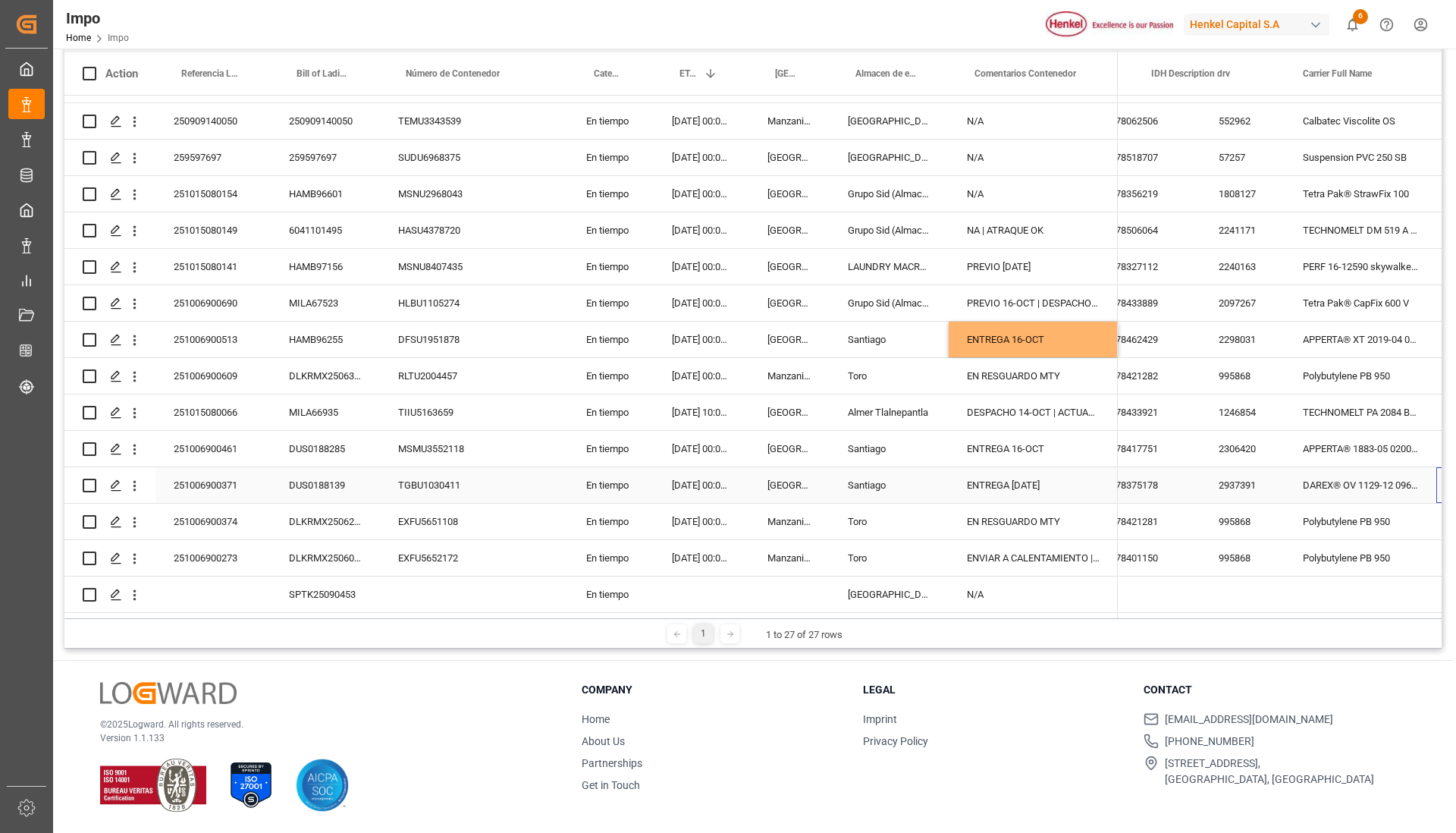
scroll to position [0, 1002]
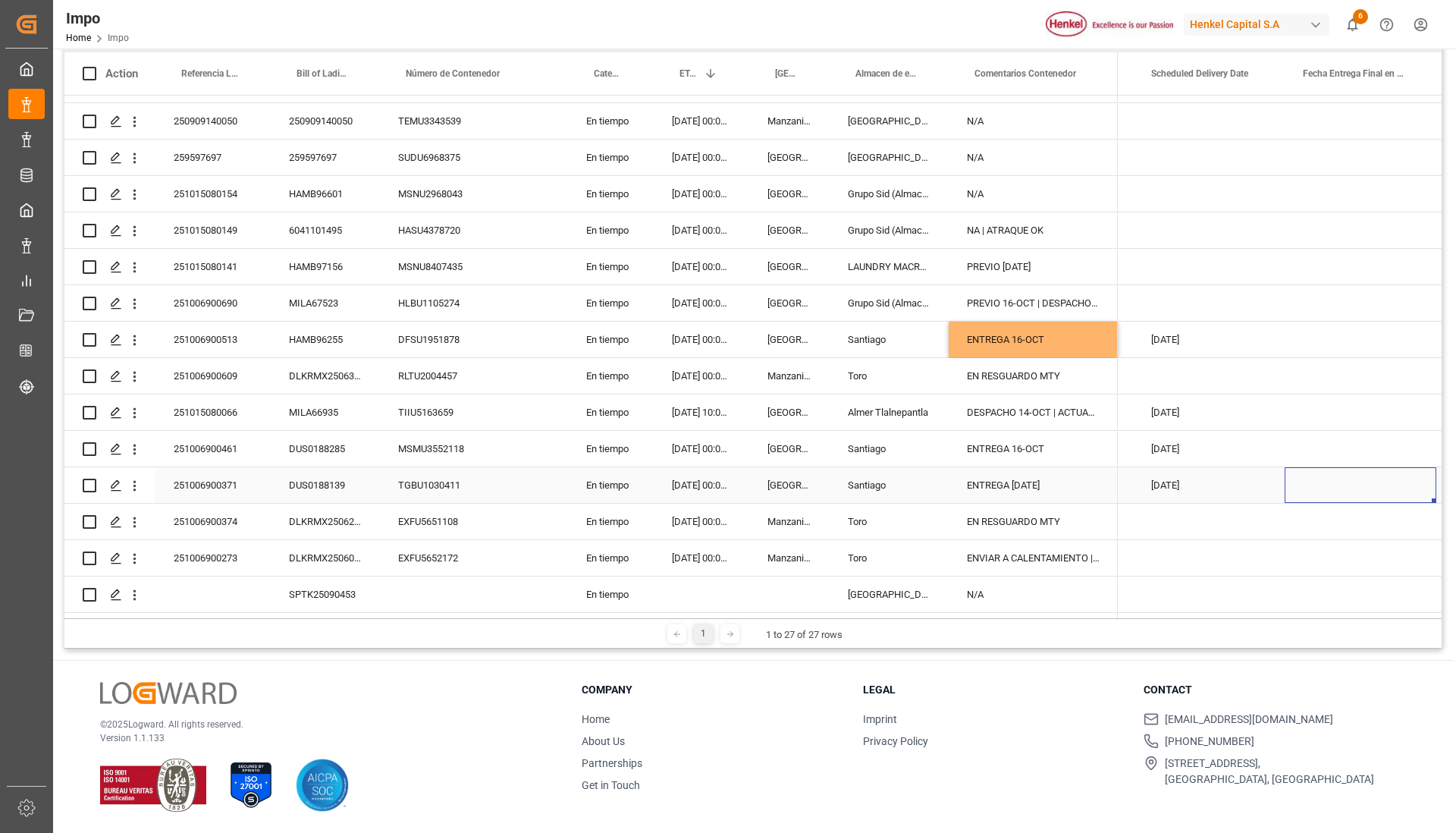
click at [1339, 484] on div "Press SPACE to select this row." at bounding box center [1360, 484] width 152 height 36
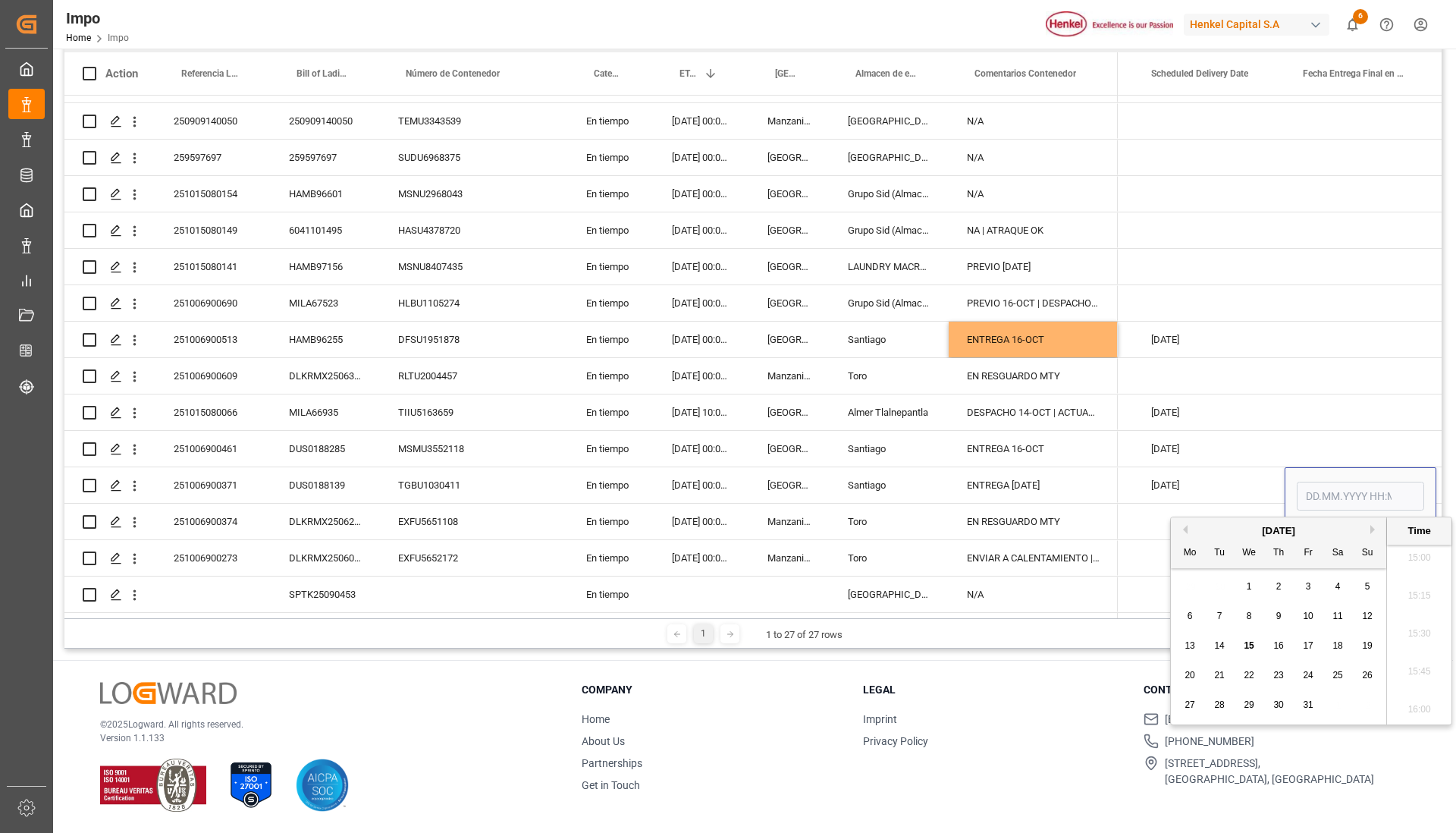
click at [1256, 647] on div "15" at bounding box center [1249, 646] width 19 height 18
type input "[DATE] 00:00"
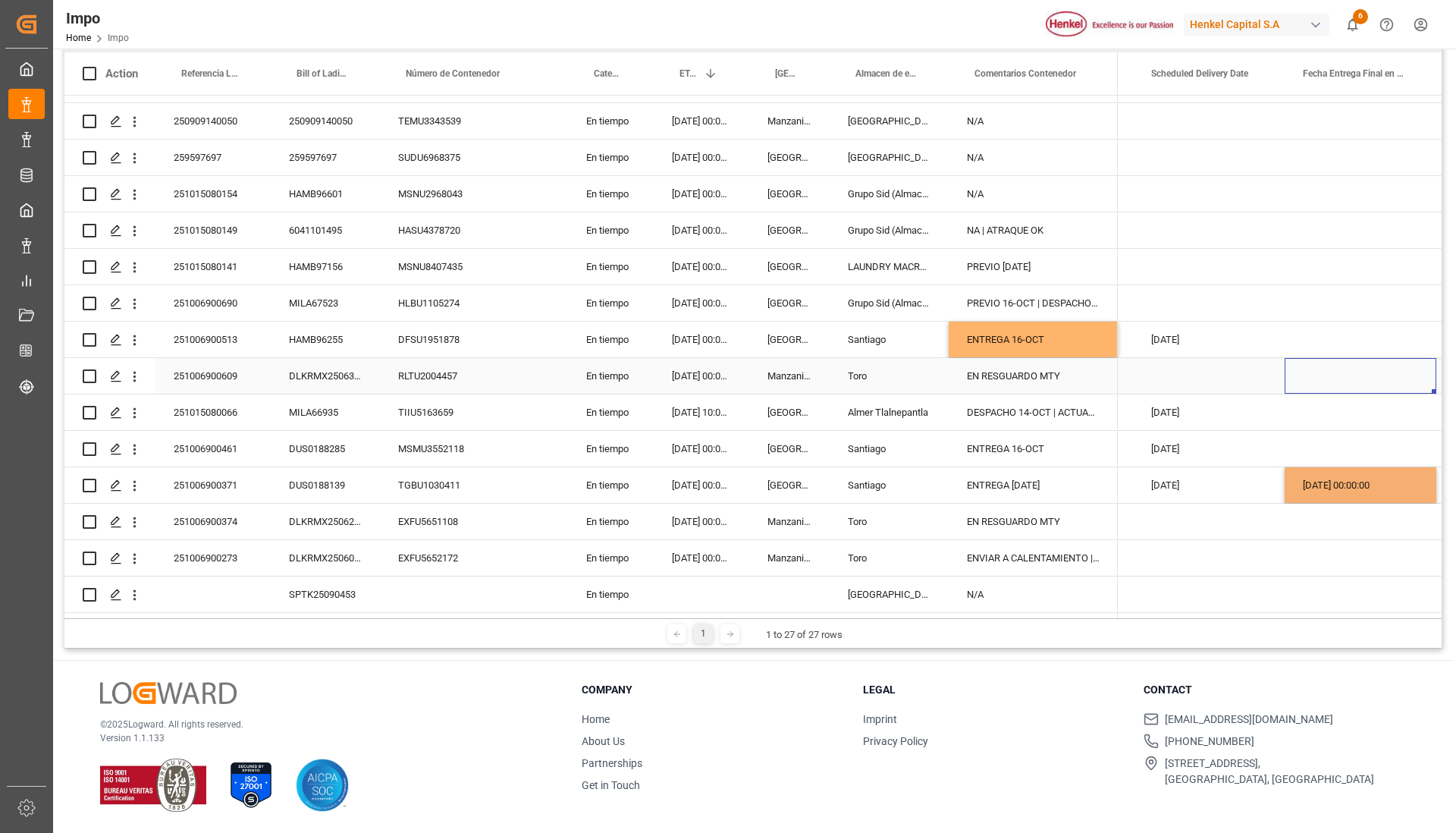
click at [1318, 359] on div "Press SPACE to select this row." at bounding box center [1360, 375] width 152 height 36
click at [1319, 467] on div "[DATE] 00:00:00" at bounding box center [1360, 484] width 152 height 36
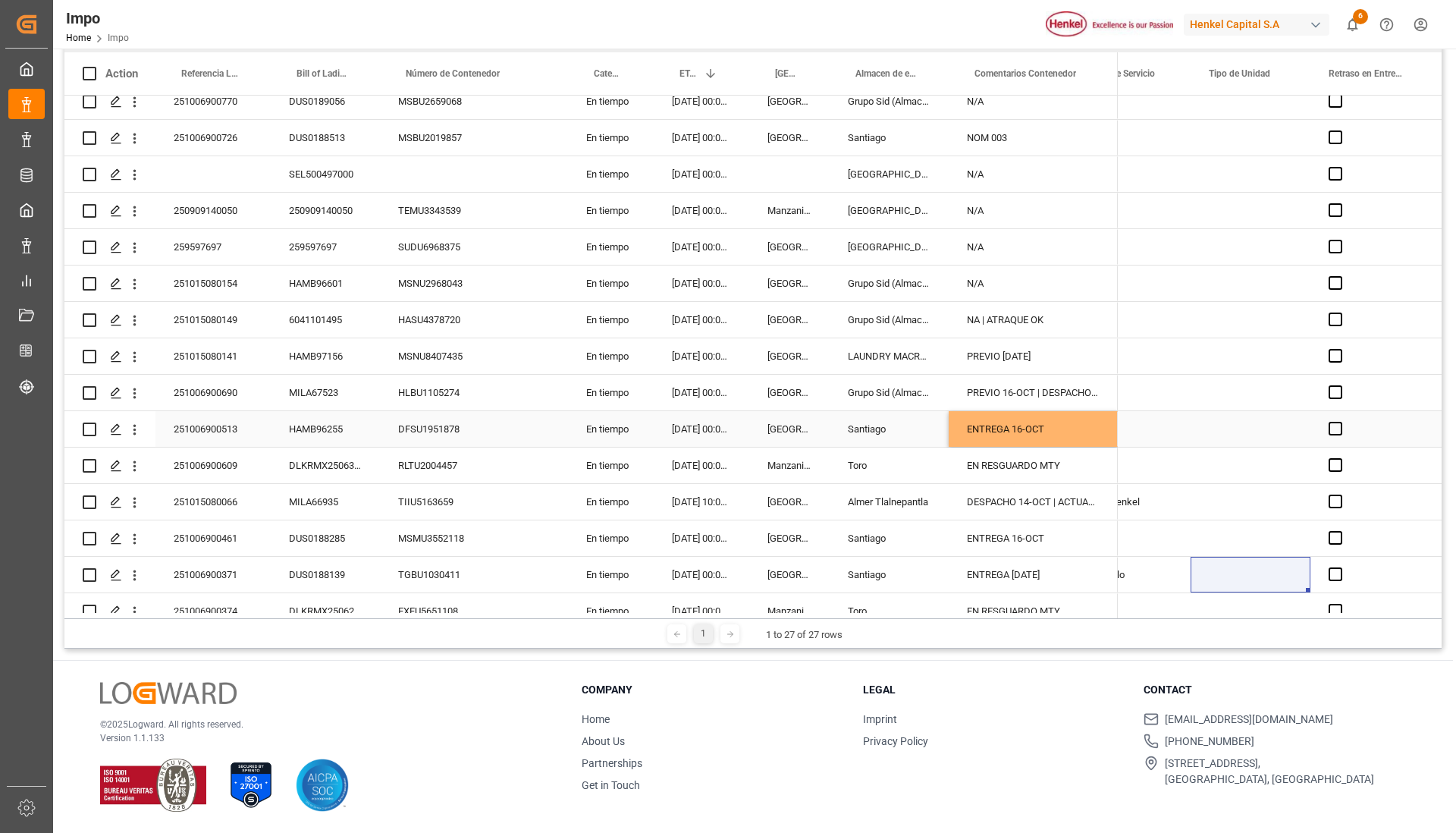
click at [1132, 434] on div "Press SPACE to select this row." at bounding box center [1131, 428] width 118 height 36
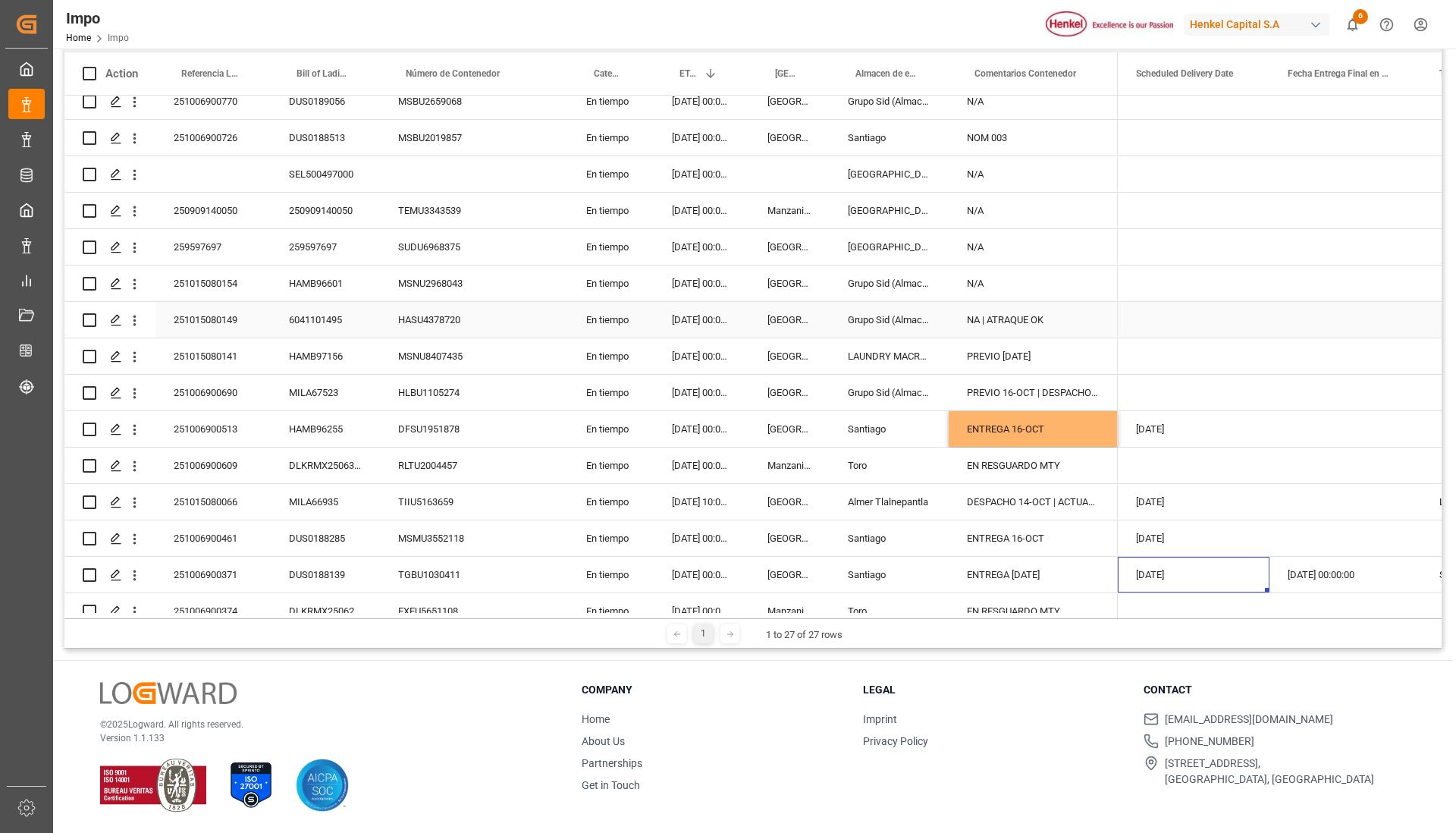
click at [1364, 319] on div "Press SPACE to select this row." at bounding box center [1345, 320] width 152 height 36
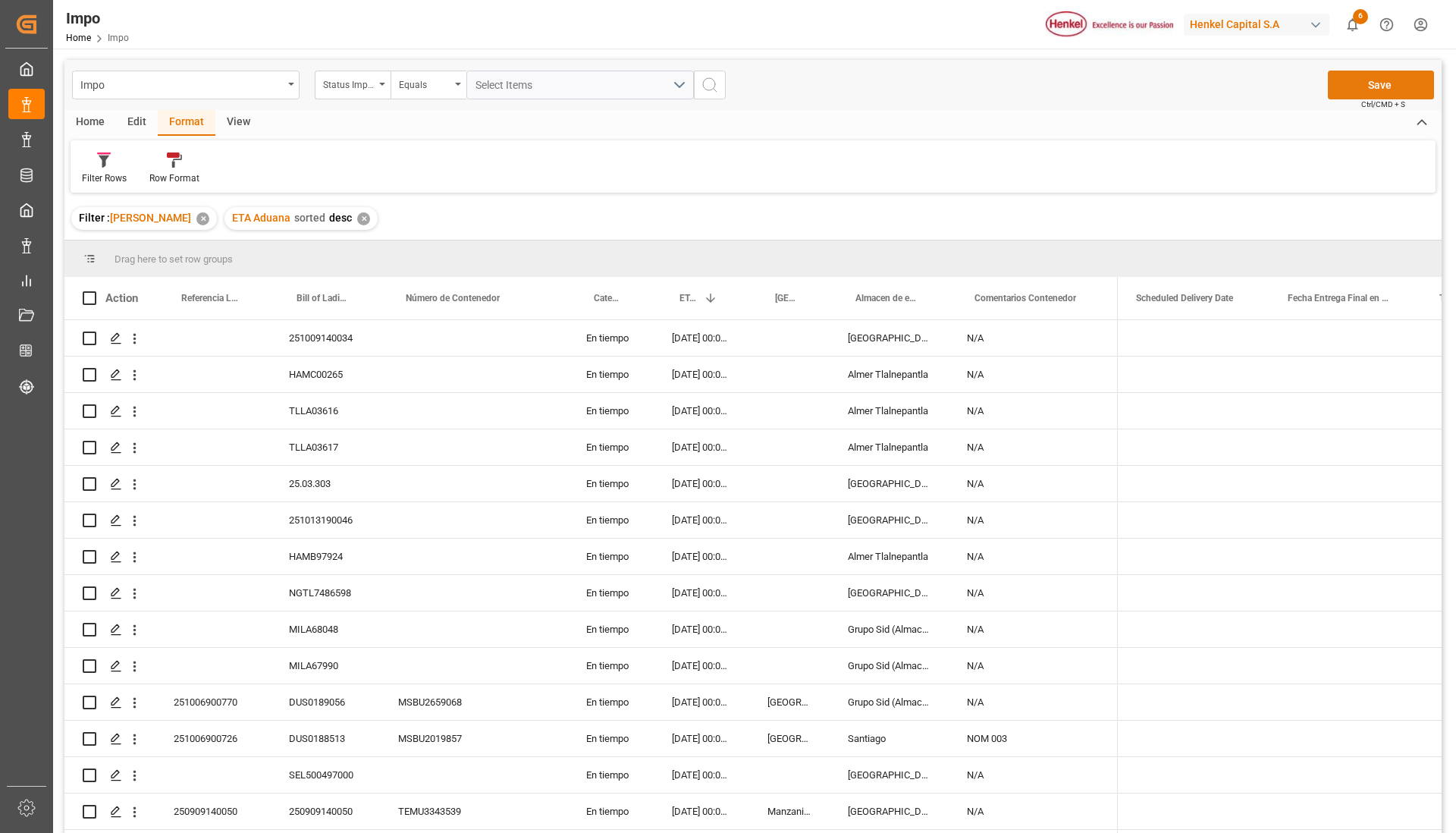
click at [1357, 94] on button "Save" at bounding box center [1381, 85] width 106 height 29
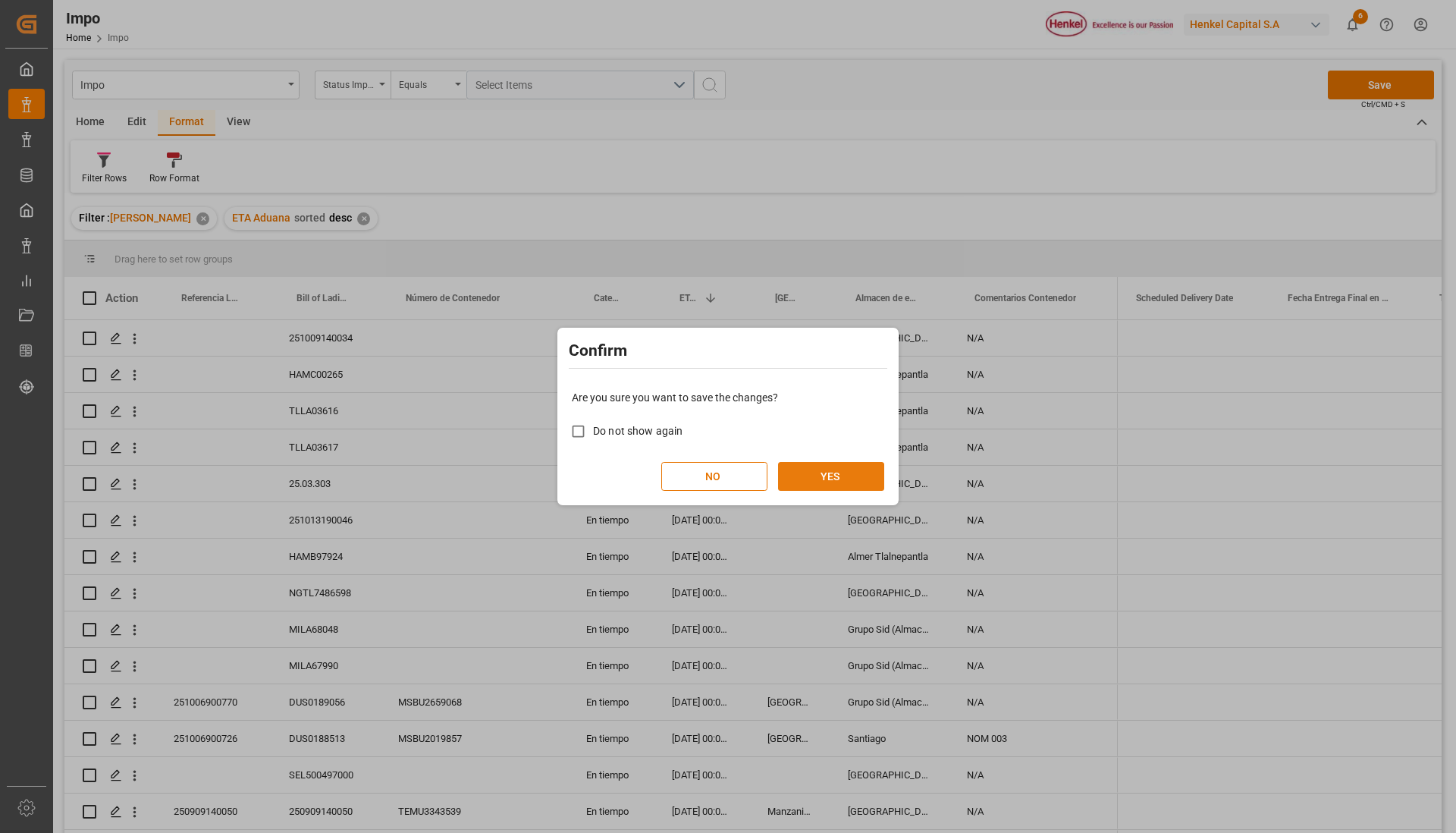
click at [849, 464] on button "YES" at bounding box center [831, 476] width 106 height 29
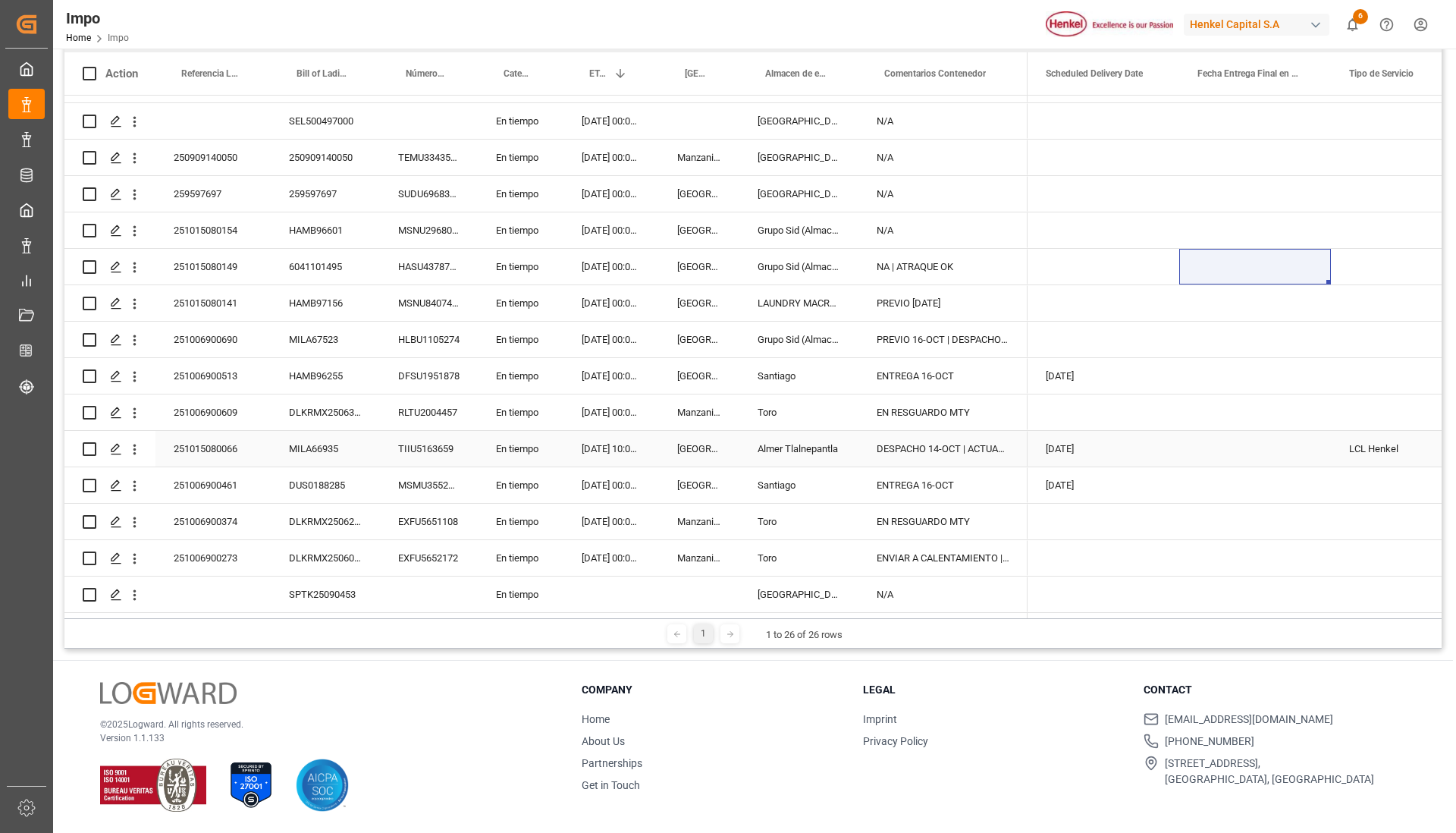
click at [1247, 436] on div "Press SPACE to select this row." at bounding box center [1255, 448] width 152 height 36
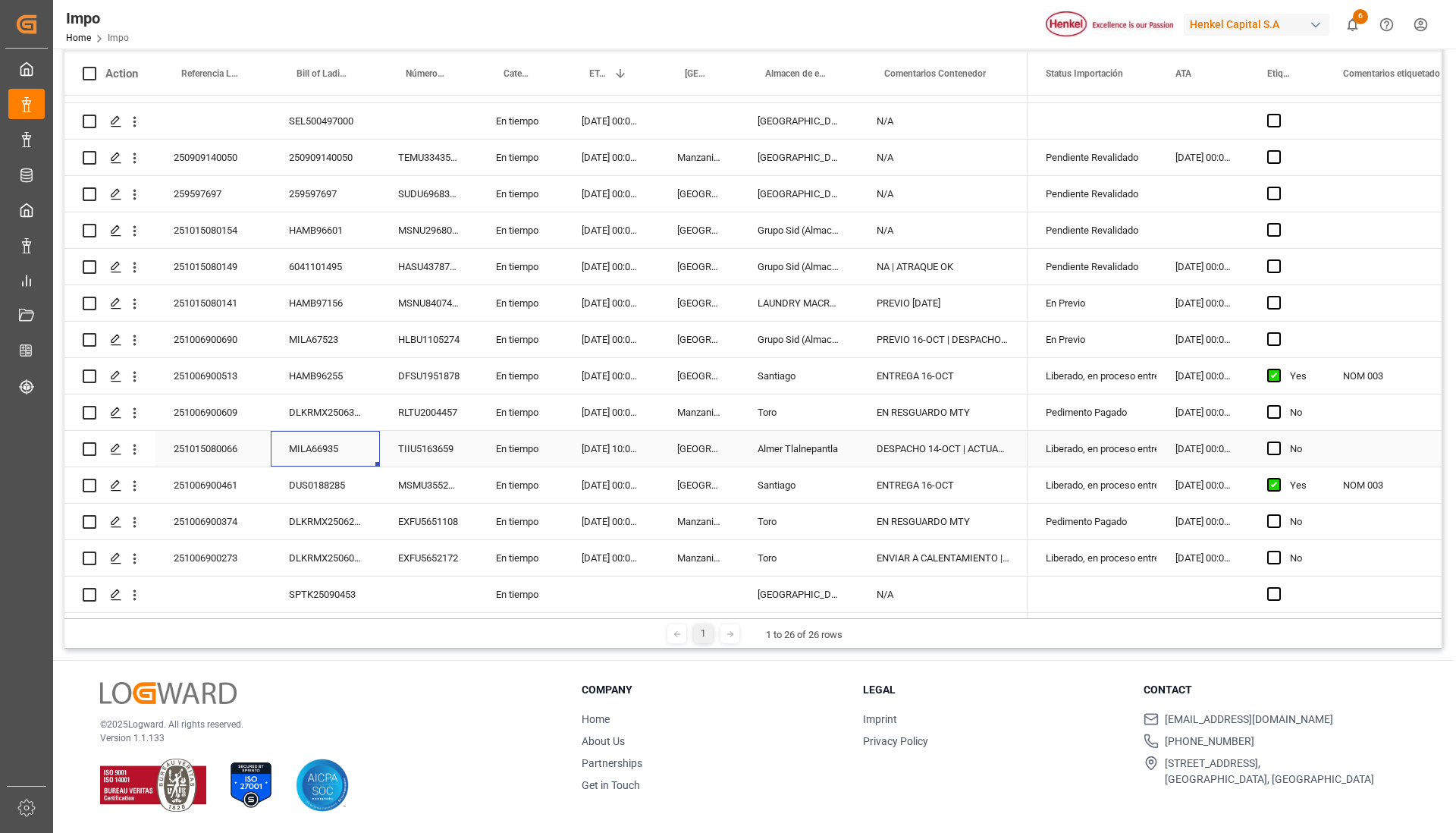
click at [214, 446] on div "251015080066" at bounding box center [213, 448] width 115 height 36
click at [214, 446] on input "251015080066" at bounding box center [213, 457] width 91 height 29
click at [331, 450] on div "MILA66935" at bounding box center [326, 448] width 109 height 36
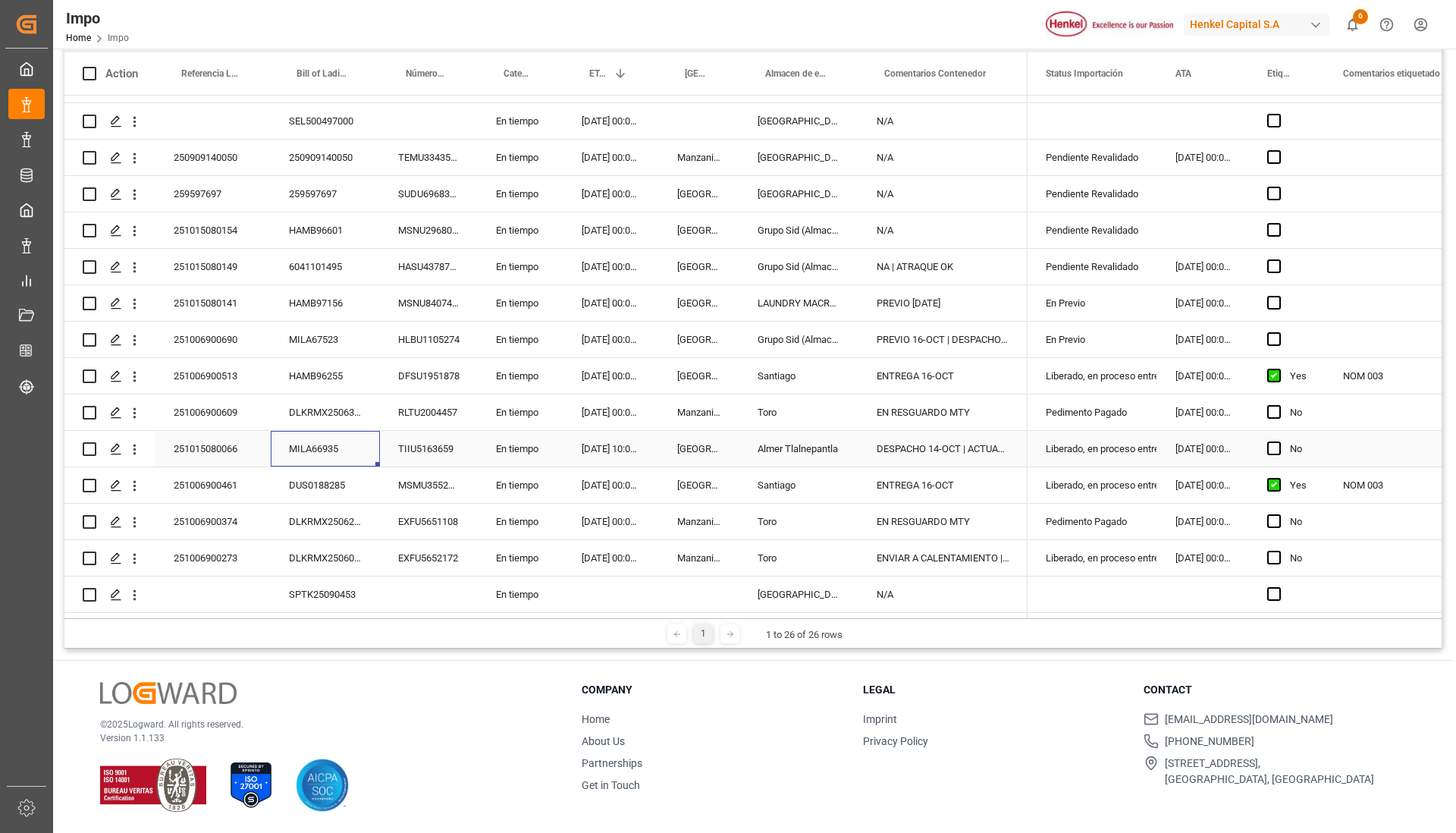
click at [331, 450] on div "MILA66935" at bounding box center [326, 448] width 109 height 36
click at [1091, 451] on div "Liberado, en proceso entrega" at bounding box center [1092, 449] width 93 height 35
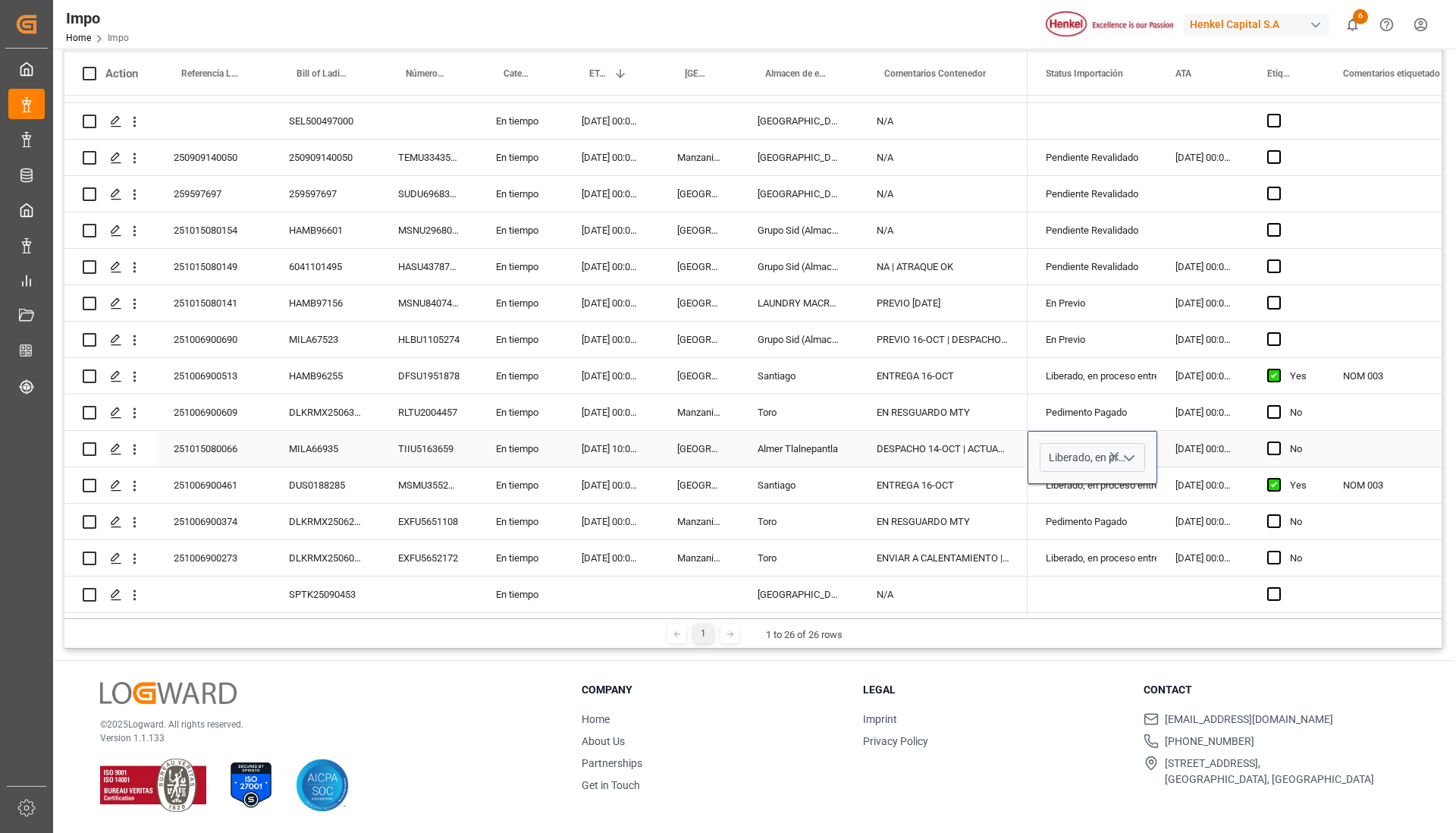
click at [1127, 455] on icon "open menu" at bounding box center [1129, 458] width 18 height 18
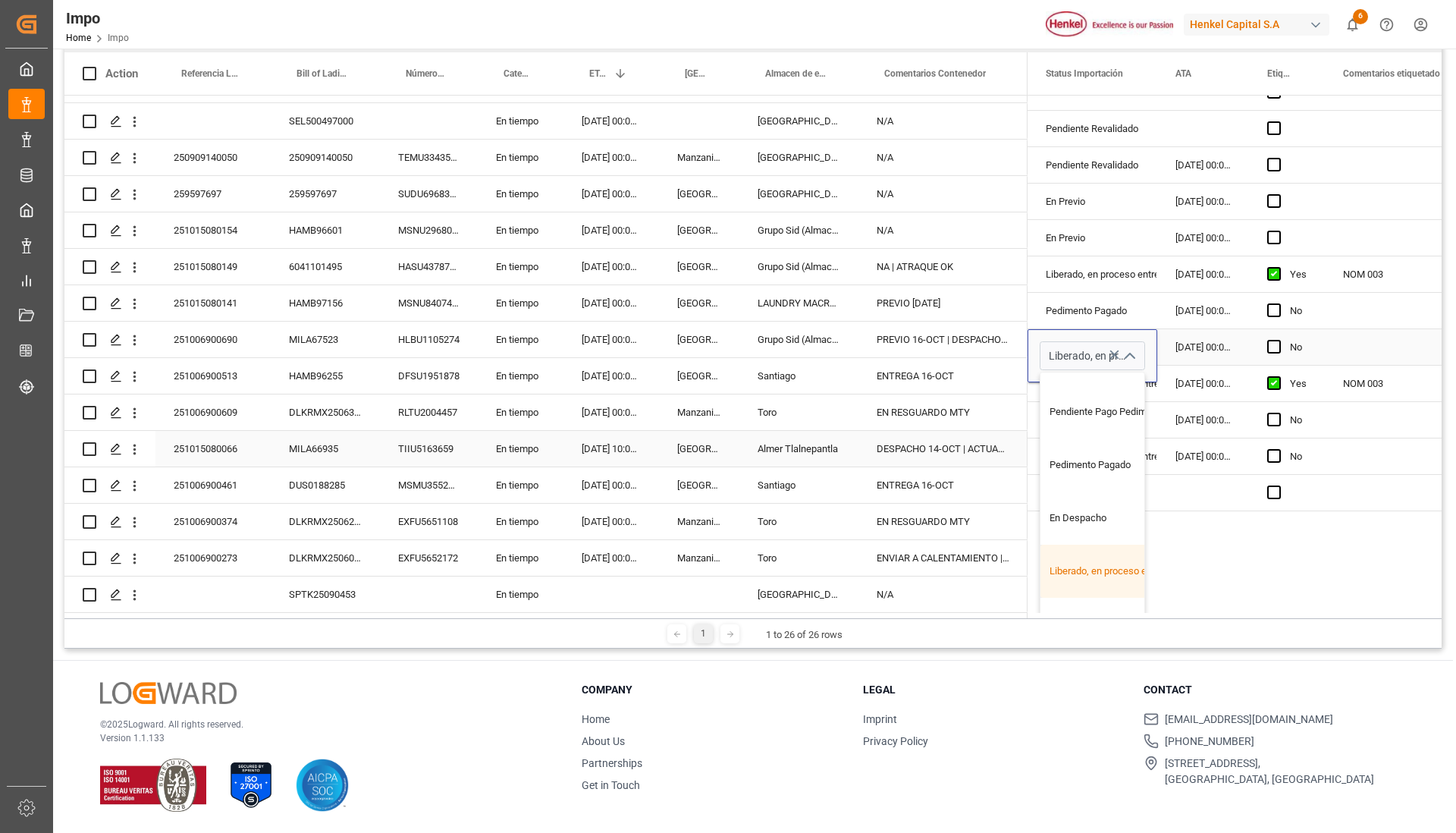
scroll to position [194, 0]
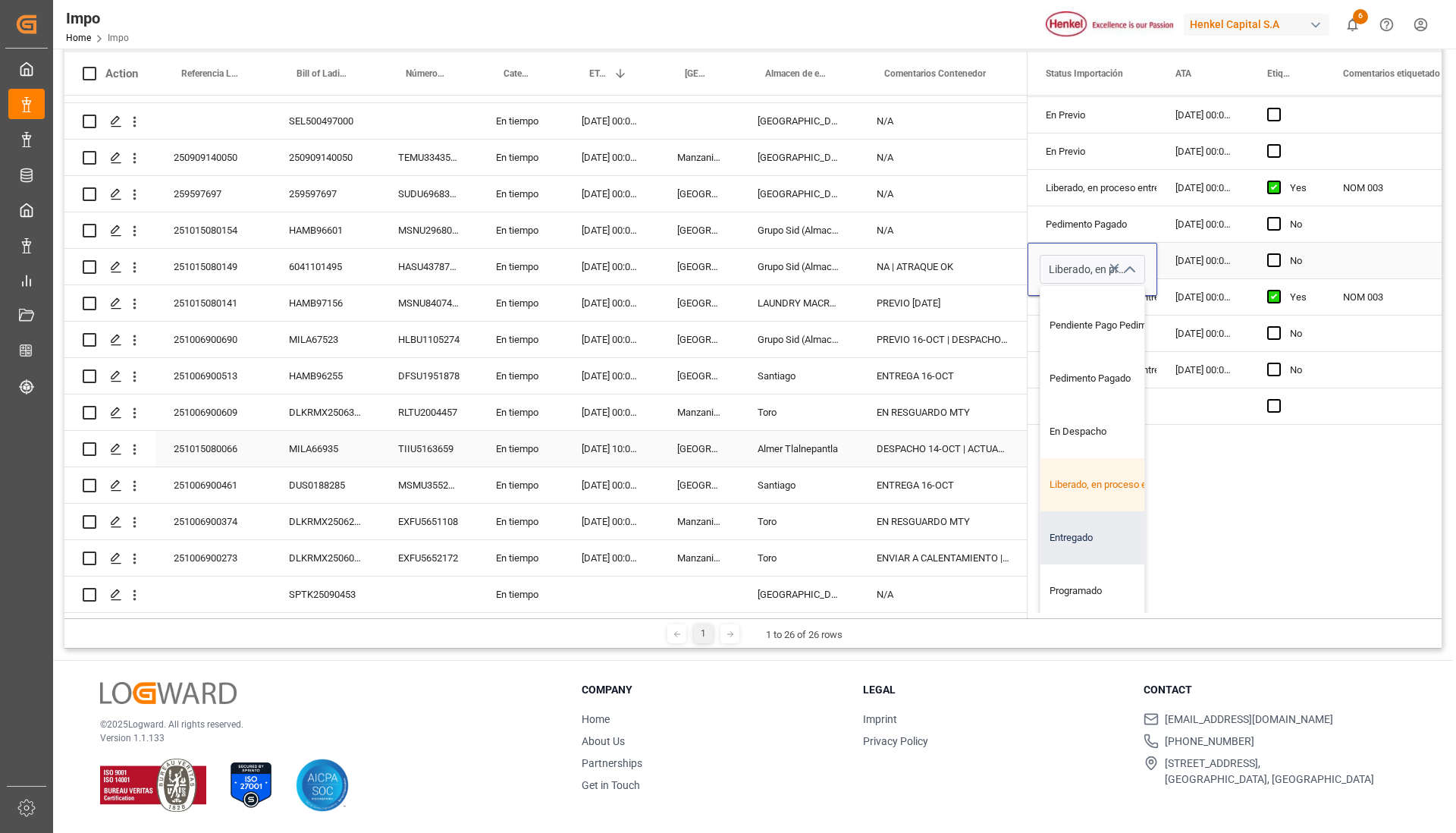
click at [1088, 521] on div "Entregado" at bounding box center [1112, 538] width 143 height 53
type input "Entregado"
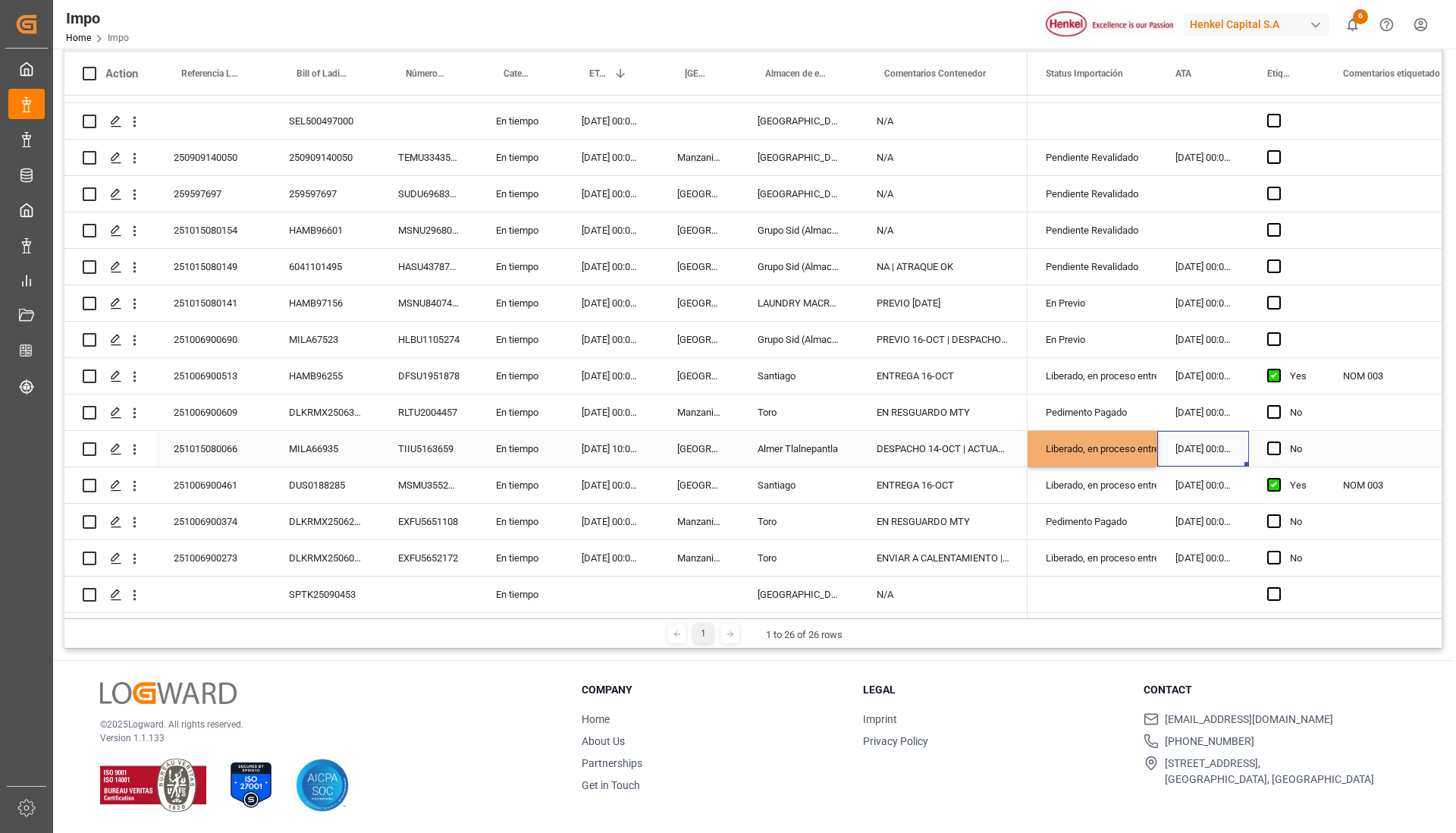
click at [1186, 441] on div "[DATE] 00:00:00" at bounding box center [1202, 448] width 92 height 36
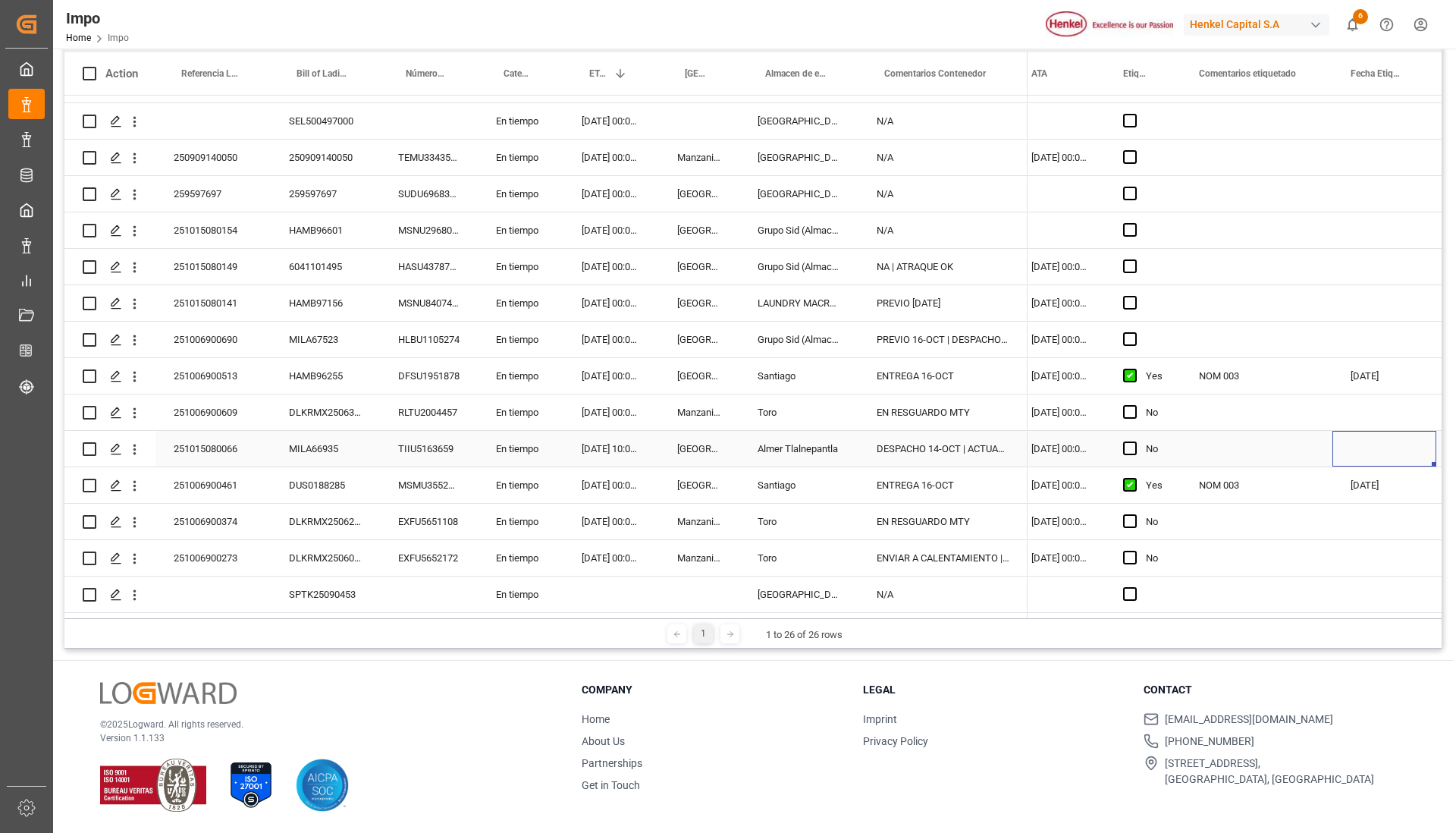
scroll to position [0, 259]
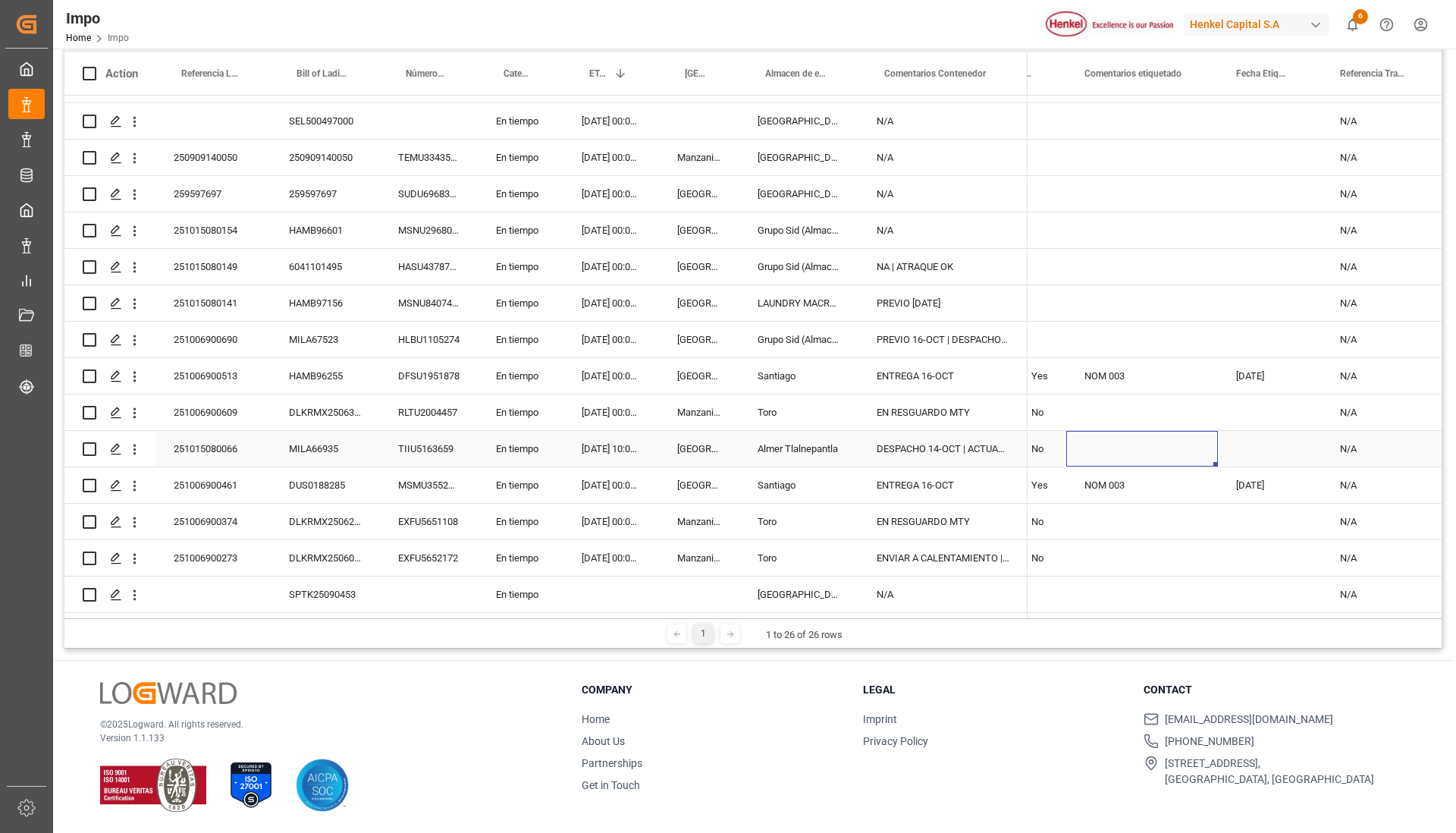
click at [1186, 441] on div "Press SPACE to select this row." at bounding box center [1142, 448] width 152 height 36
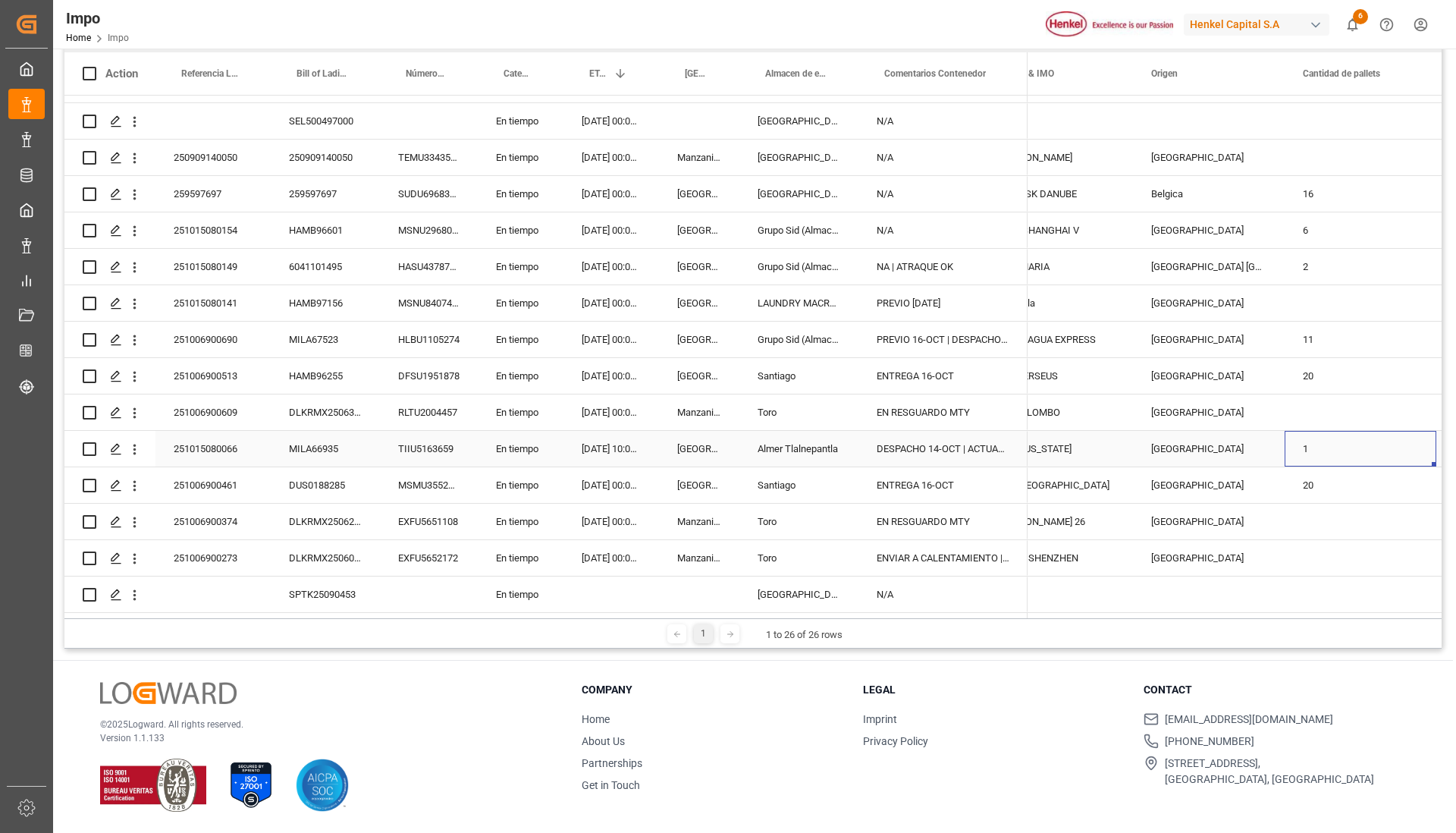
scroll to position [0, 1847]
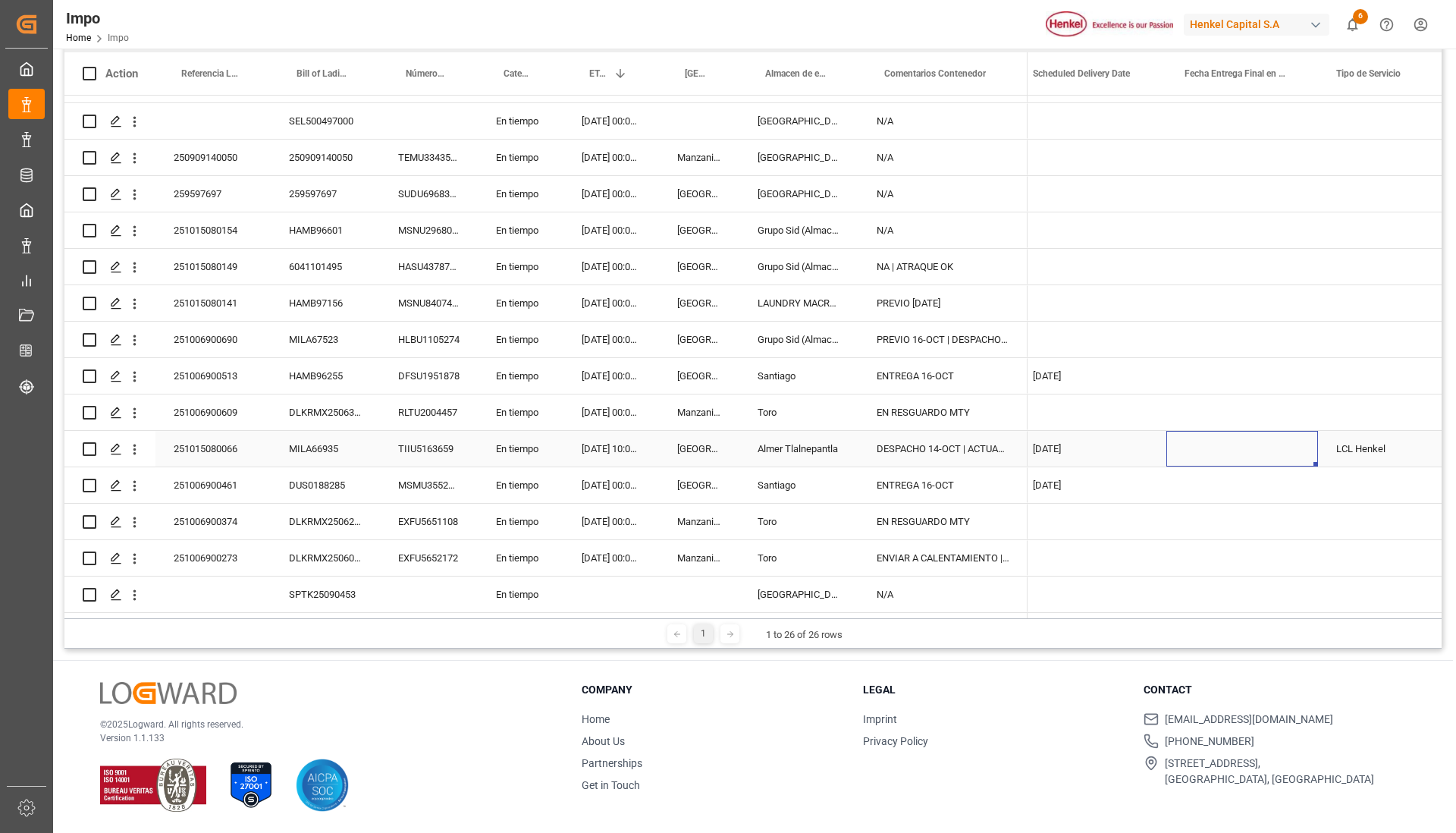
click at [1226, 442] on div "Press SPACE to select this row." at bounding box center [1242, 448] width 152 height 36
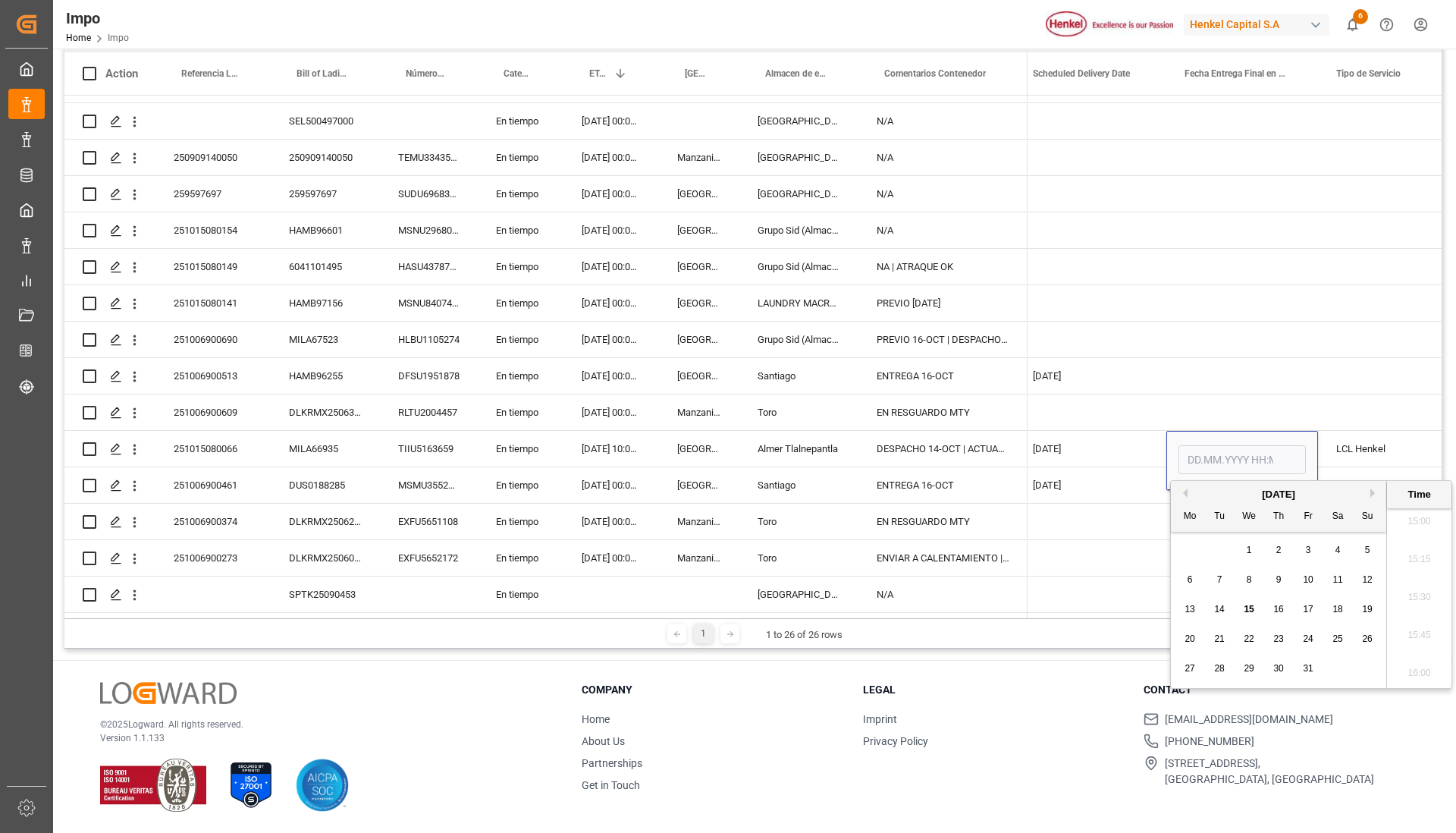
click at [1253, 608] on span "15" at bounding box center [1248, 609] width 10 height 11
type input "[DATE] 00:00"
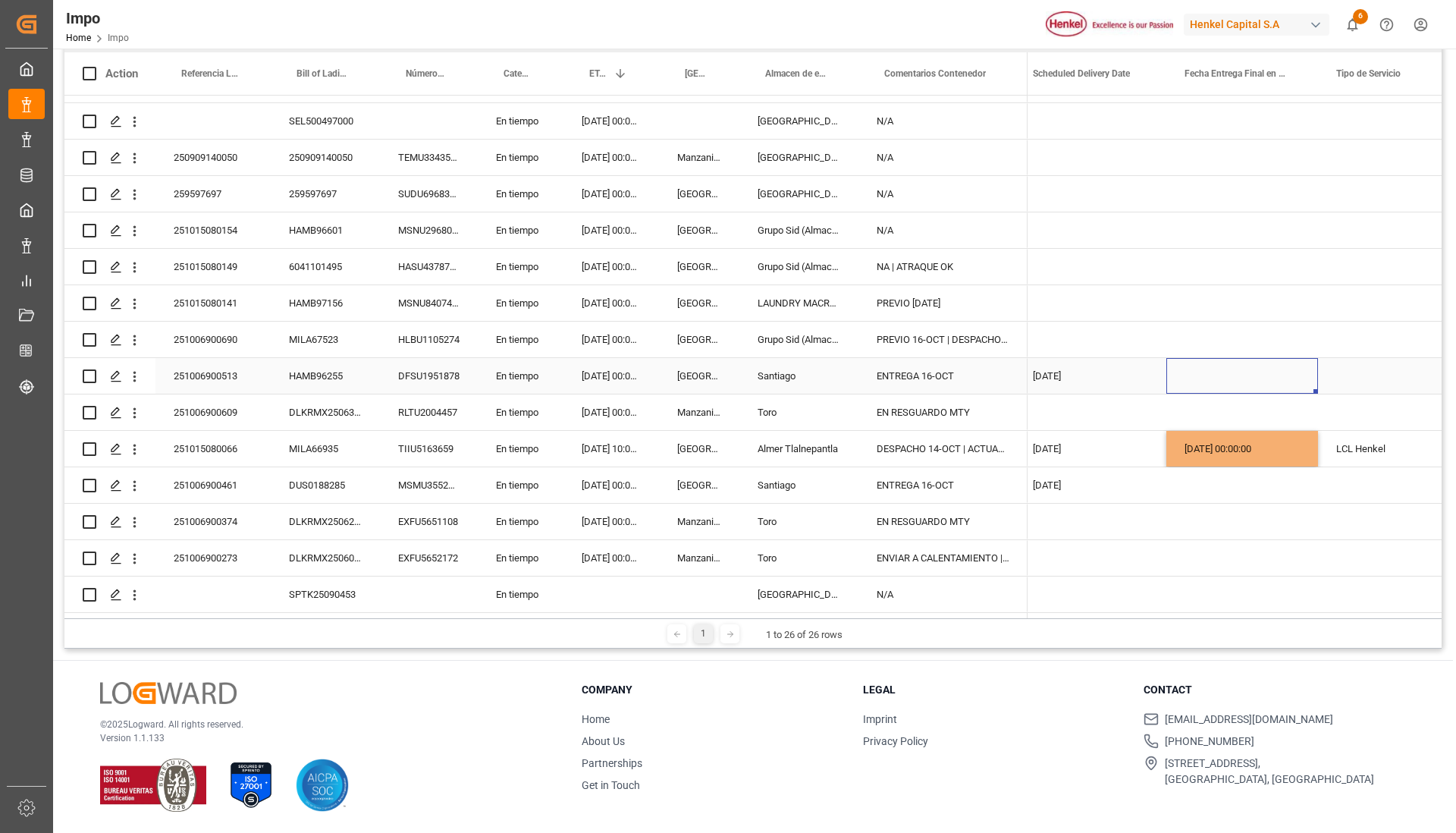
click at [1228, 362] on div "Press SPACE to select this row." at bounding box center [1242, 375] width 152 height 36
click at [1208, 440] on div "[DATE] 00:00:00" at bounding box center [1242, 448] width 152 height 36
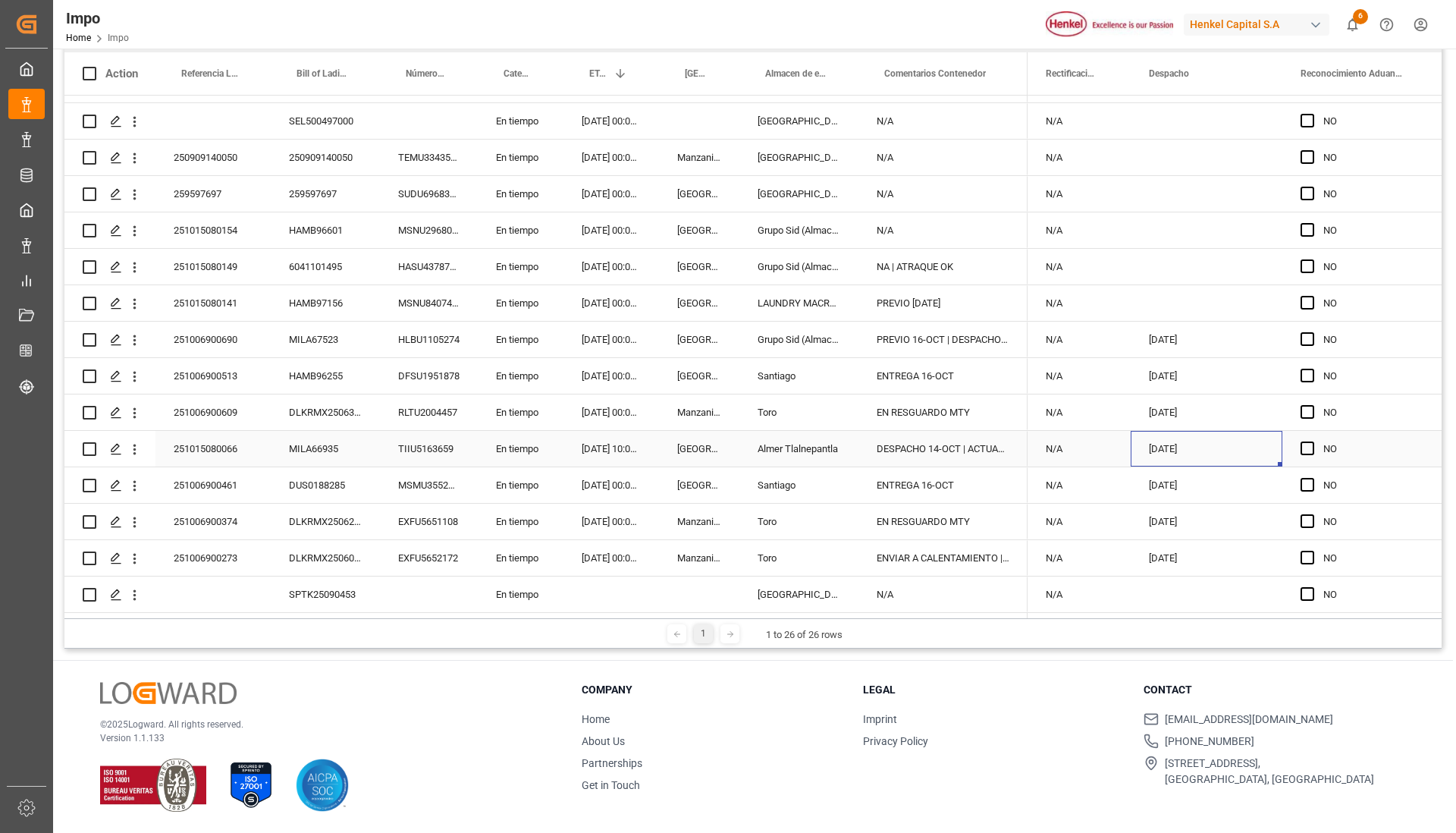
click at [1152, 444] on div "[DATE]" at bounding box center [1206, 448] width 152 height 36
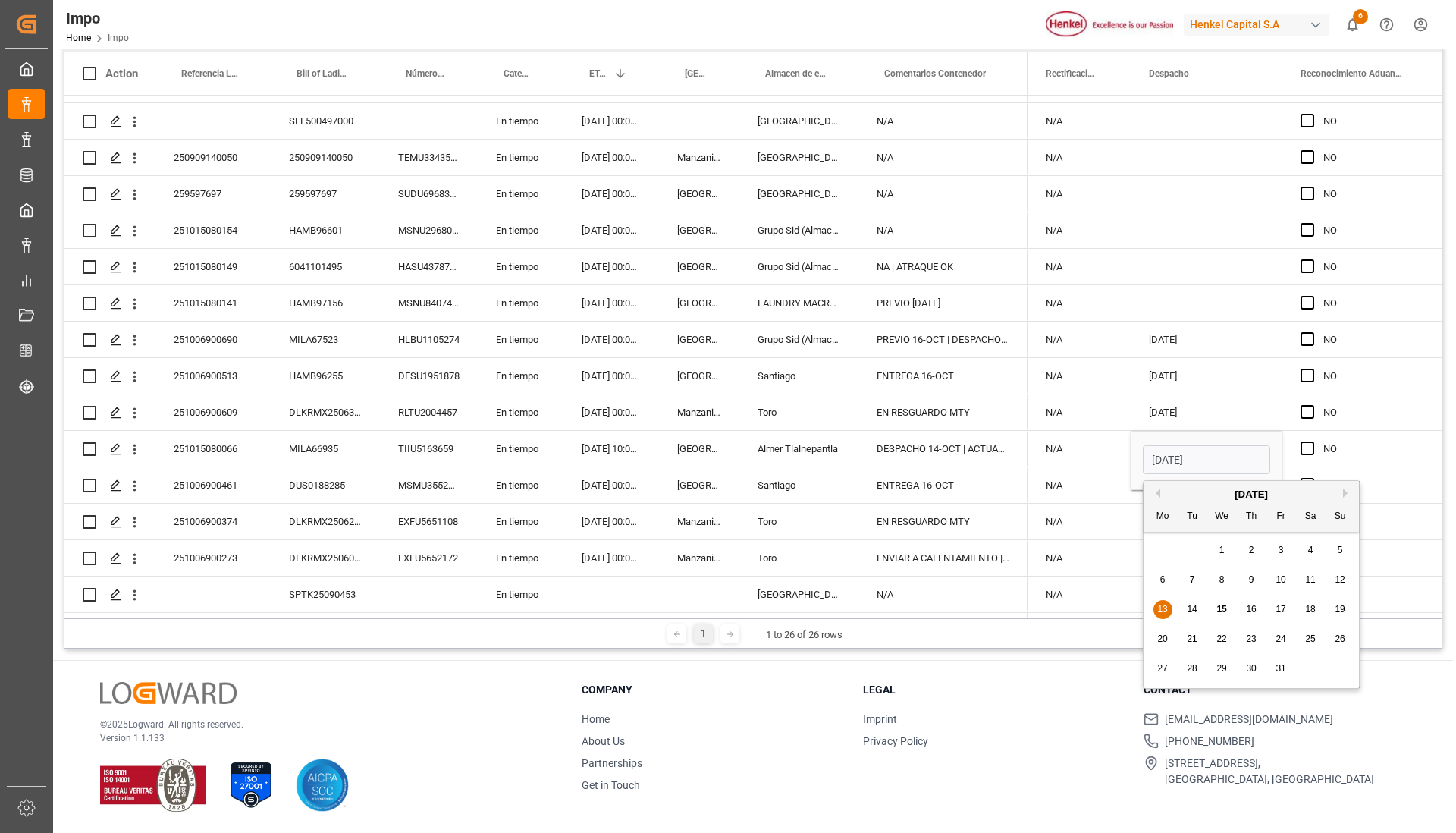
click at [1197, 607] on div "14" at bounding box center [1192, 610] width 19 height 18
type input "[DATE]"
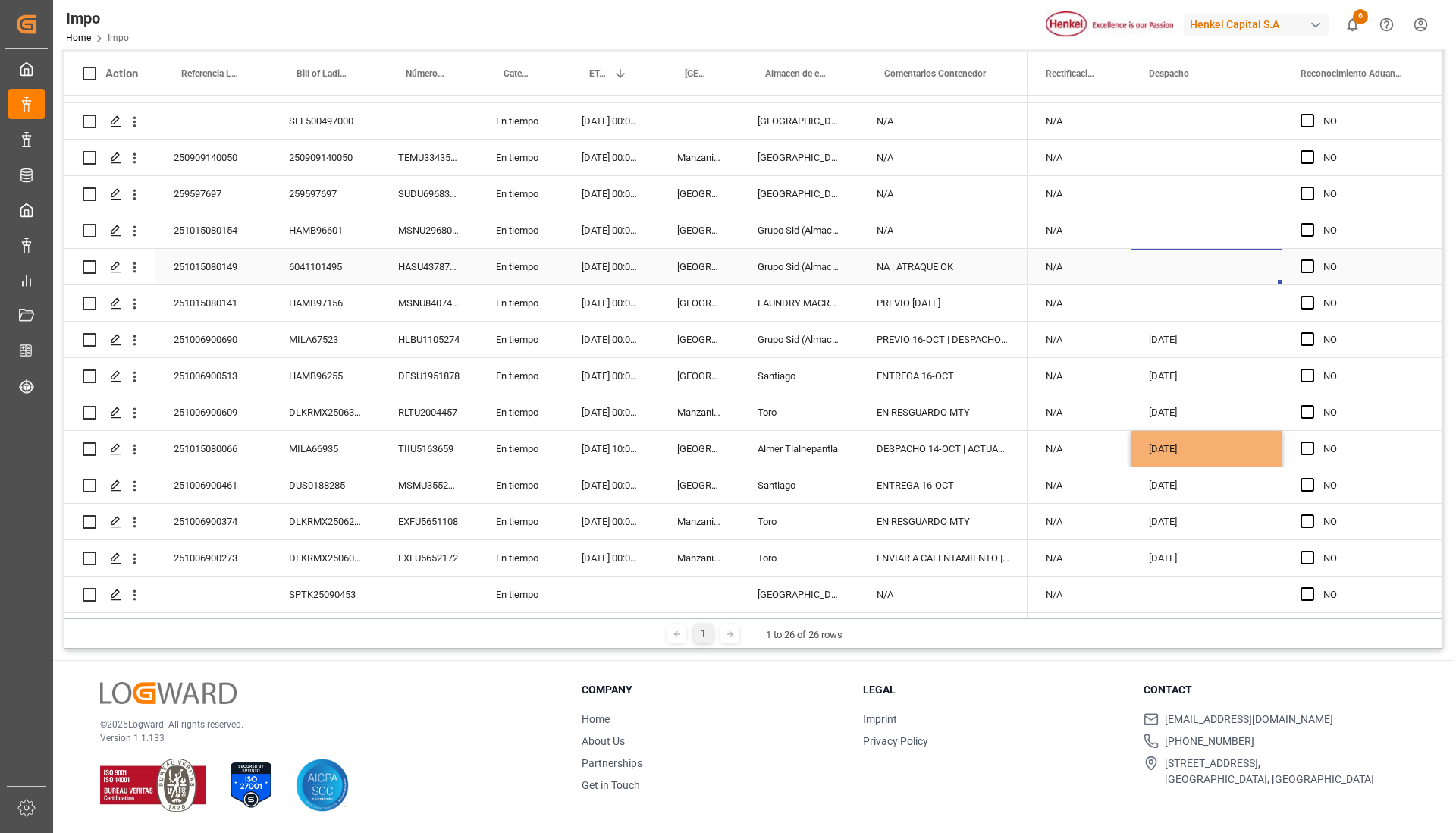
click at [1216, 271] on div "Press SPACE to select this row." at bounding box center [1206, 267] width 152 height 36
click at [1235, 481] on div "[DATE]" at bounding box center [1206, 484] width 152 height 36
click at [1229, 446] on div "[DATE]" at bounding box center [1206, 448] width 152 height 36
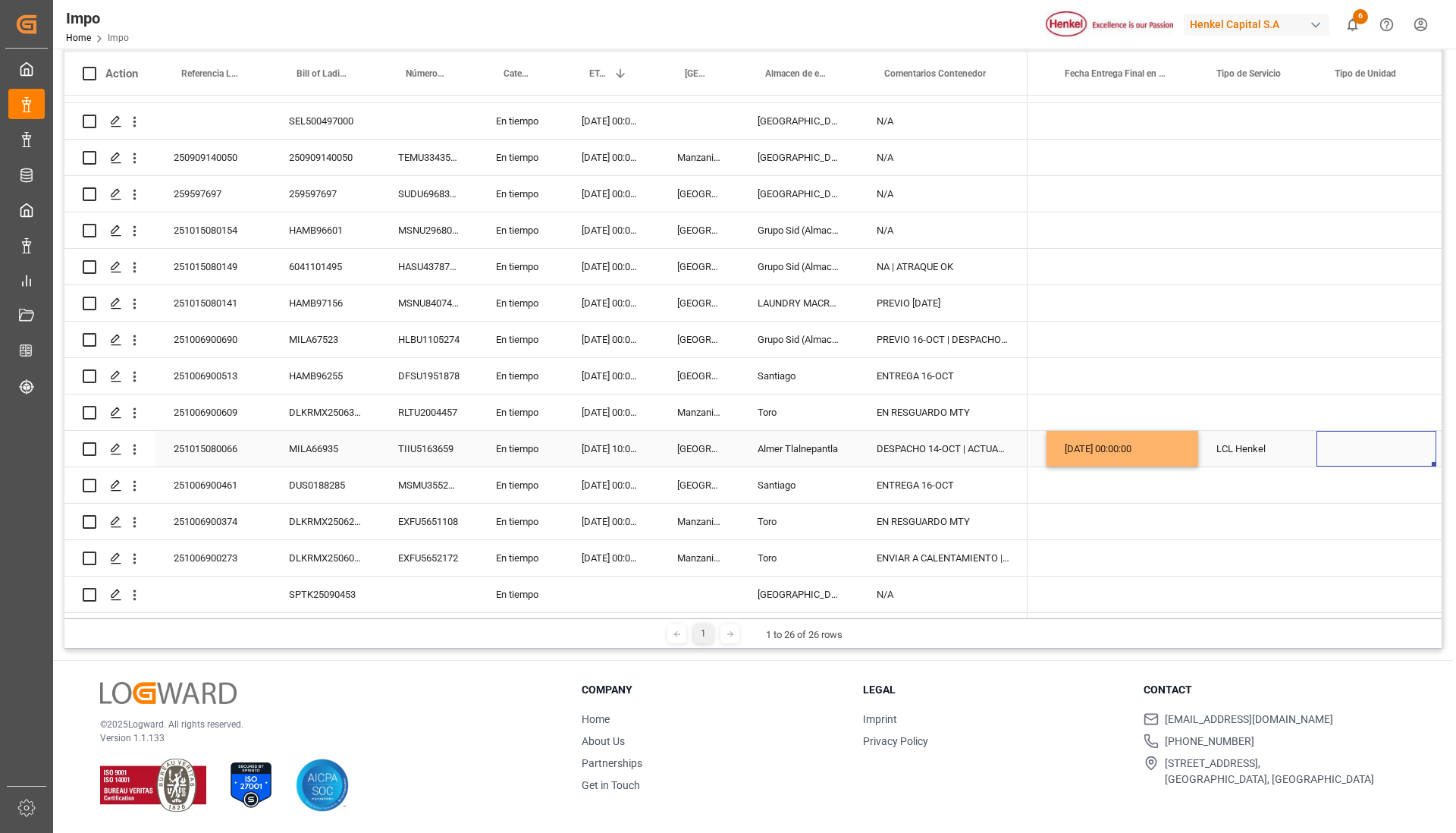
scroll to position [0, 4112]
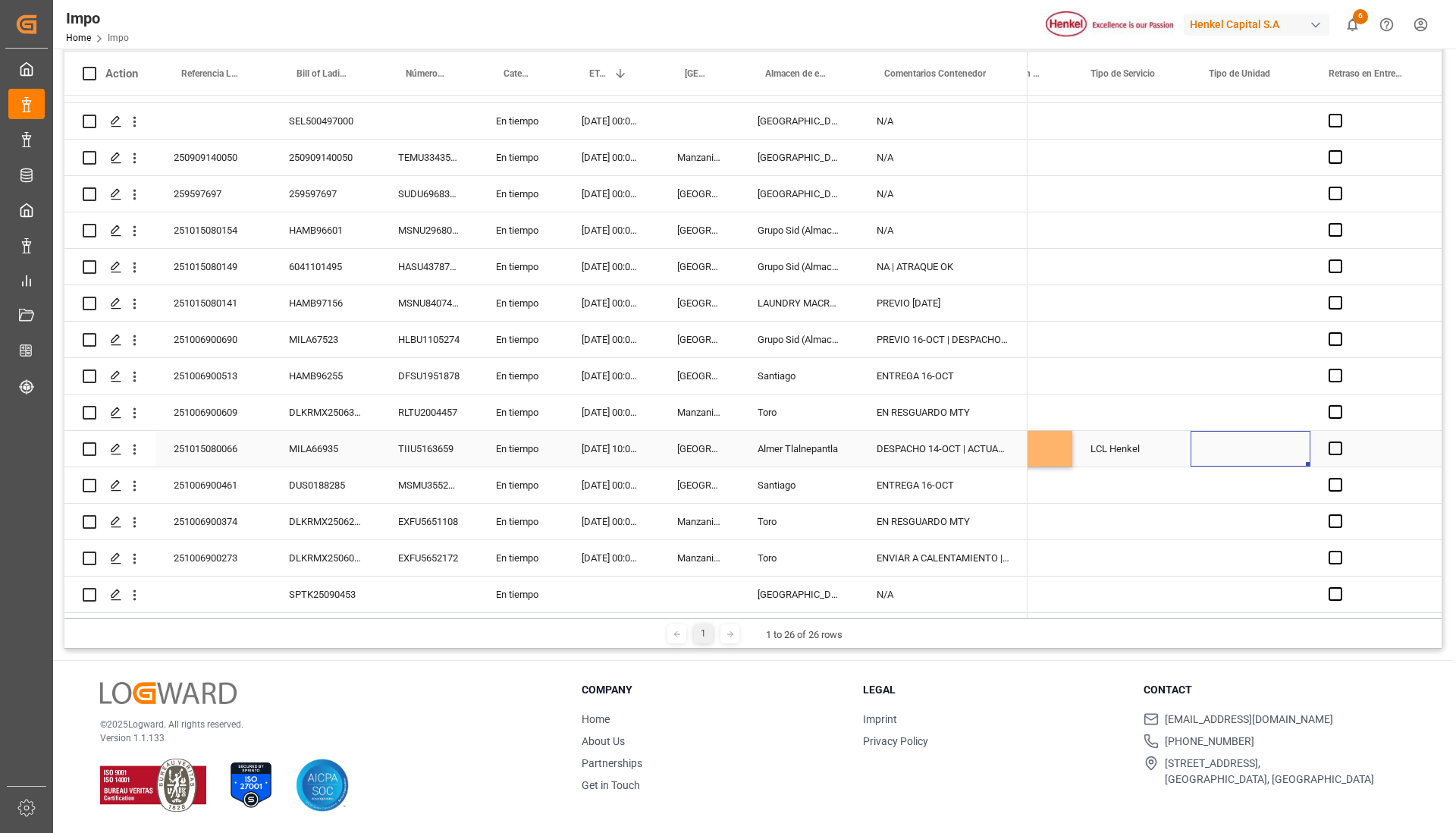
click at [1229, 446] on div "Press SPACE to select this row." at bounding box center [1250, 448] width 120 height 36
click at [1271, 452] on input "Press SPACE to select this row." at bounding box center [1250, 457] width 96 height 29
drag, startPoint x: 1144, startPoint y: 339, endPoint x: 1250, endPoint y: 408, distance: 126.5
click at [1145, 338] on div "Press SPACE to select this row." at bounding box center [1131, 339] width 118 height 36
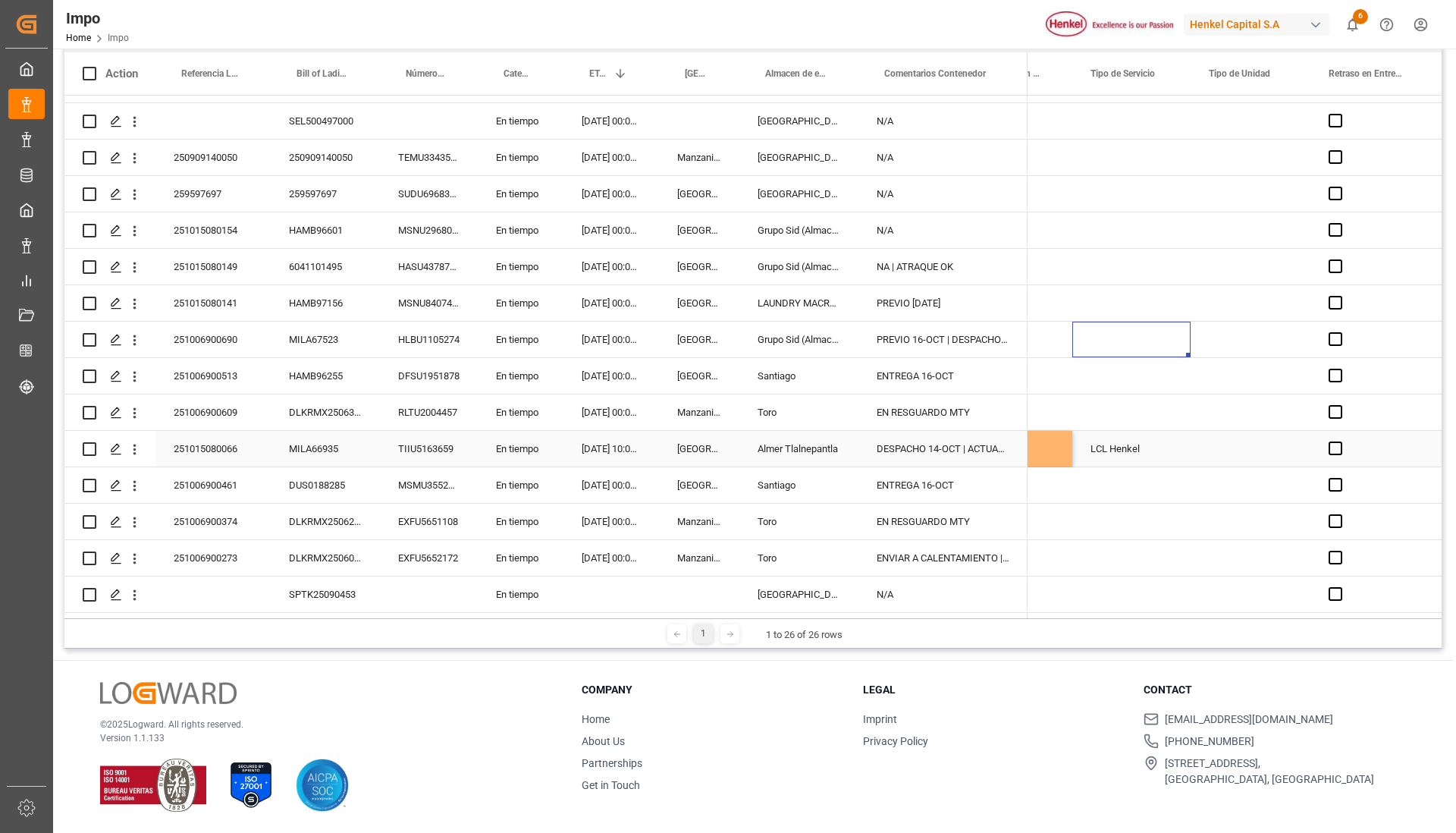
click at [1263, 441] on div "Press SPACE to select this row." at bounding box center [1250, 448] width 120 height 36
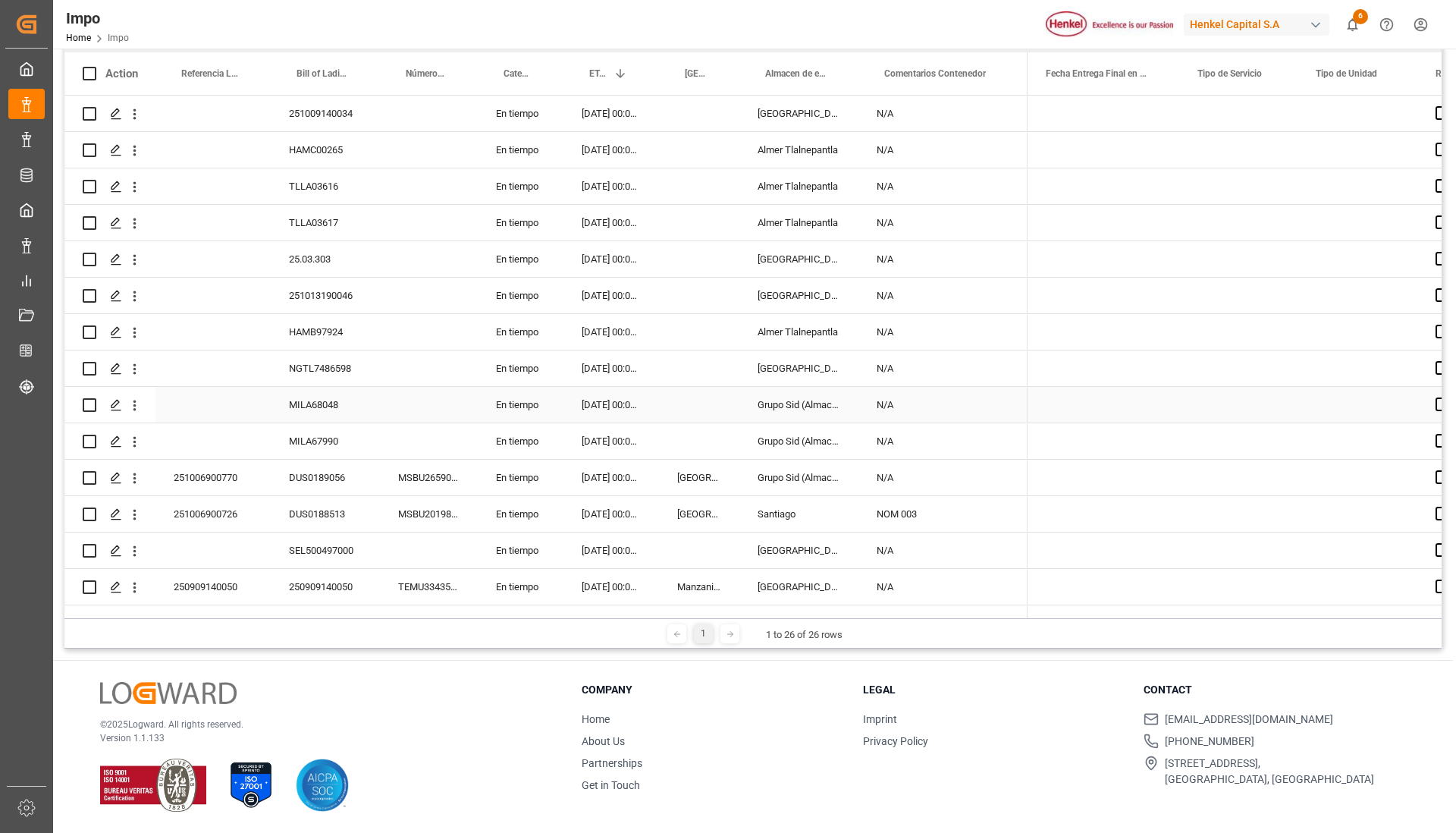
scroll to position [0, 0]
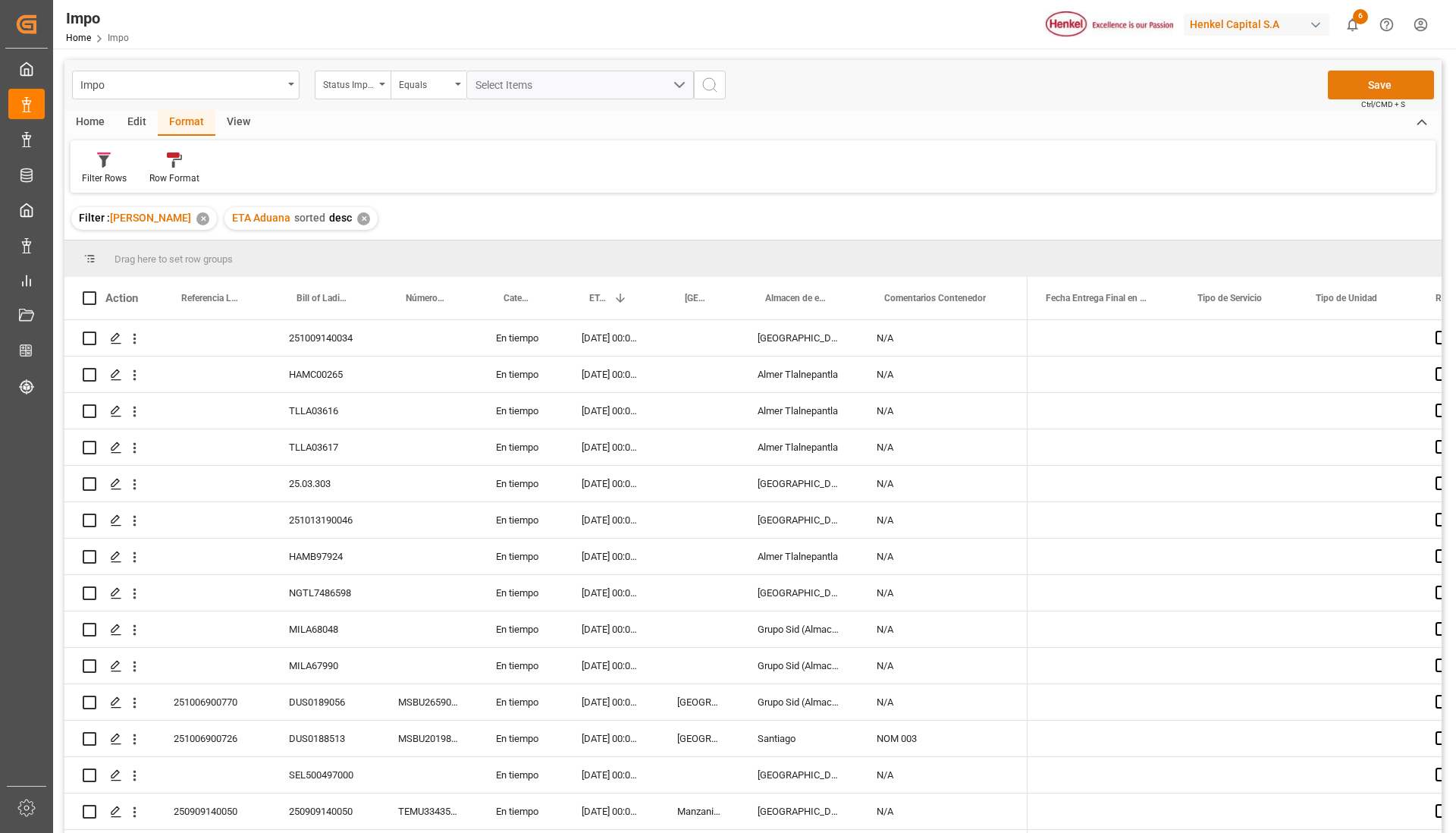
click at [1383, 87] on button "Save" at bounding box center [1381, 85] width 106 height 29
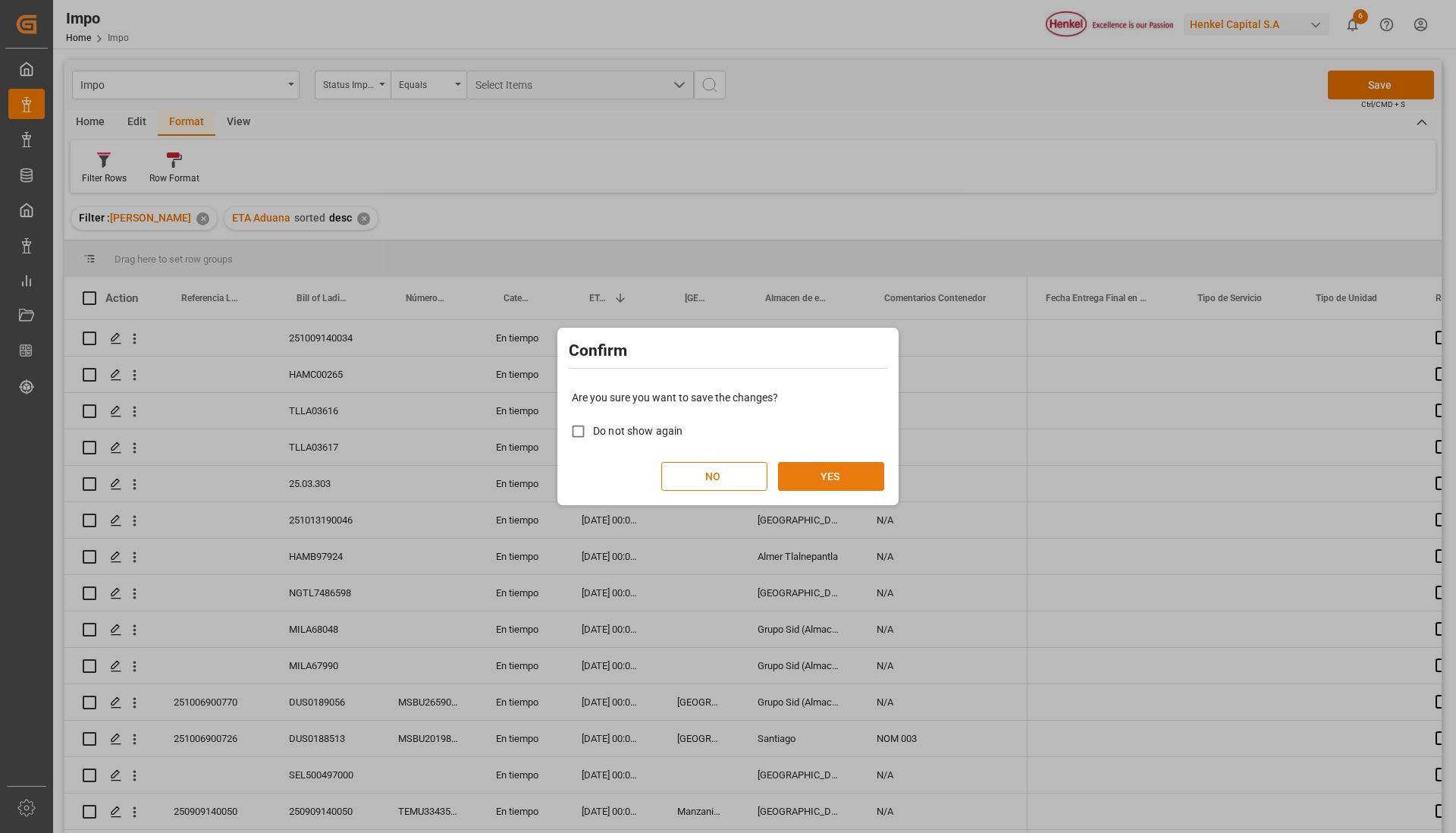
click at [819, 465] on button "YES" at bounding box center [831, 476] width 106 height 29
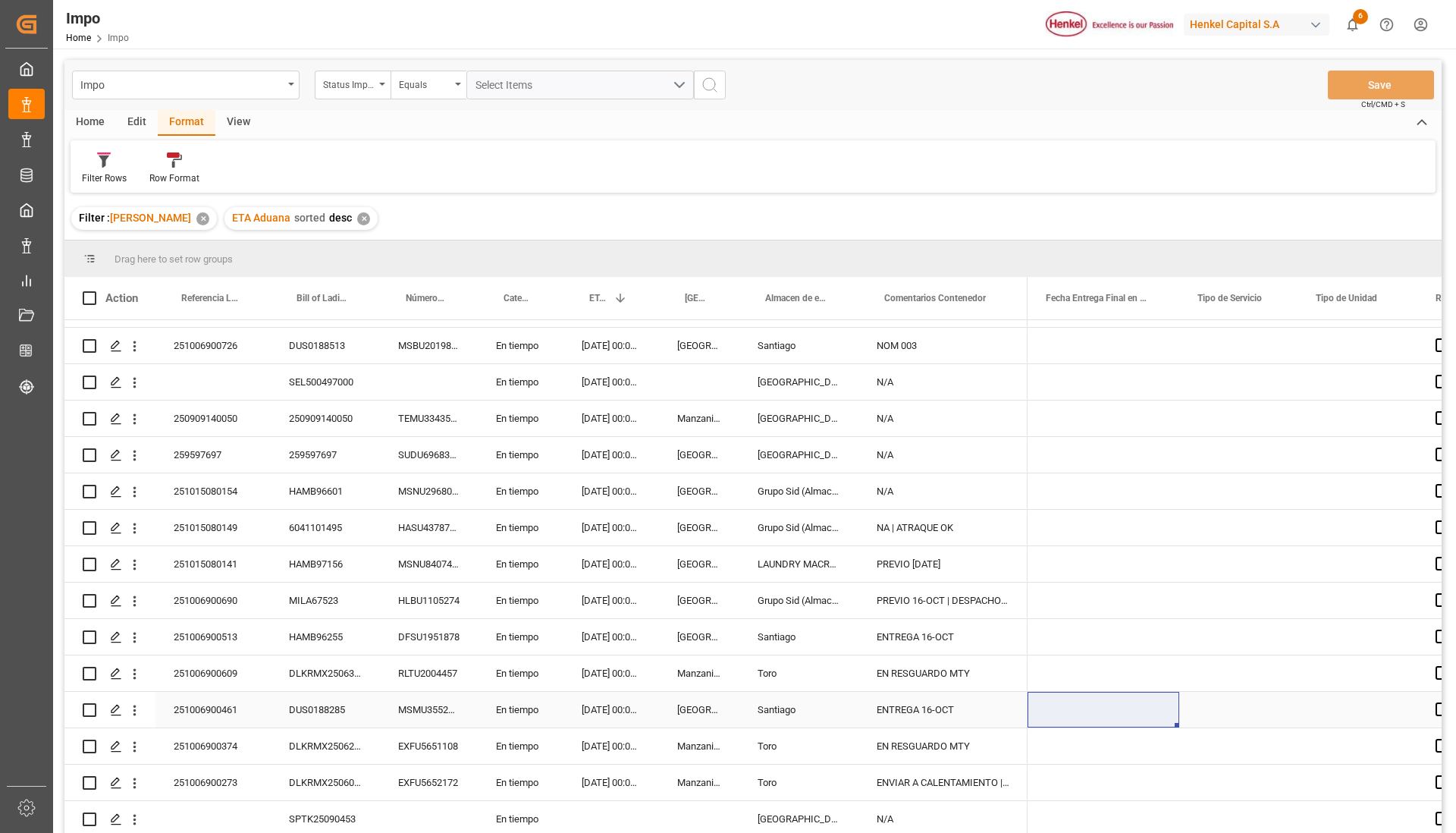
scroll to position [225, 0]
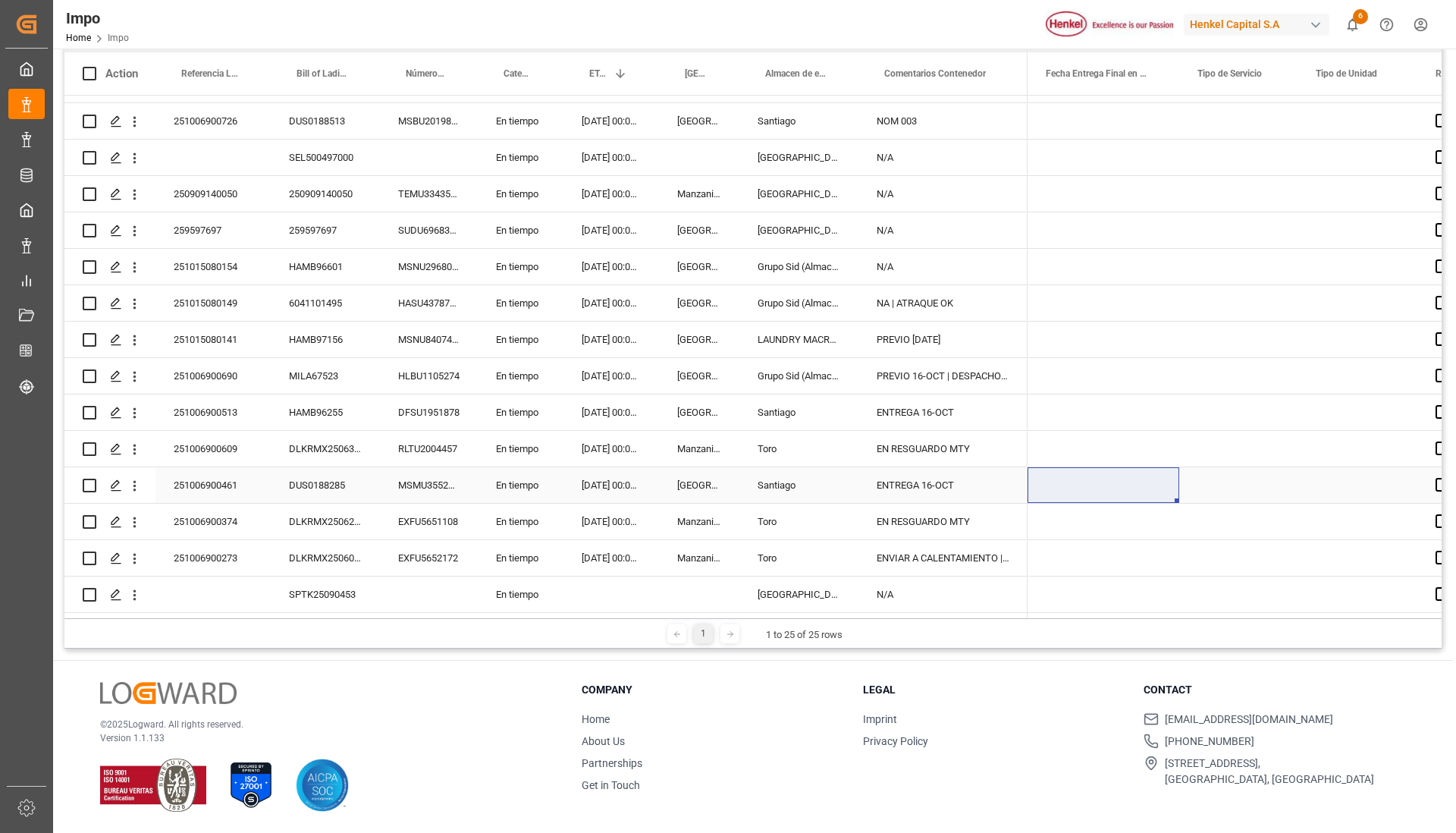
click at [986, 478] on div "ENTREGA 16-OCT" at bounding box center [943, 484] width 169 height 36
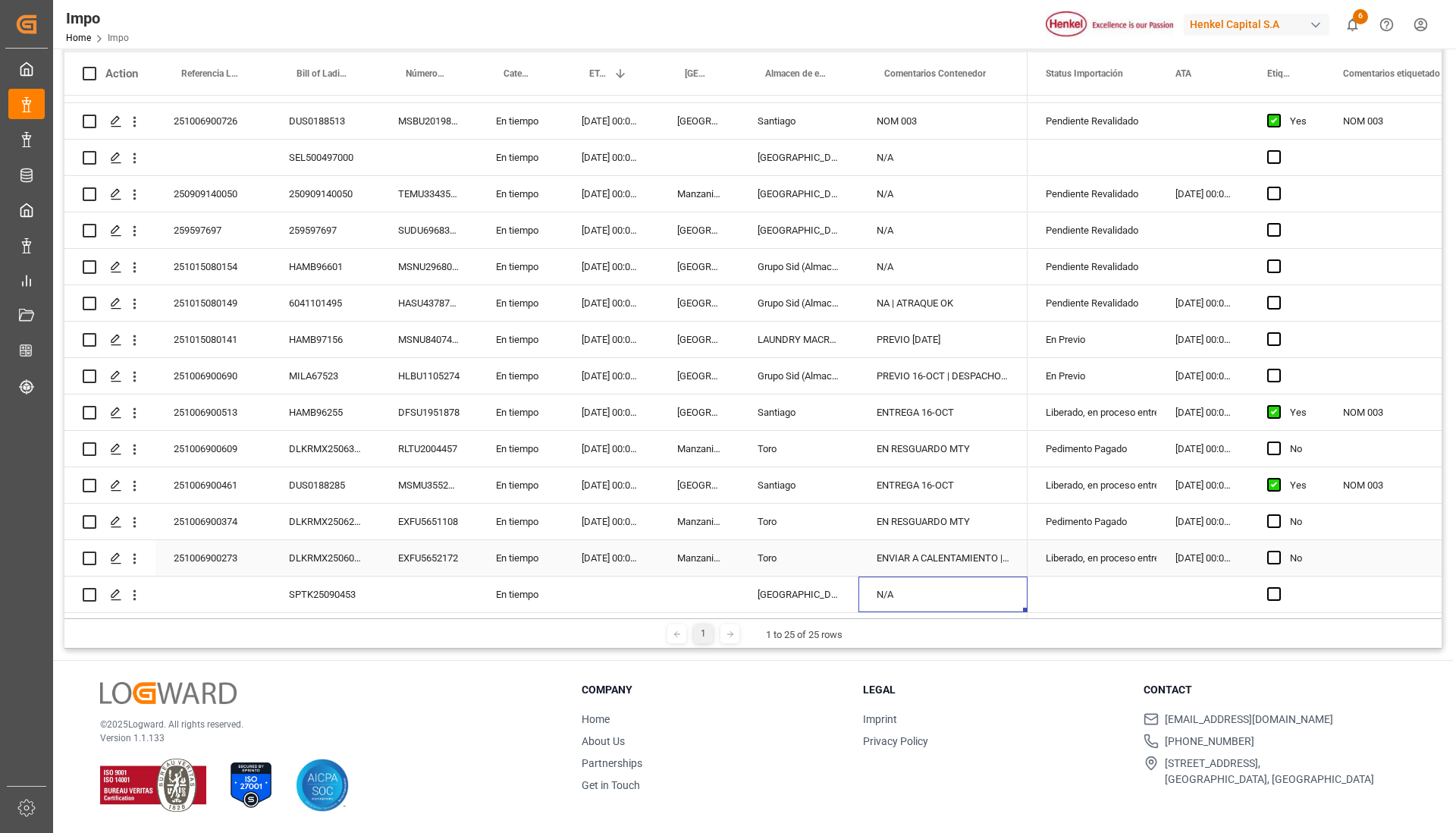
click at [224, 557] on div "251006900273" at bounding box center [213, 557] width 115 height 36
click at [224, 557] on input "251006900273" at bounding box center [213, 566] width 91 height 29
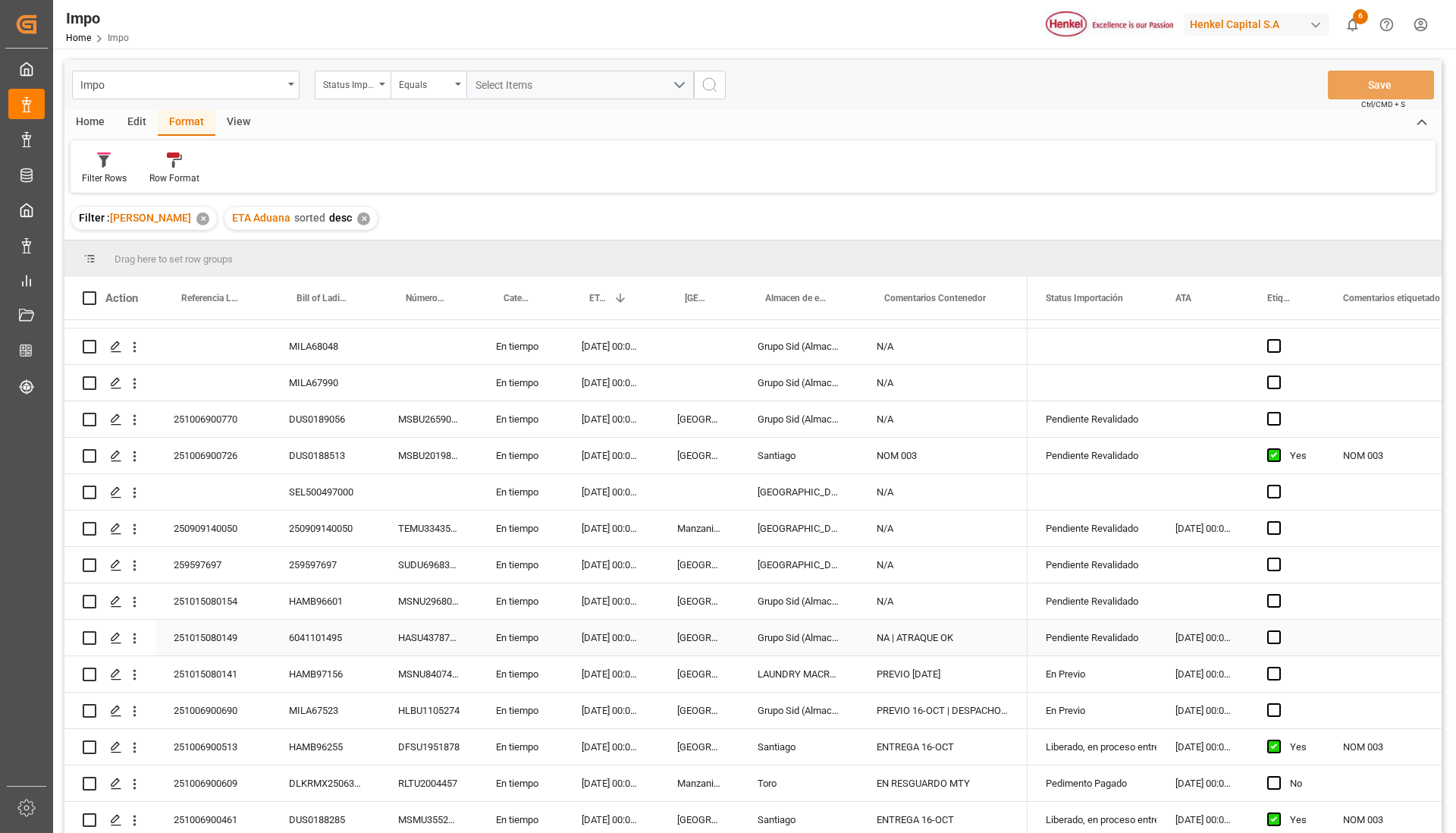
scroll to position [398, 0]
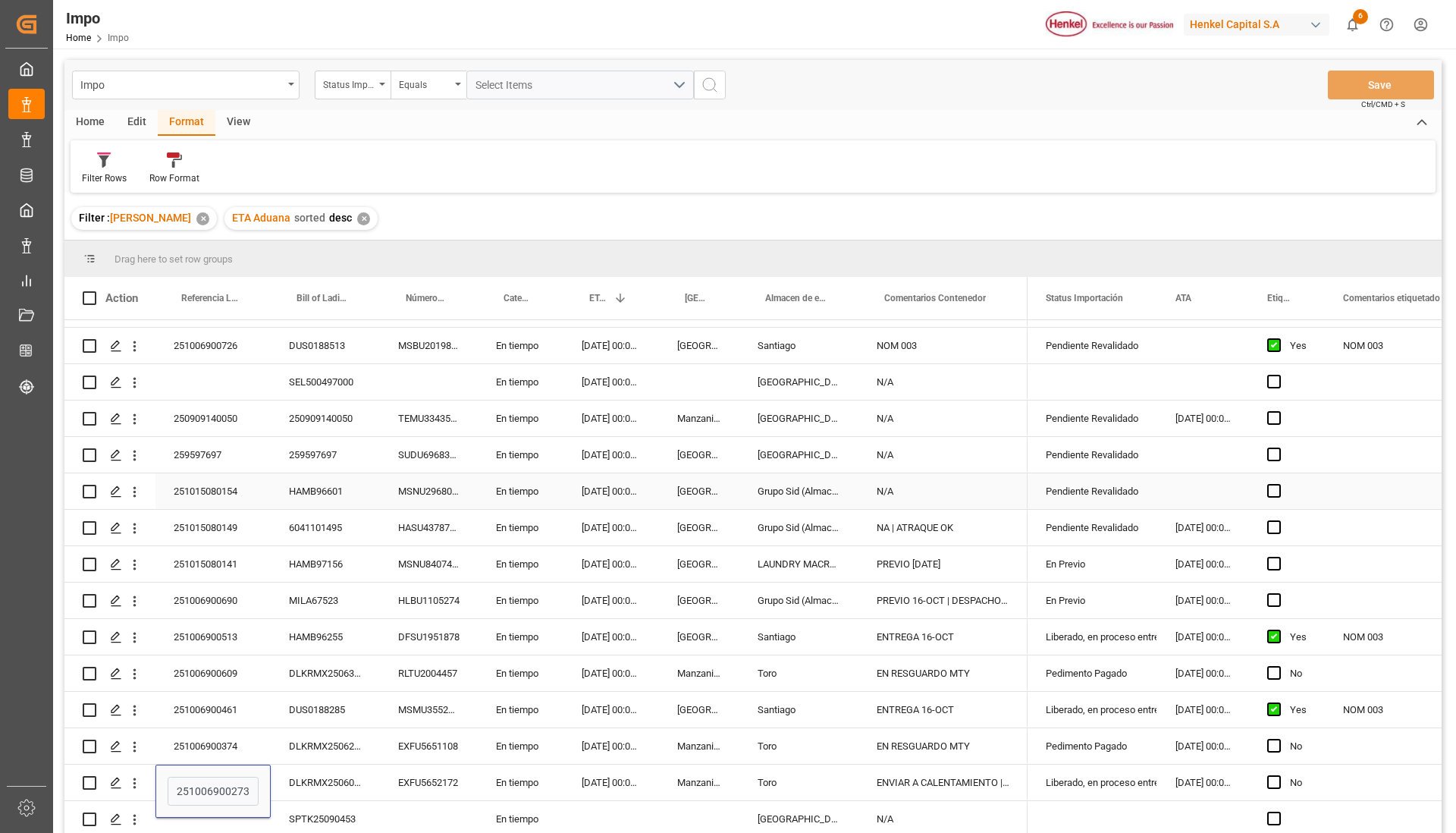
click at [1200, 491] on div "Press SPACE to select this row." at bounding box center [1202, 491] width 92 height 36
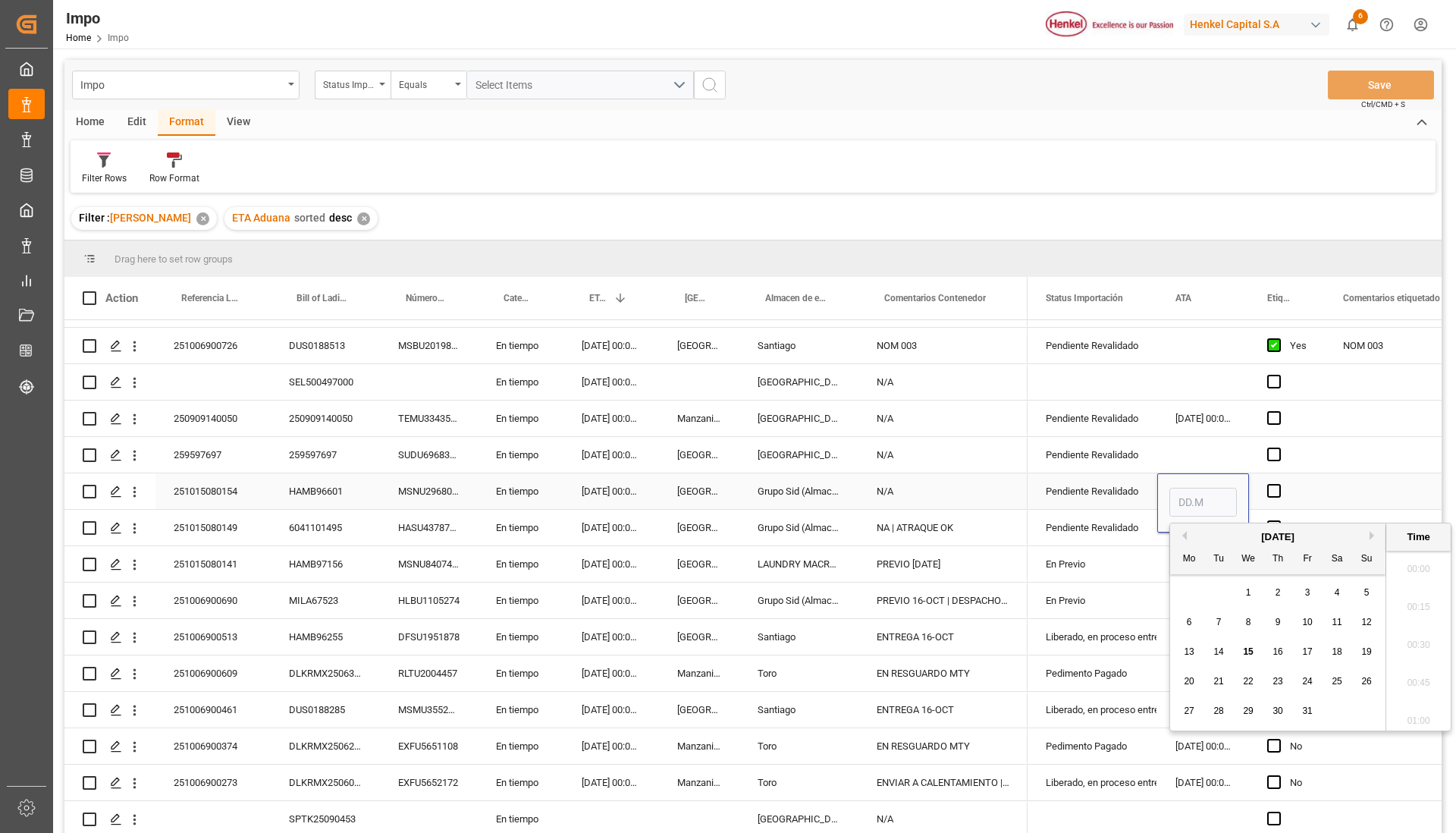
scroll to position [2319, 0]
click at [1230, 438] on div "Press SPACE to select this row." at bounding box center [1202, 454] width 92 height 36
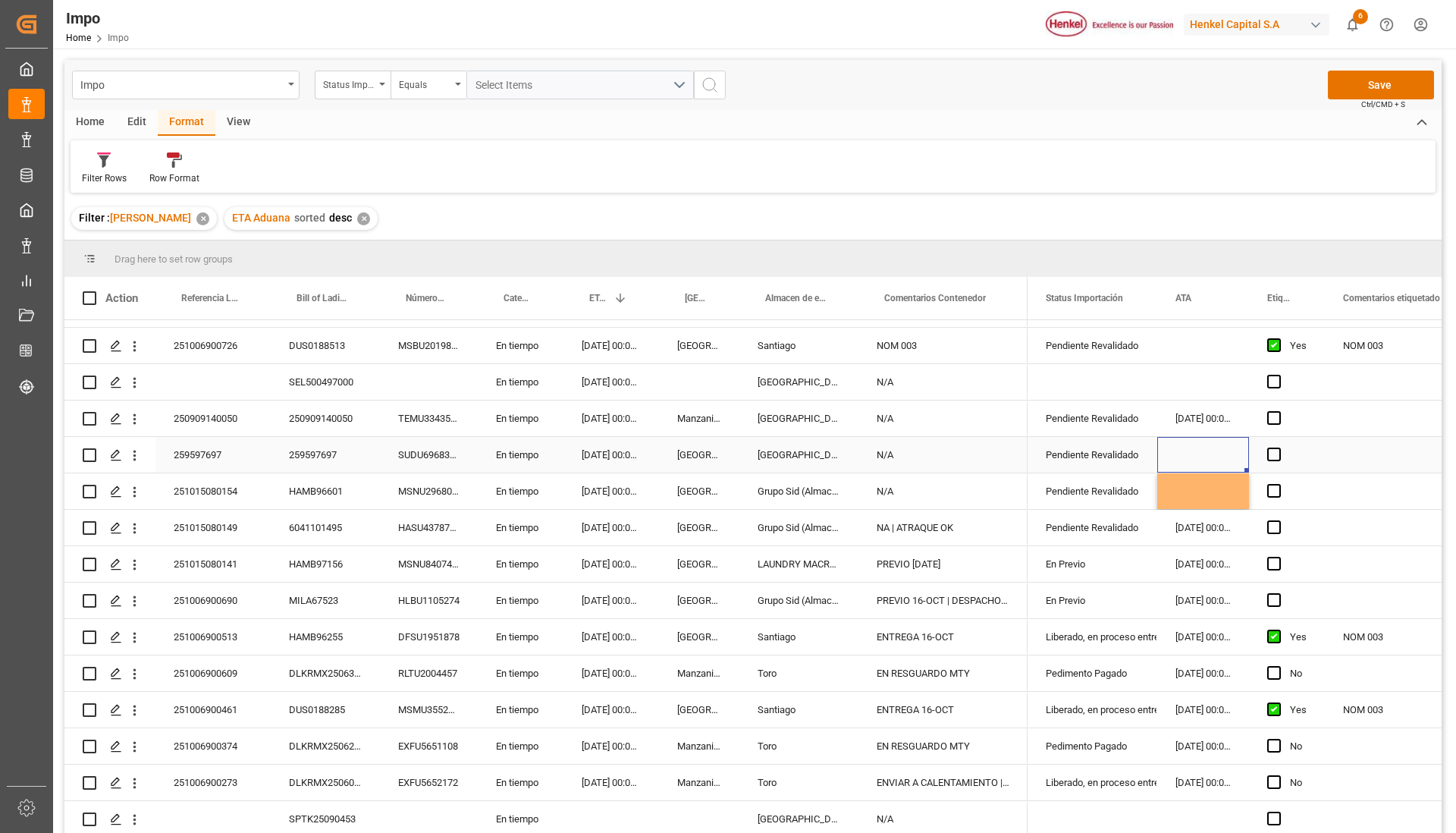
click at [1175, 442] on div "Press SPACE to select this row." at bounding box center [1202, 454] width 92 height 36
click at [629, 450] on div "[DATE] 00:00:00" at bounding box center [611, 454] width 96 height 36
click at [313, 451] on div "259597697" at bounding box center [326, 454] width 109 height 36
click at [352, 414] on div "250909140050" at bounding box center [326, 418] width 109 height 36
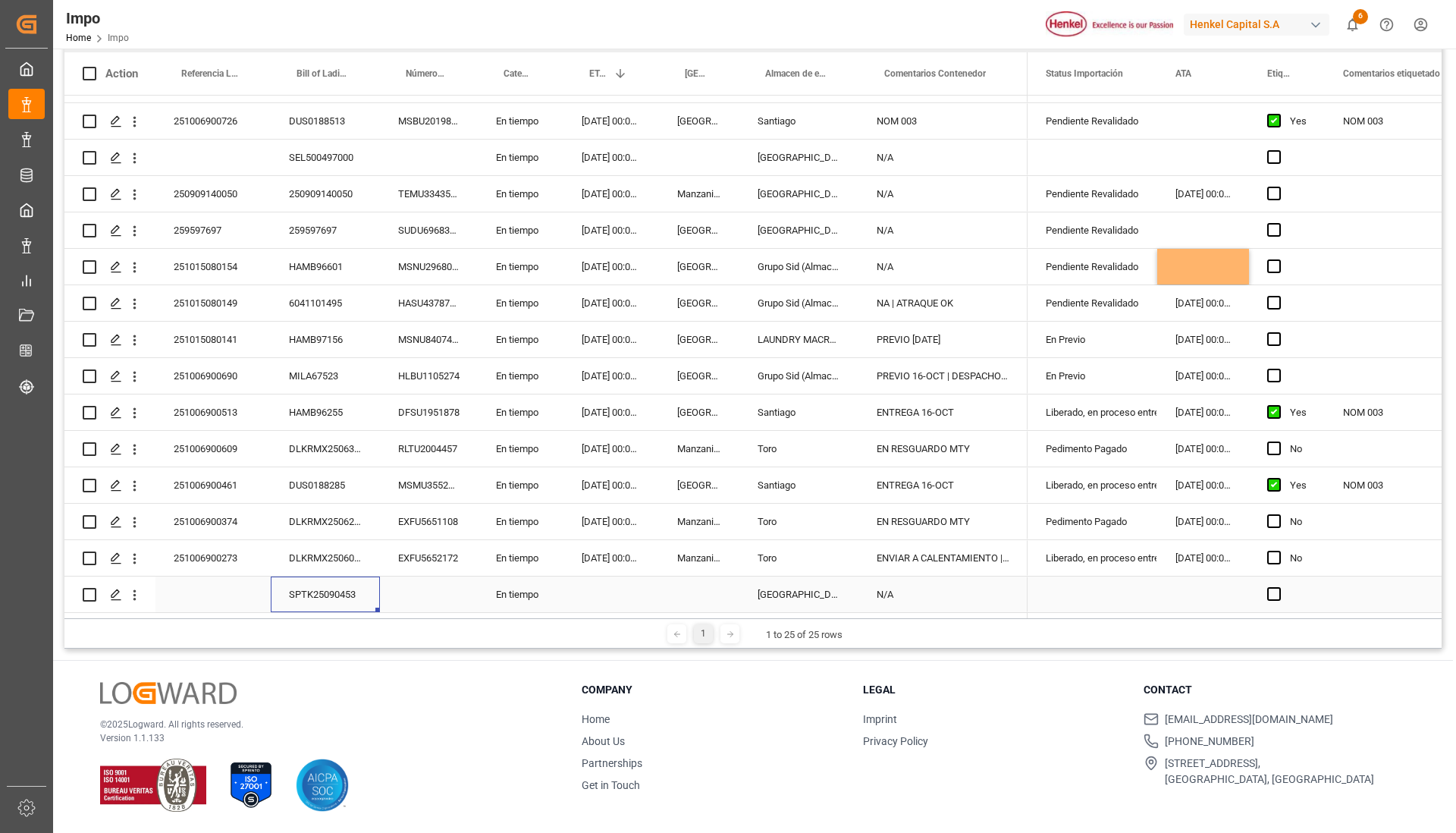
click at [339, 592] on div "SPTK25090453" at bounding box center [326, 594] width 109 height 36
click at [337, 582] on input "SPTK25090453" at bounding box center [326, 585] width 85 height 29
click at [457, 578] on div "Press SPACE to select this row." at bounding box center [428, 594] width 98 height 36
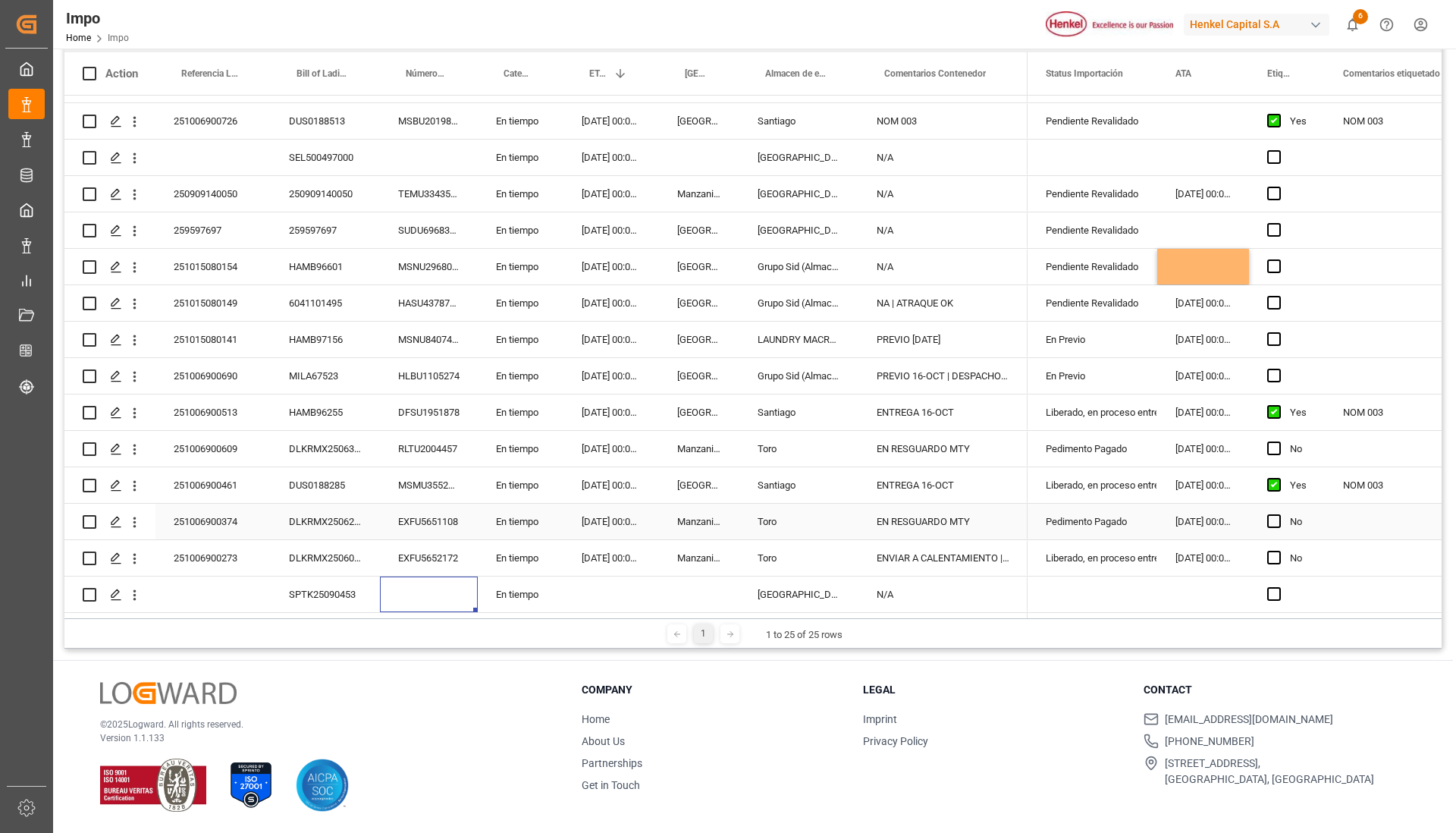
click at [383, 493] on div "MSMU3552118" at bounding box center [428, 484] width 98 height 36
click at [252, 405] on div "251006900513" at bounding box center [213, 412] width 115 height 36
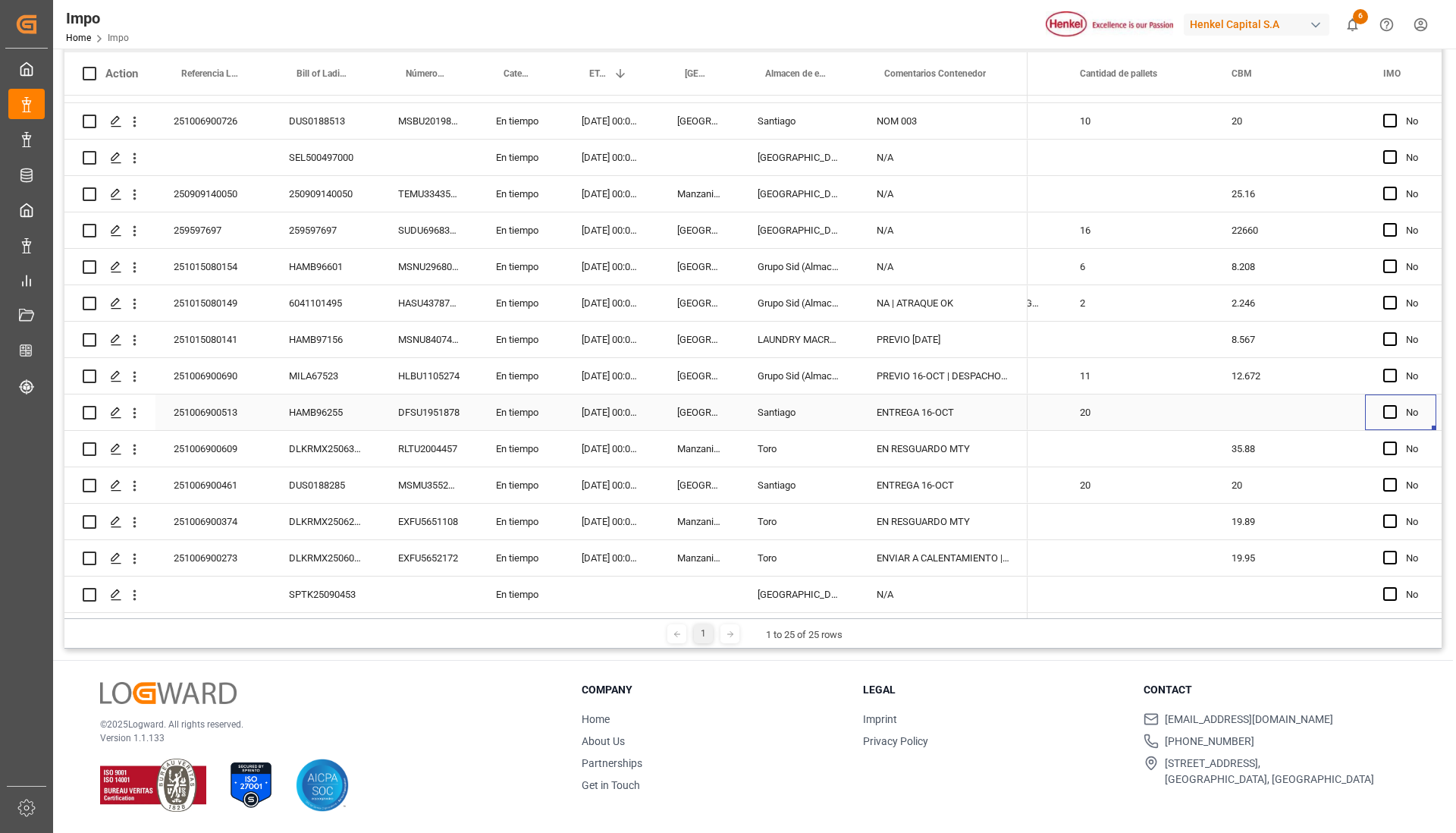
scroll to position [0, 2004]
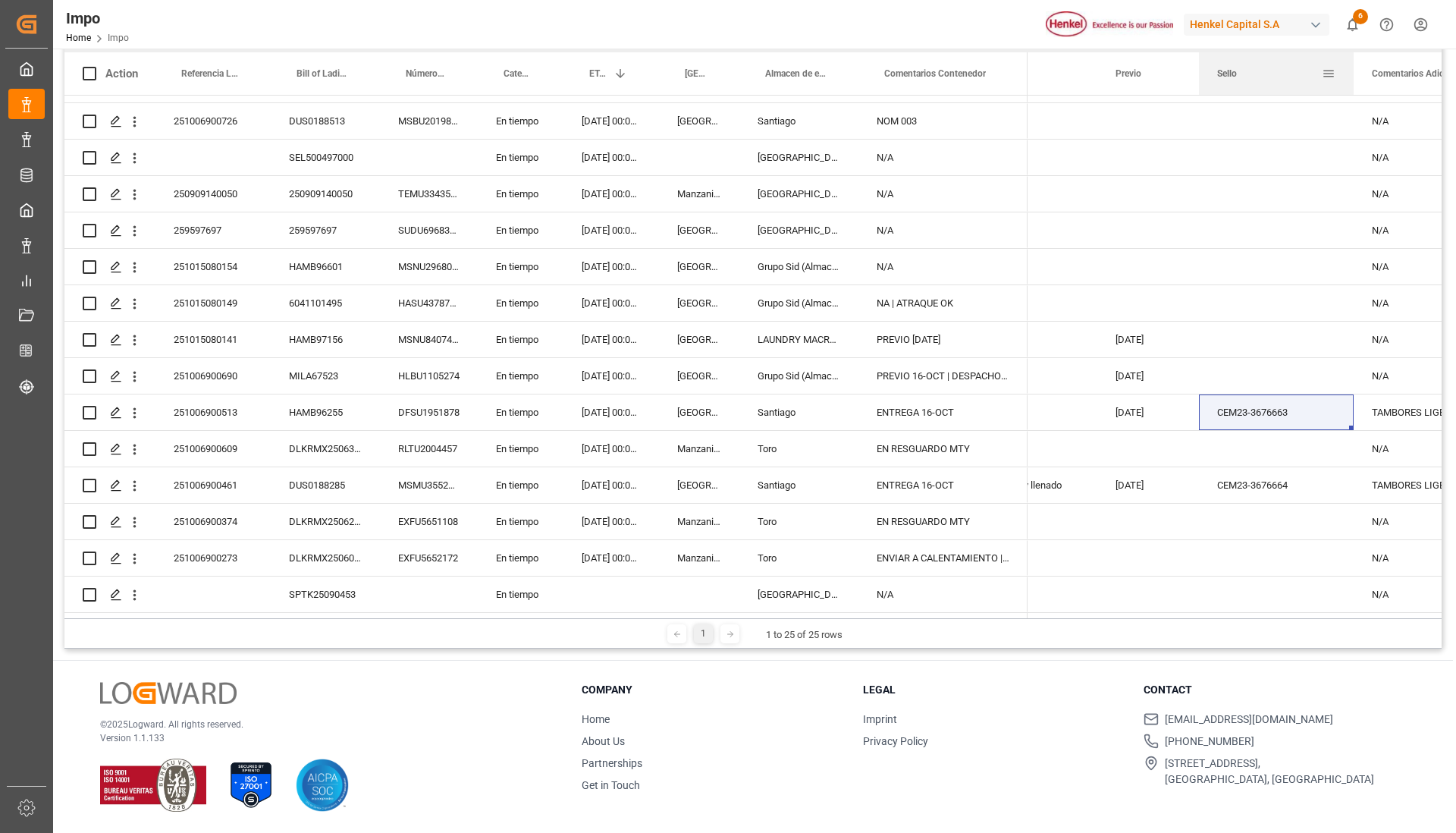
drag, startPoint x: 1283, startPoint y: 76, endPoint x: 1352, endPoint y: 77, distance: 69.0
click at [1352, 77] on div at bounding box center [1354, 74] width 6 height 43
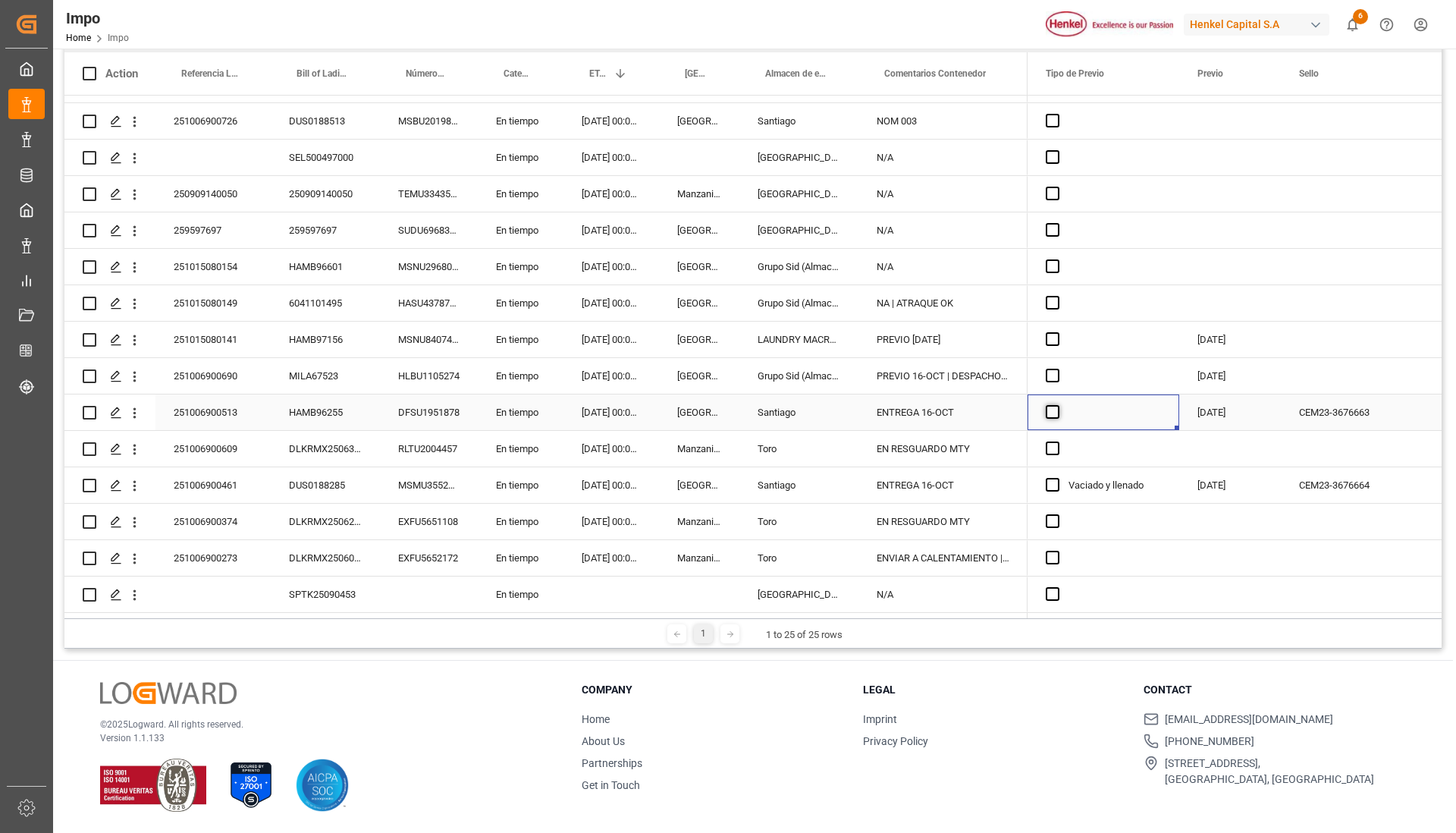
click at [1049, 409] on span "Press SPACE to select this row." at bounding box center [1053, 412] width 14 height 14
click at [1057, 405] on input "Press SPACE to select this row." at bounding box center [1057, 405] width 0 height 0
click at [1132, 287] on div "Press SPACE to select this row." at bounding box center [1104, 303] width 152 height 36
click at [1200, 408] on div "[DATE]" at bounding box center [1230, 412] width 102 height 36
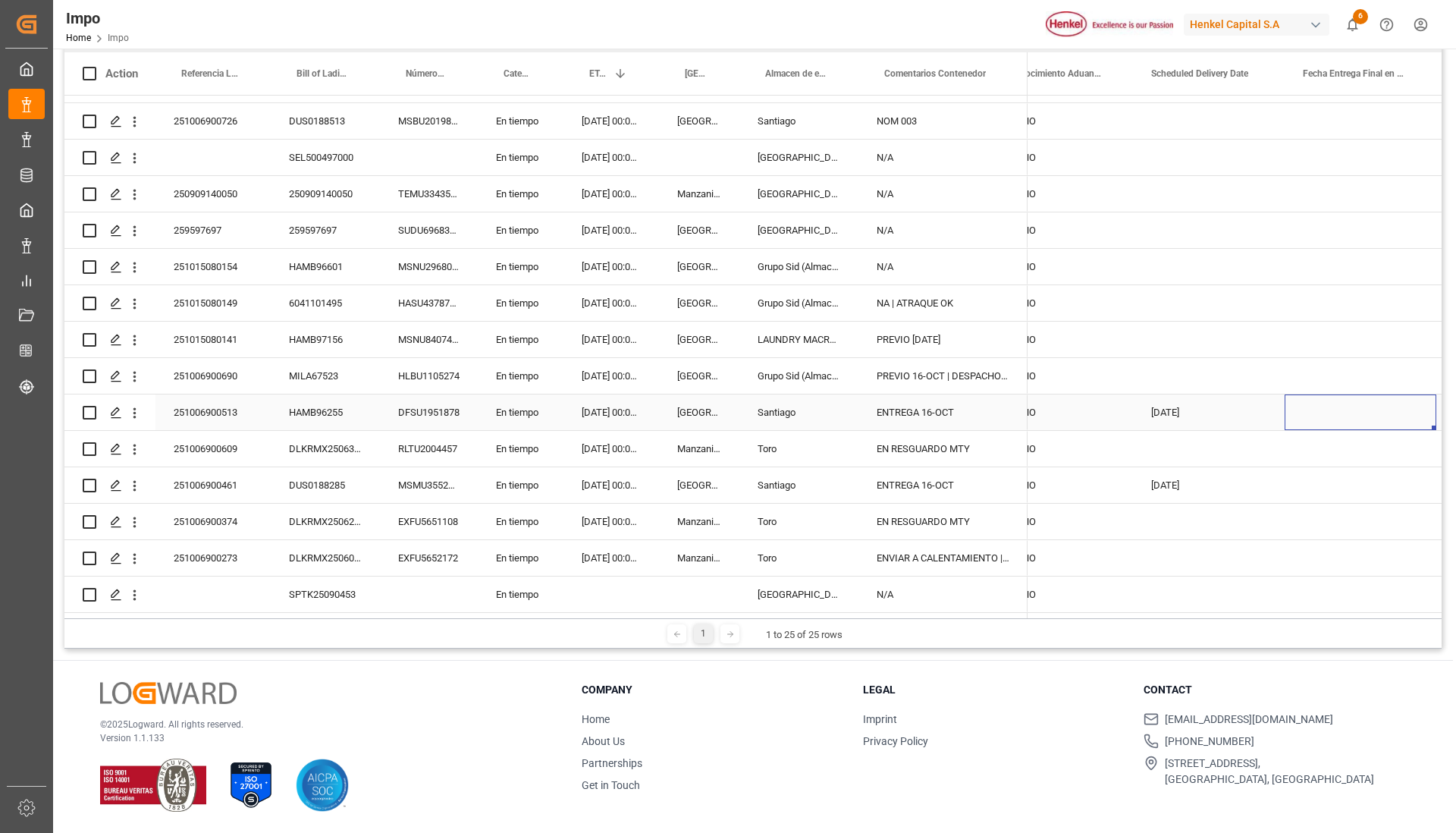
click at [413, 402] on div "DFSU1951878" at bounding box center [428, 412] width 98 height 36
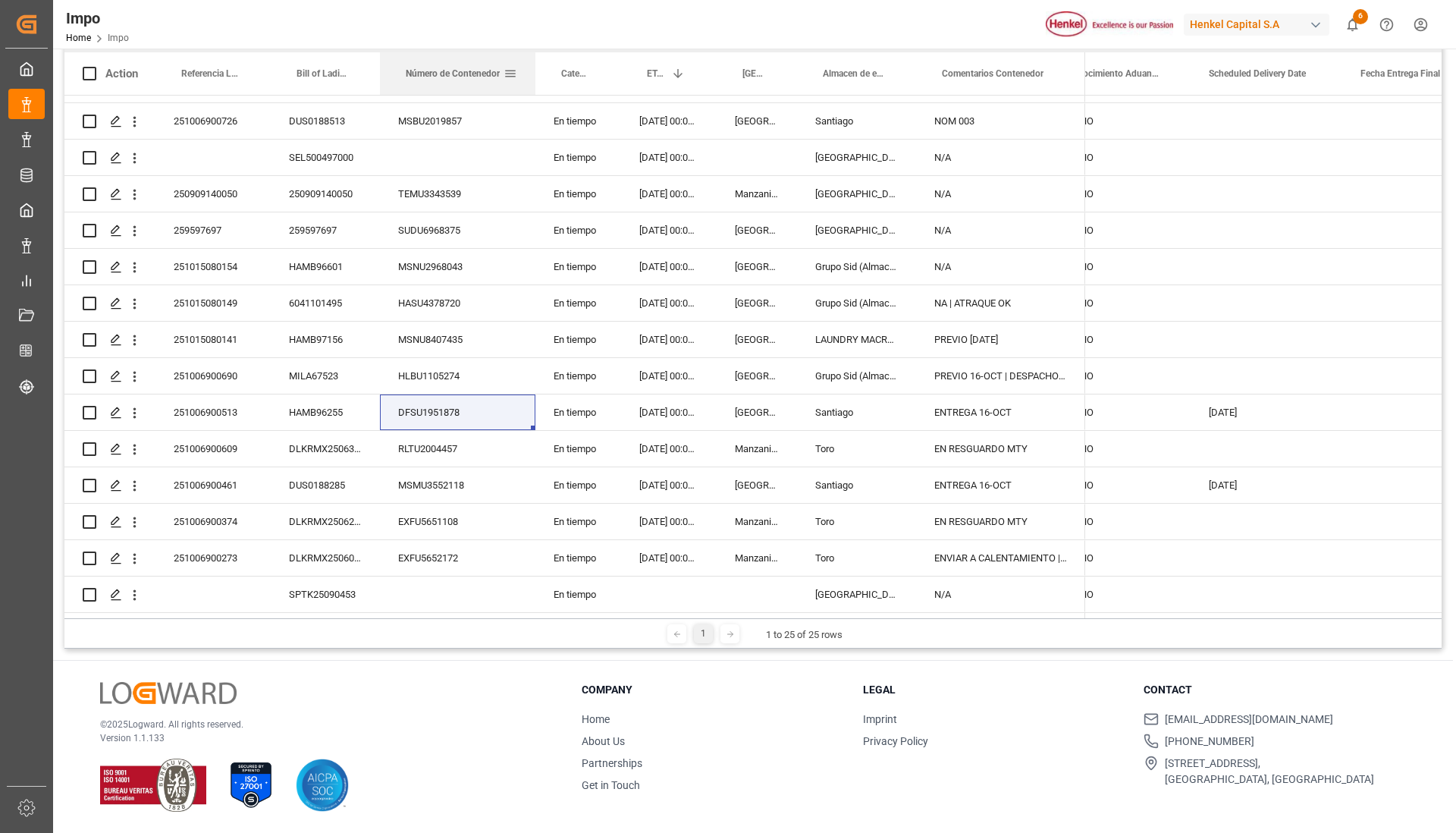
drag, startPoint x: 475, startPoint y: 60, endPoint x: 531, endPoint y: 68, distance: 56.6
click at [532, 68] on div at bounding box center [535, 74] width 6 height 43
click at [617, 412] on div "En tiempo" at bounding box center [575, 412] width 86 height 36
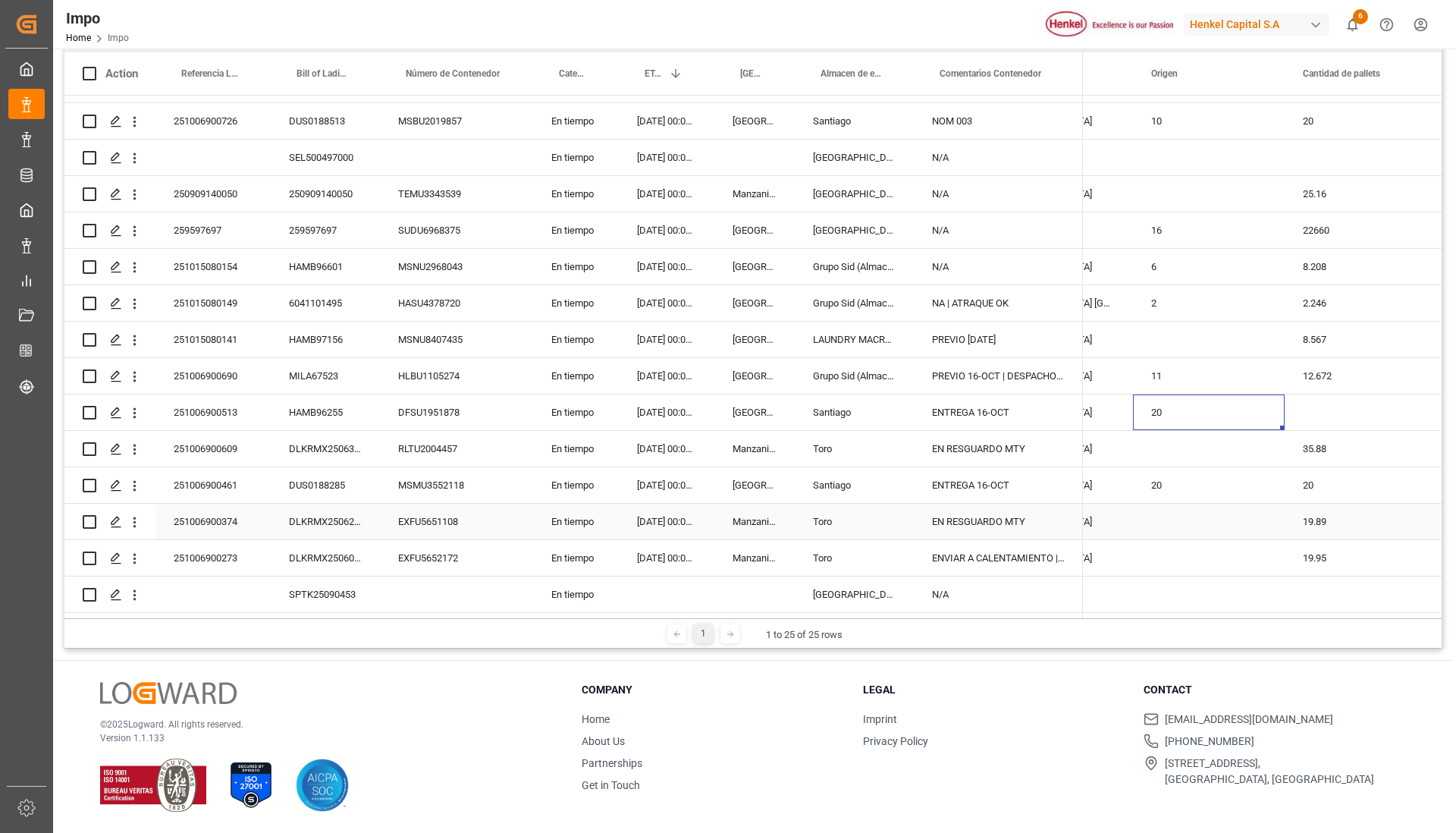
scroll to position [0, 1902]
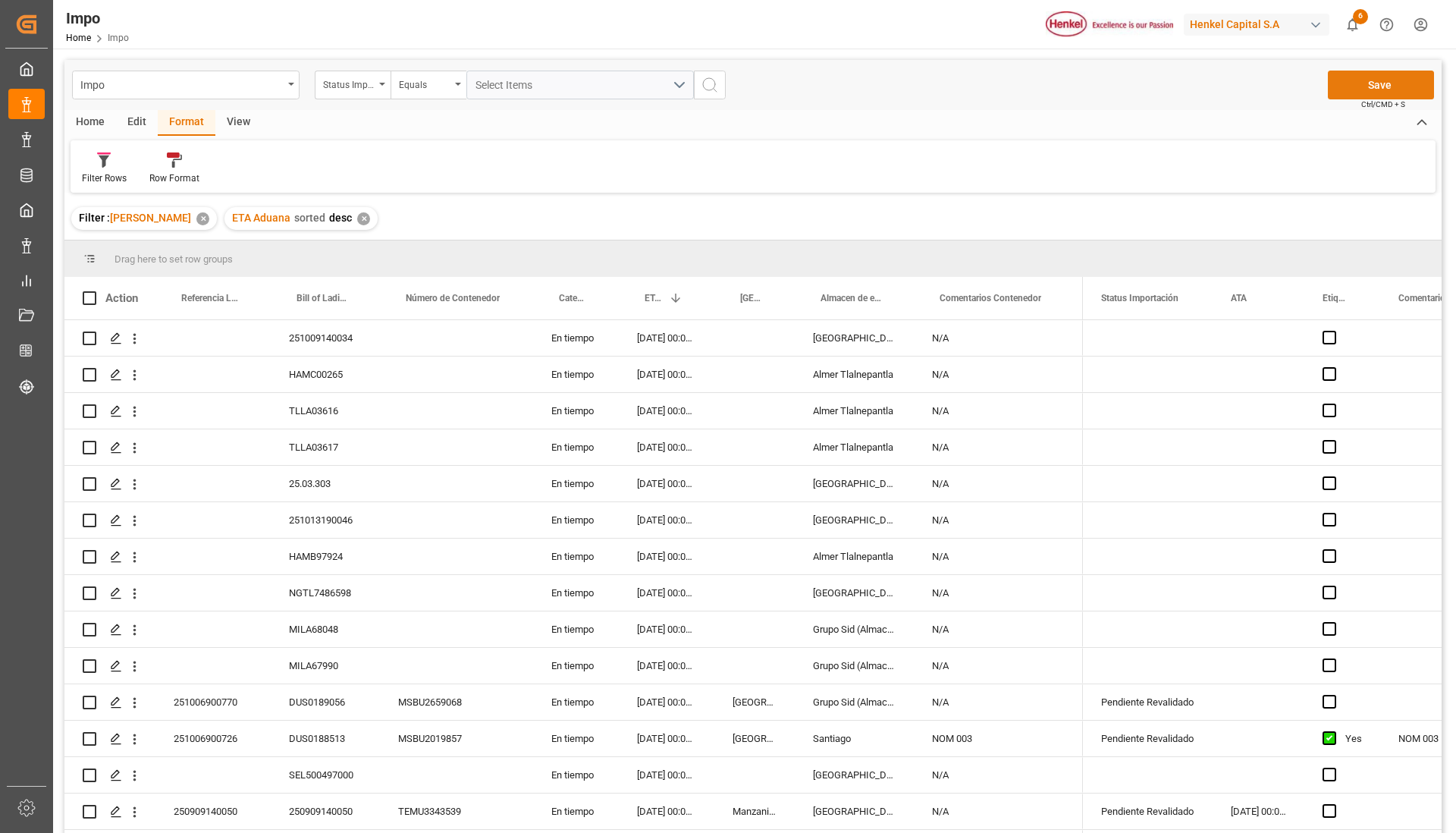
click at [1395, 77] on button "Save" at bounding box center [1381, 85] width 106 height 29
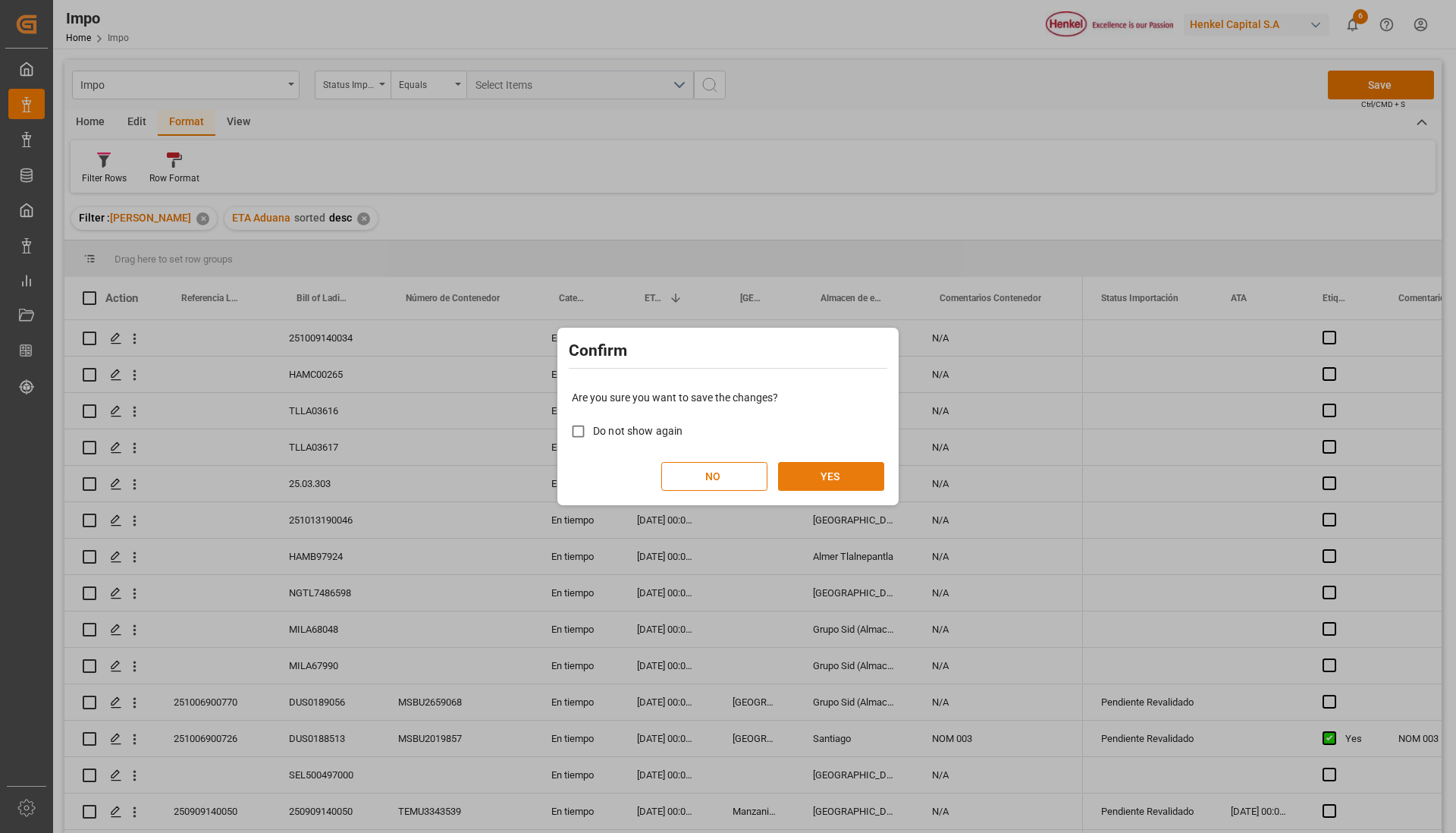
click at [832, 479] on button "YES" at bounding box center [831, 476] width 106 height 29
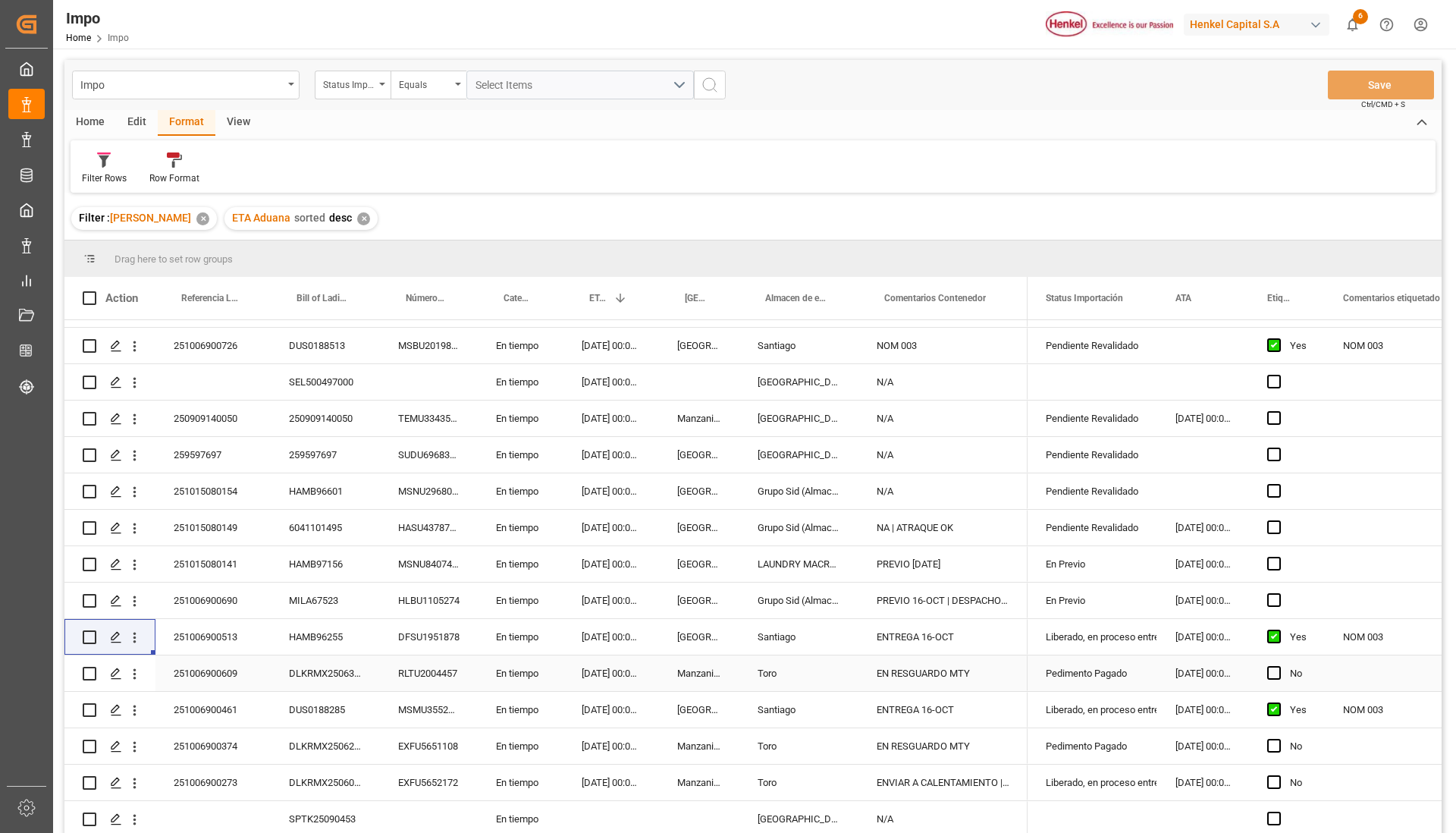
scroll to position [225, 0]
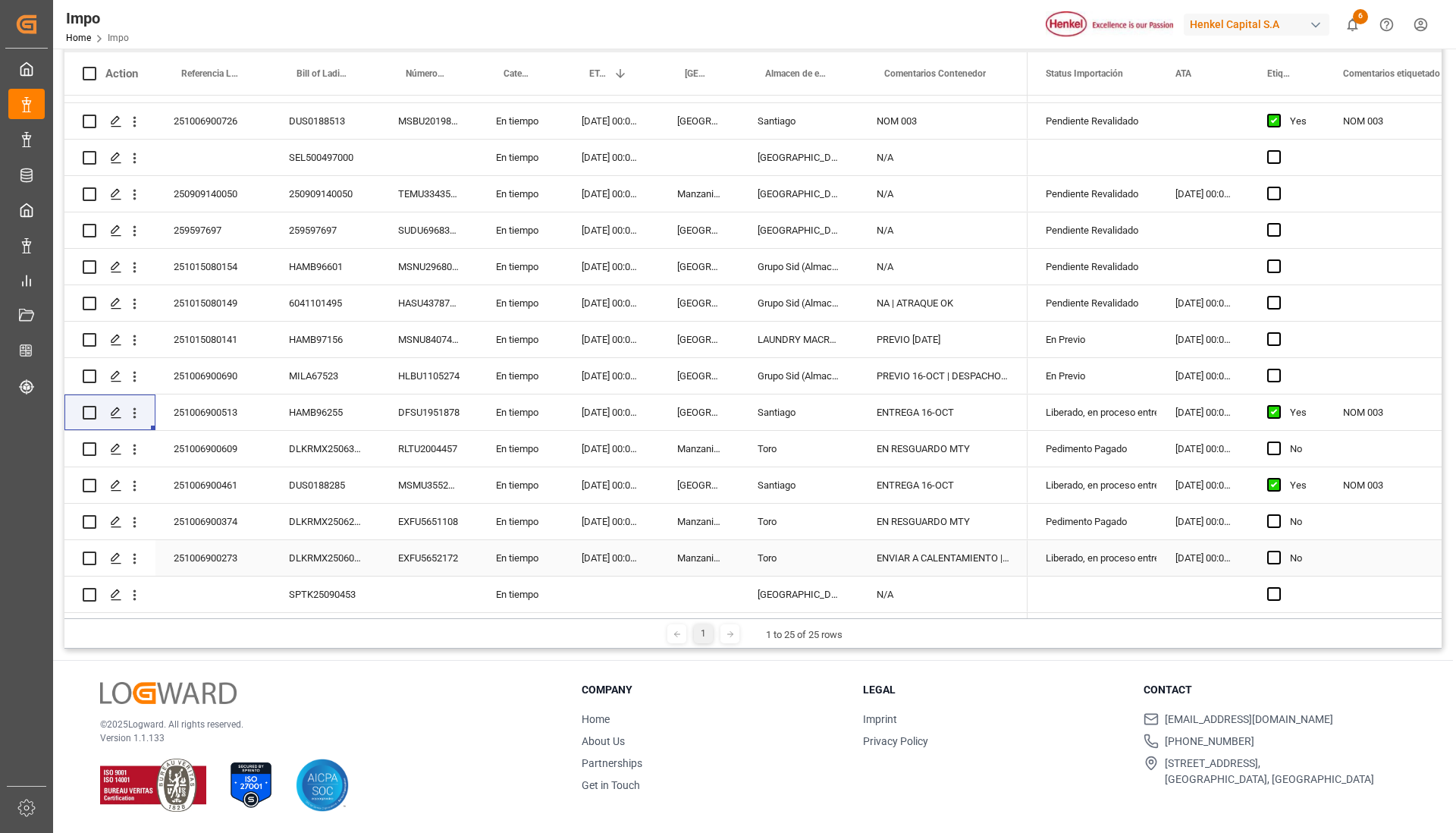
click at [258, 552] on div "251006900273" at bounding box center [213, 557] width 115 height 36
click at [305, 553] on div "DLKRMX2506063" at bounding box center [326, 557] width 109 height 36
click at [217, 548] on div "251006900273" at bounding box center [213, 557] width 115 height 36
click at [326, 548] on div "DLKRMX2506063" at bounding box center [326, 557] width 109 height 36
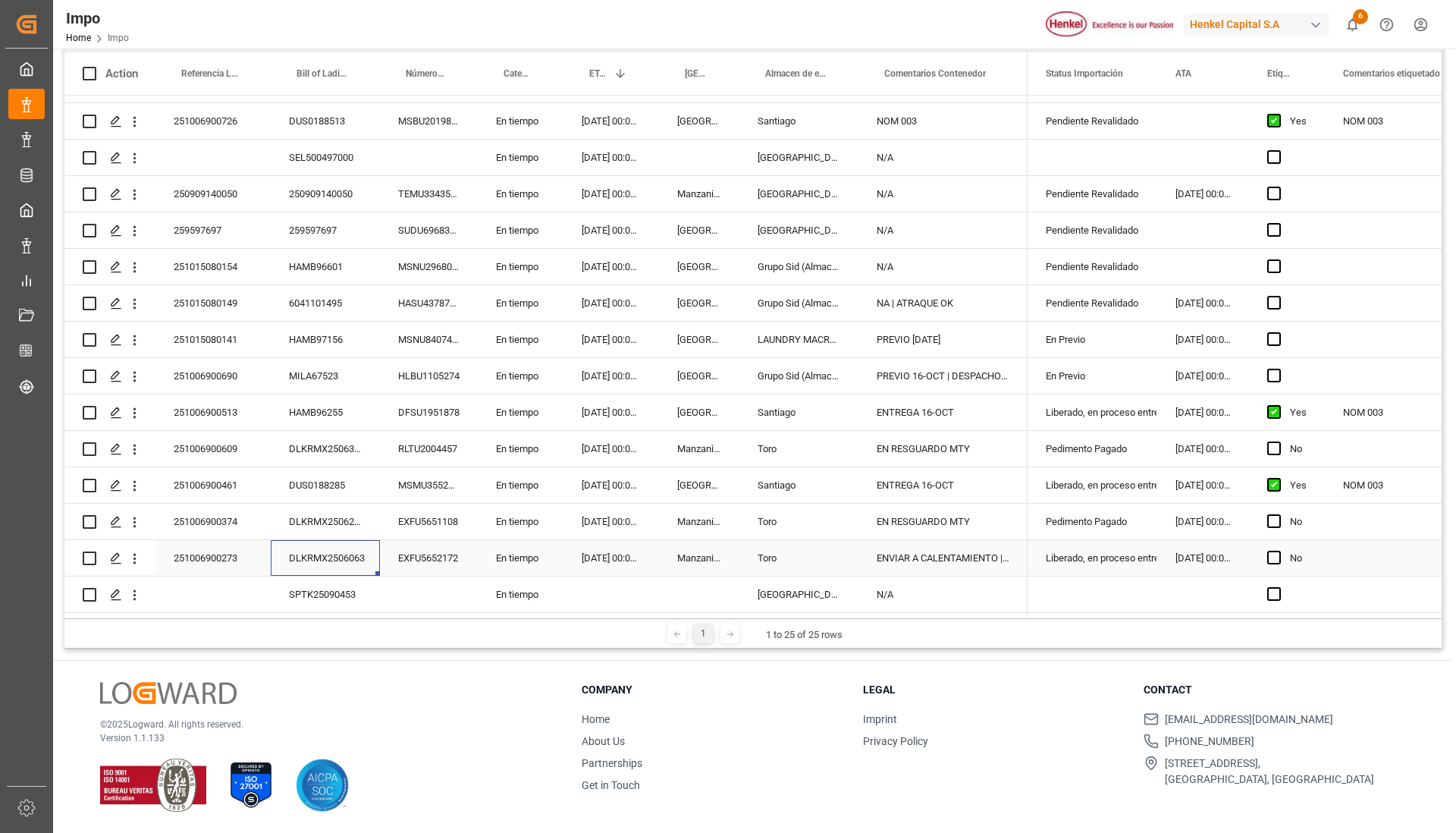
click at [326, 548] on div "DLKRMX2506063" at bounding box center [326, 557] width 109 height 36
click at [326, 552] on input "DLKRMX2506063" at bounding box center [326, 566] width 85 height 29
click at [238, 552] on div "251006900273" at bounding box center [213, 557] width 115 height 36
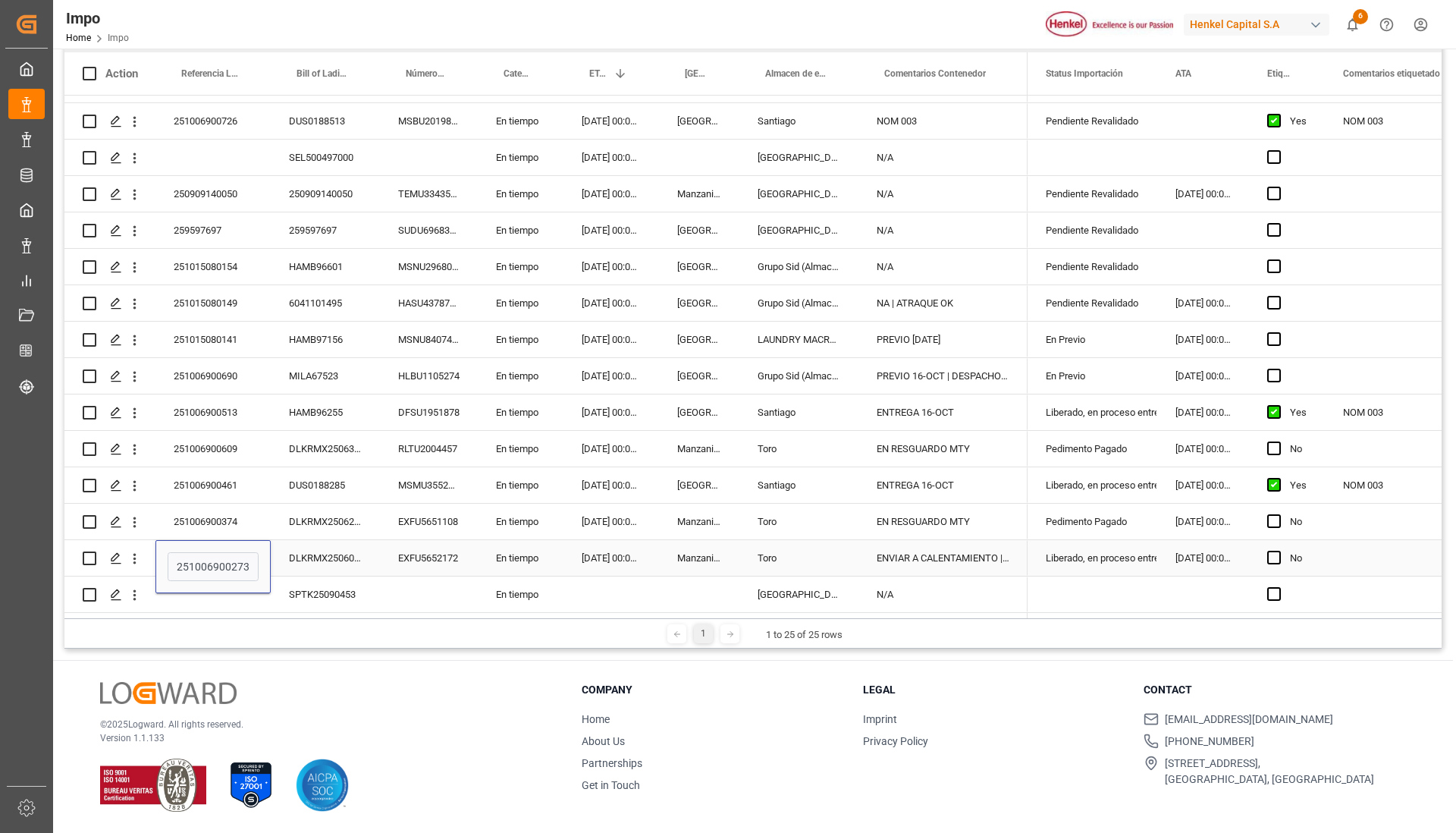
click at [217, 545] on div "251006900273" at bounding box center [213, 566] width 115 height 53
click at [225, 557] on input "251006900273" at bounding box center [213, 566] width 91 height 29
click at [378, 832] on html "Created by potrace 1.15, written by [PERSON_NAME] [DATE]-[DATE] Created by potr…" at bounding box center [728, 416] width 1456 height 833
click at [972, 555] on div "ENVIAR A CALENTAMIENTO | 16-OCT | AVISAR A LA LINEA QUE SE QUEDARA FIN DE SEMANA" at bounding box center [943, 557] width 169 height 36
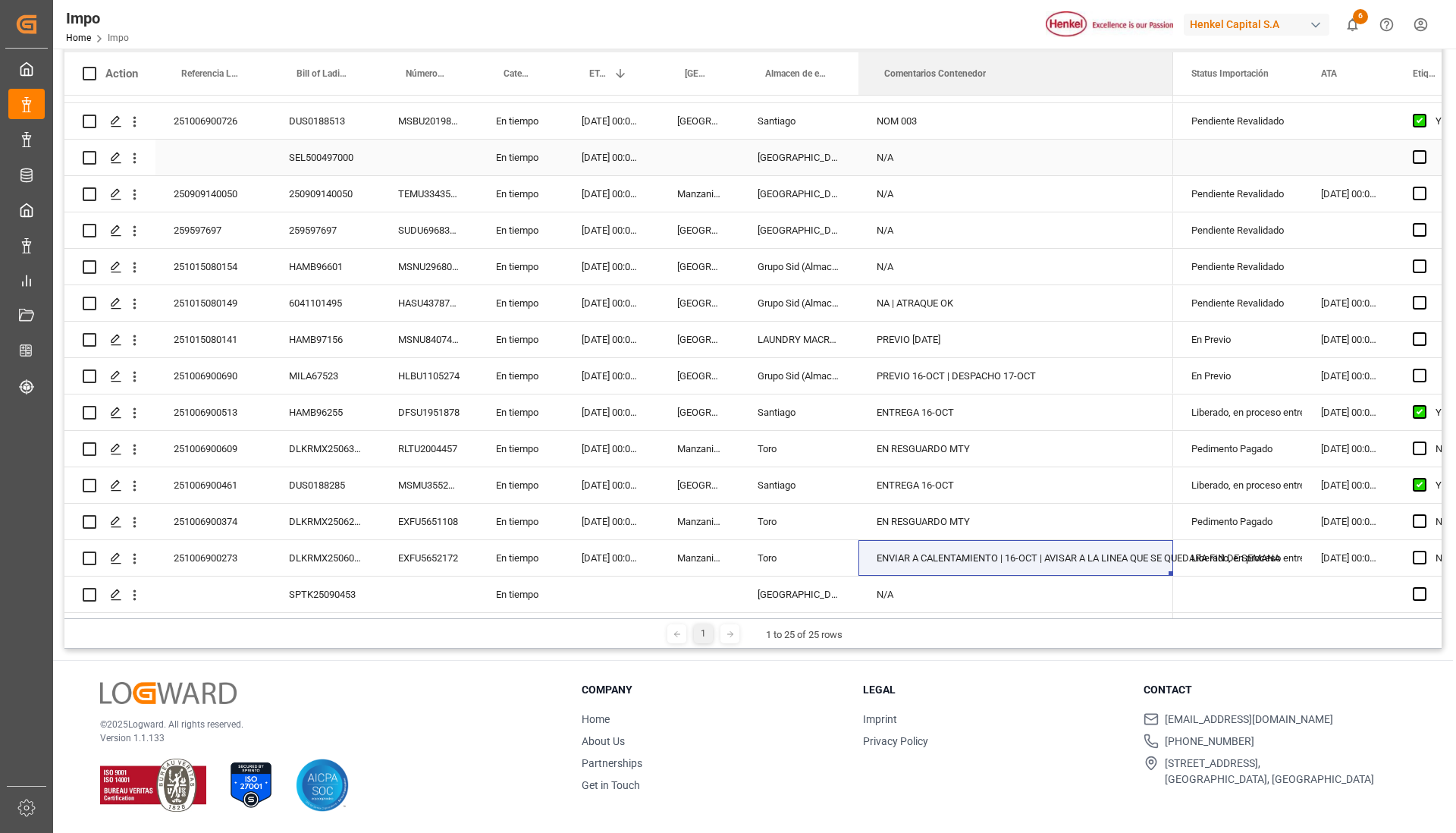
drag, startPoint x: 1025, startPoint y: 62, endPoint x: 1170, endPoint y: 137, distance: 163.2
click at [1170, 137] on div "Action Referencia Leschaco Bill of Lading Number Número de Contenedor 1" at bounding box center [753, 335] width 1377 height 566
click at [232, 544] on div "251006900273" at bounding box center [213, 557] width 115 height 36
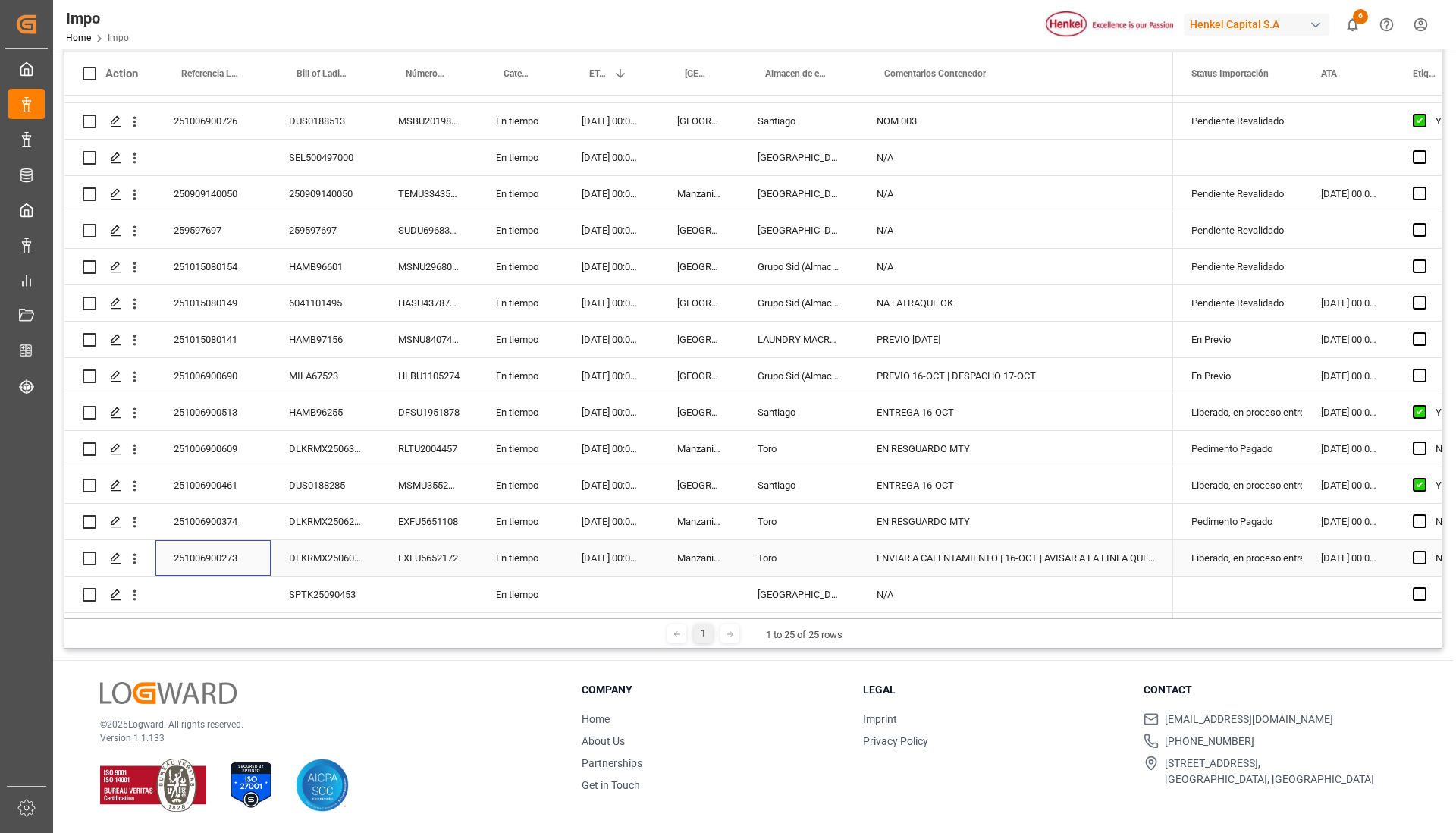
click at [232, 544] on div "251006900273" at bounding box center [213, 557] width 115 height 36
click at [228, 552] on input "251006900273" at bounding box center [213, 566] width 91 height 29
click at [222, 558] on input "251006900273" at bounding box center [213, 566] width 91 height 29
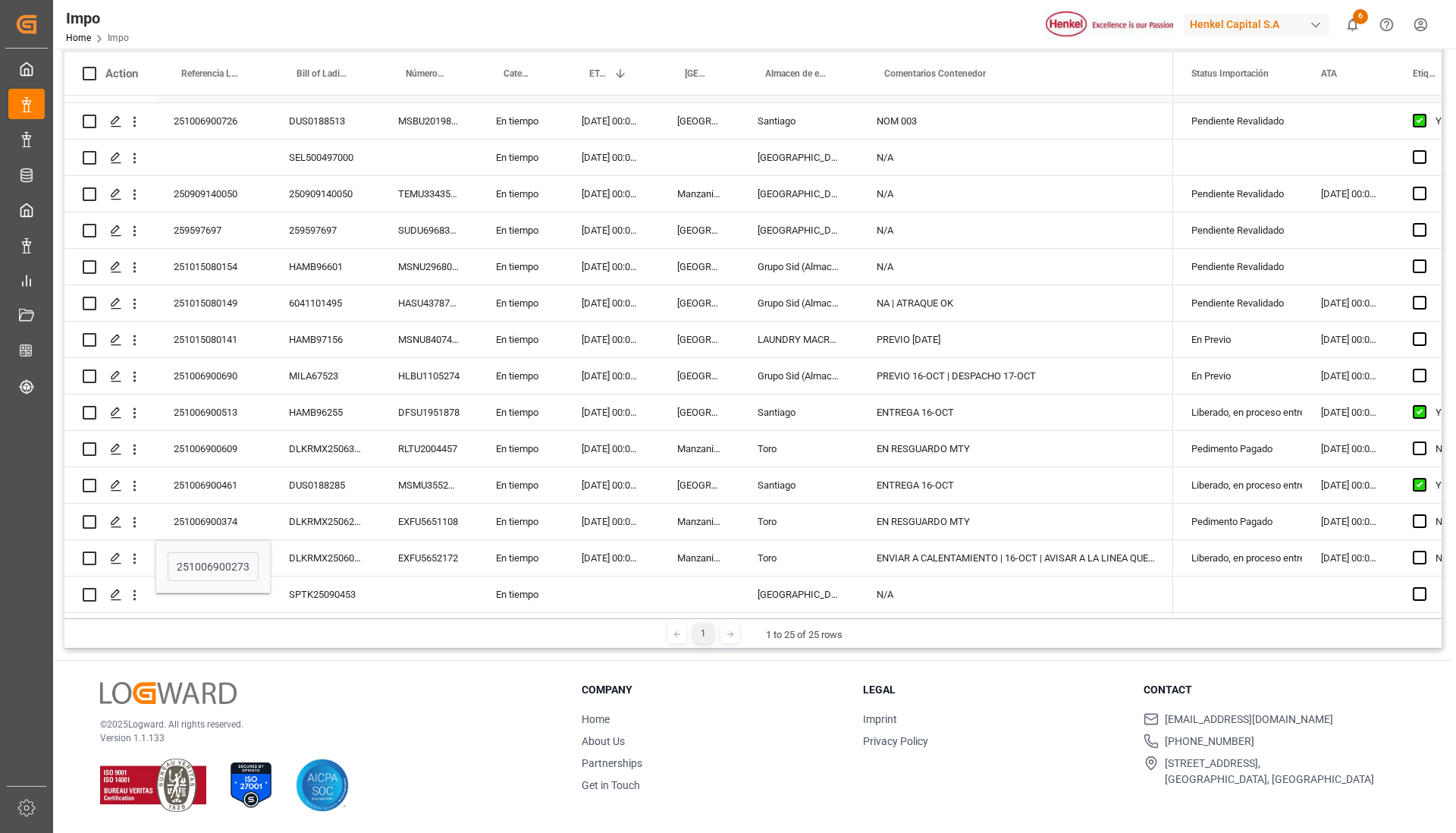
scroll to position [398, 0]
